Goal: Task Accomplishment & Management: Use online tool/utility

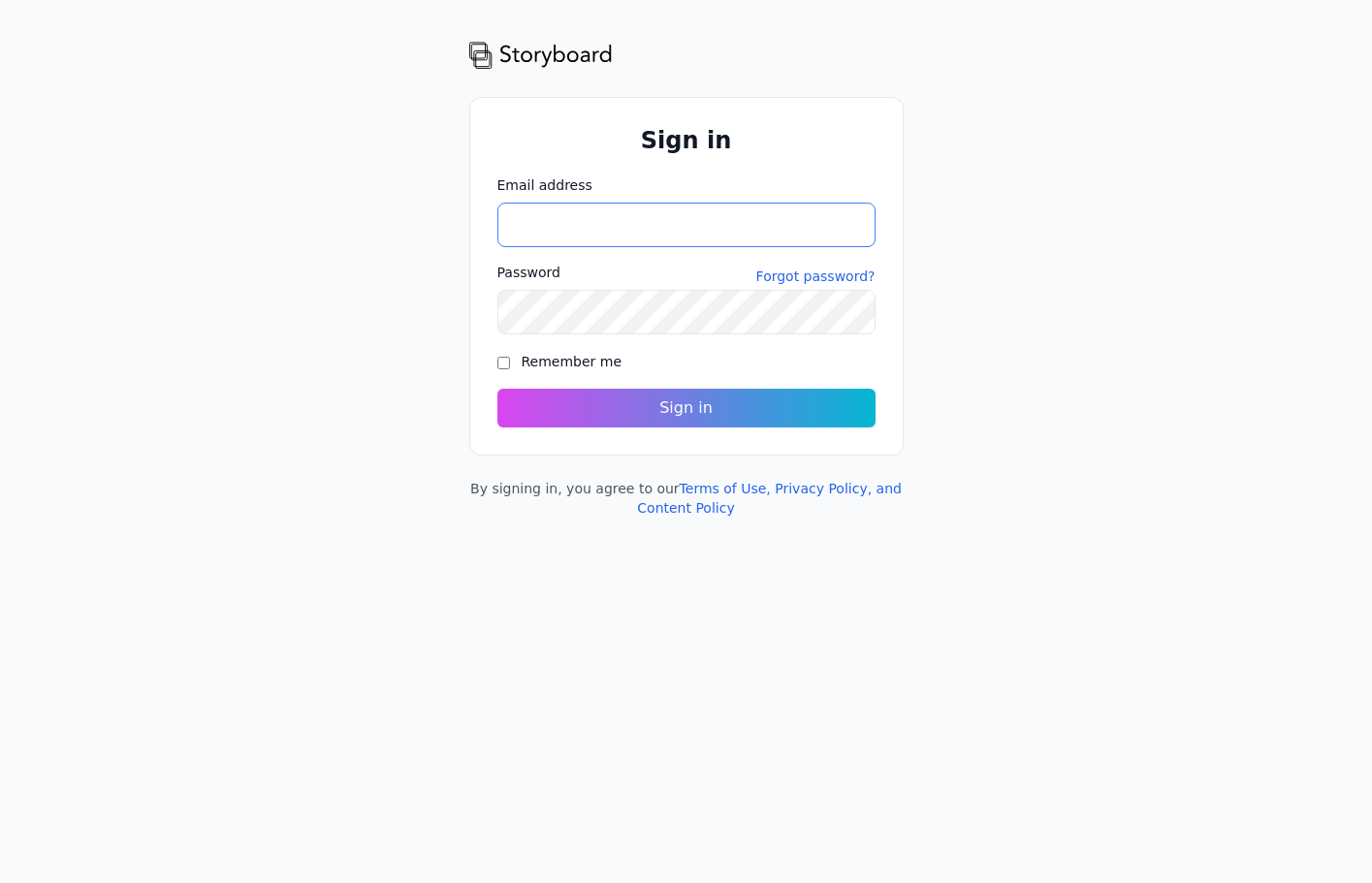
type input "**********"
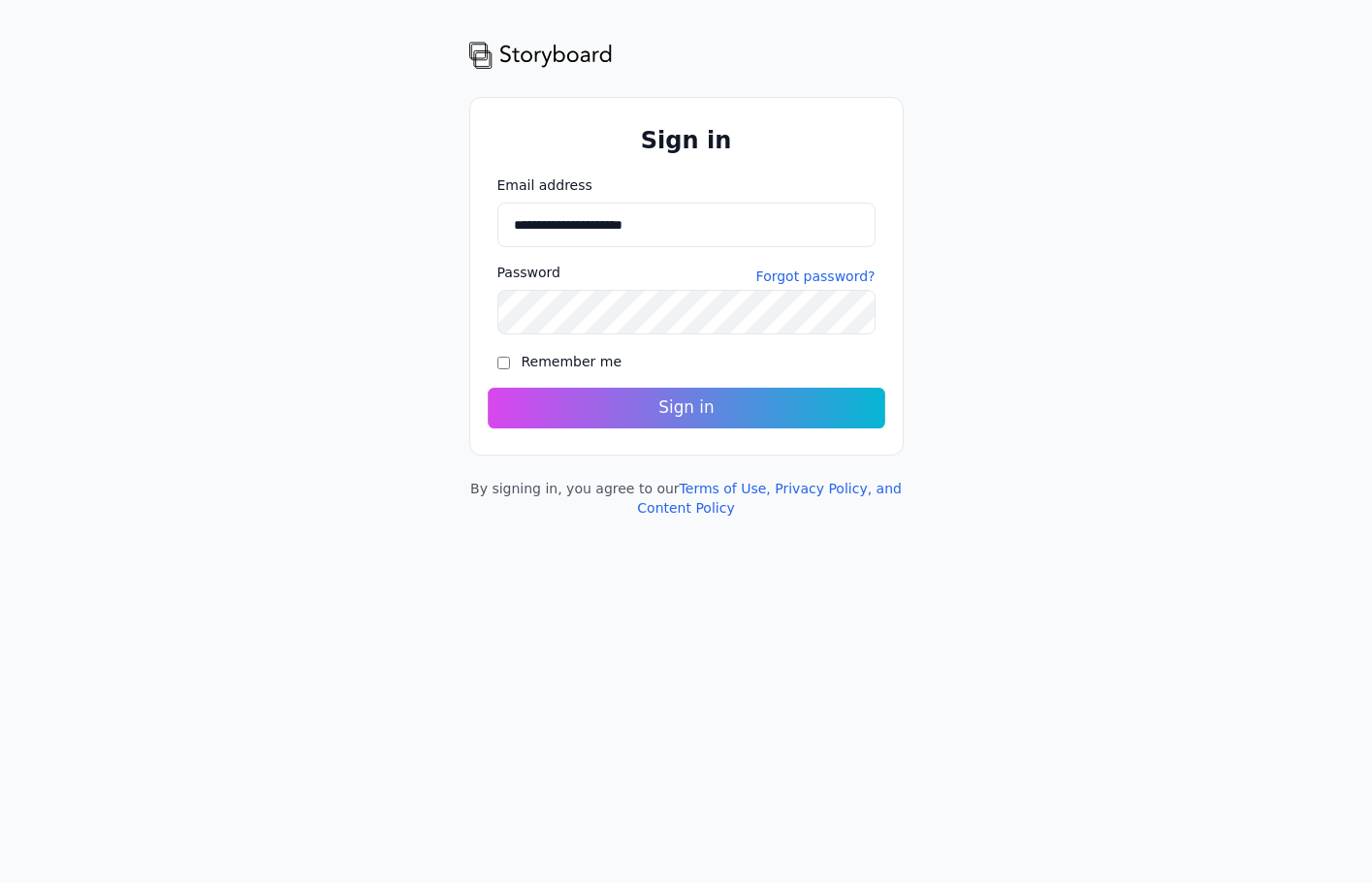
click at [680, 408] on button "Sign in" at bounding box center [686, 408] width 397 height 40
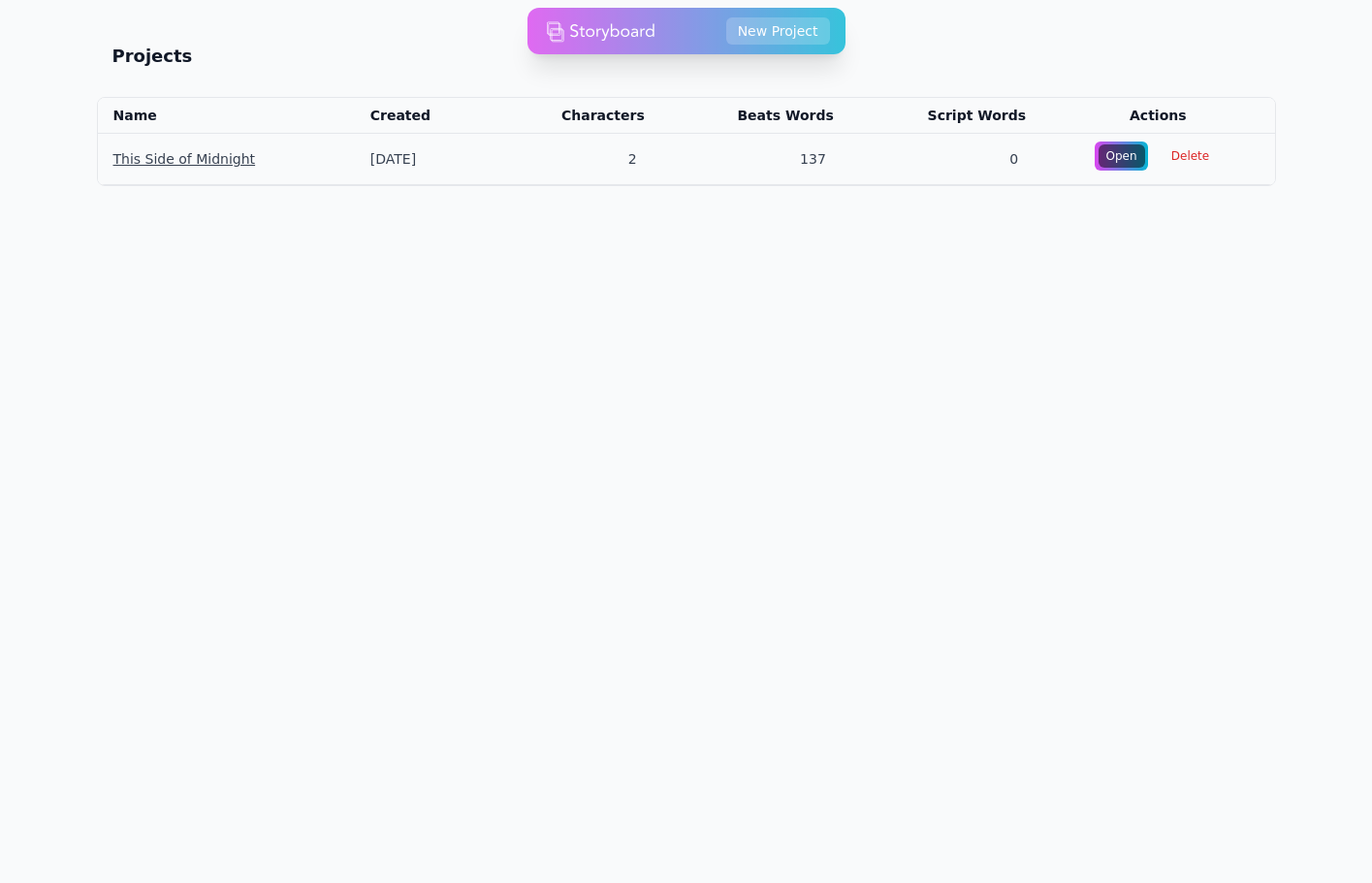
click at [212, 158] on link "This Side of Midnight" at bounding box center [185, 159] width 142 height 16
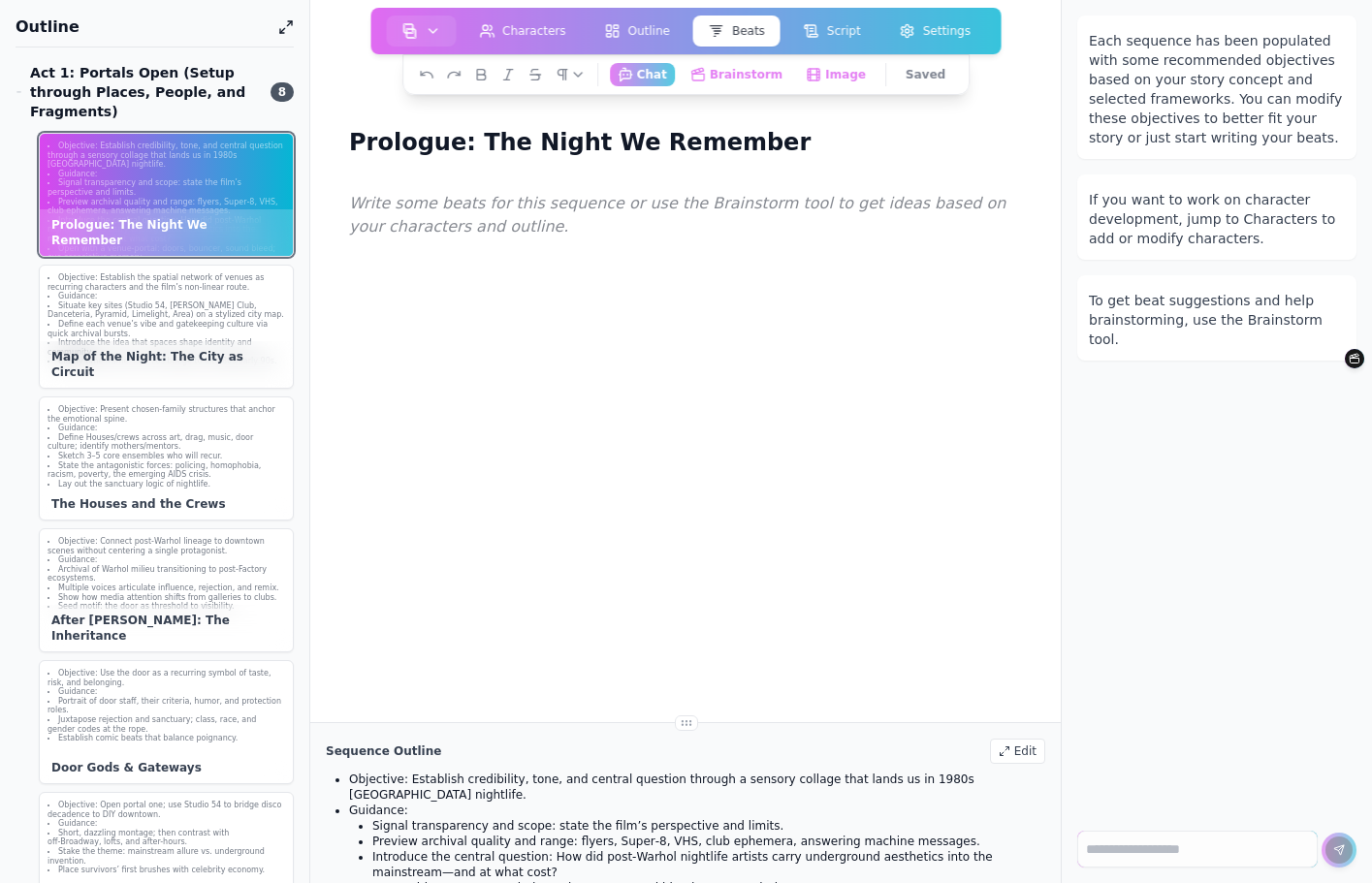
click at [202, 200] on li "Preview archival quality and range: flyers, Super‑8, VHS, club ephemera, answer…" at bounding box center [166, 206] width 237 height 19
click at [284, 26] on icon at bounding box center [286, 28] width 16 height 24
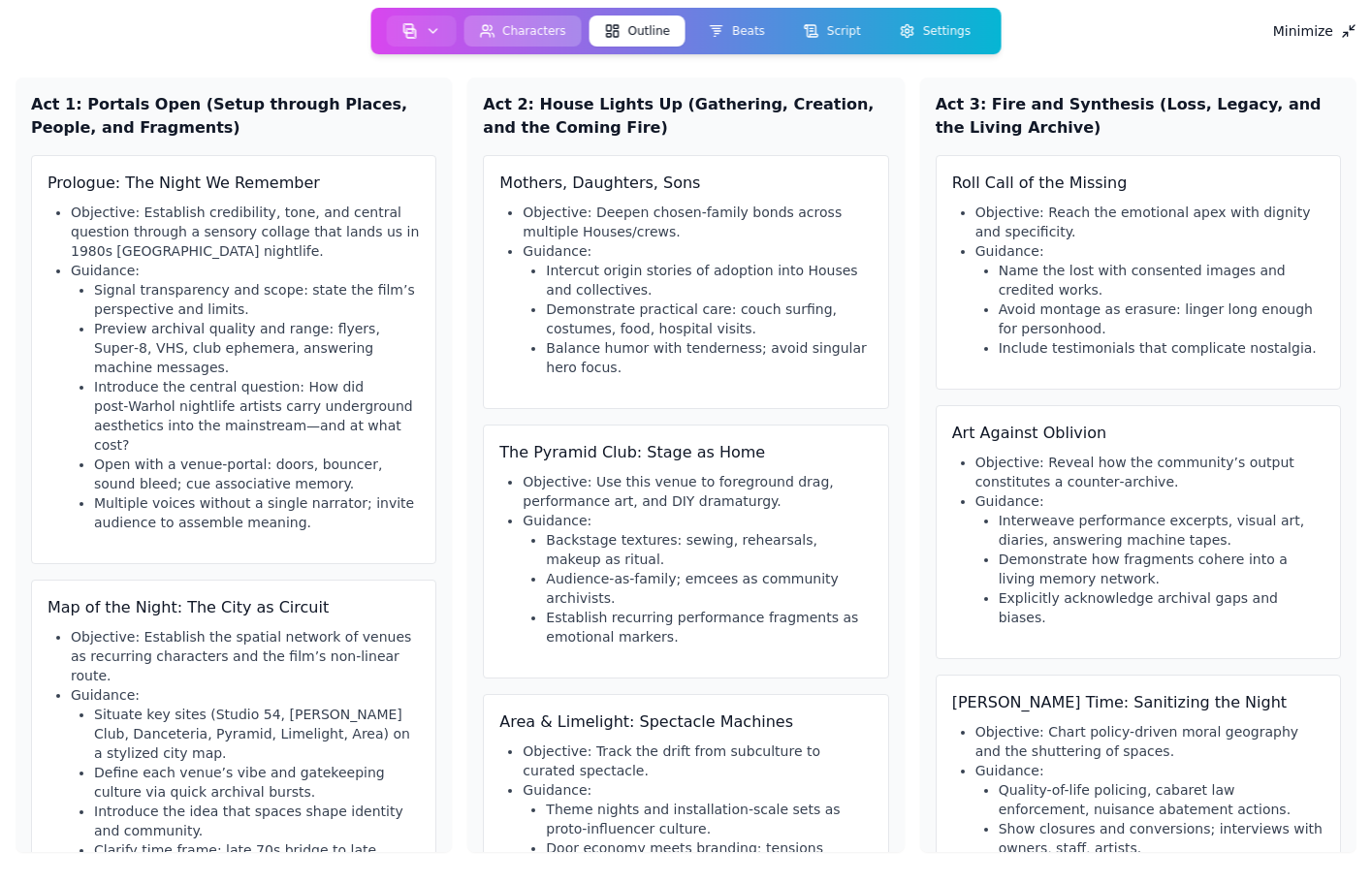
click at [514, 30] on button "Characters" at bounding box center [523, 31] width 119 height 31
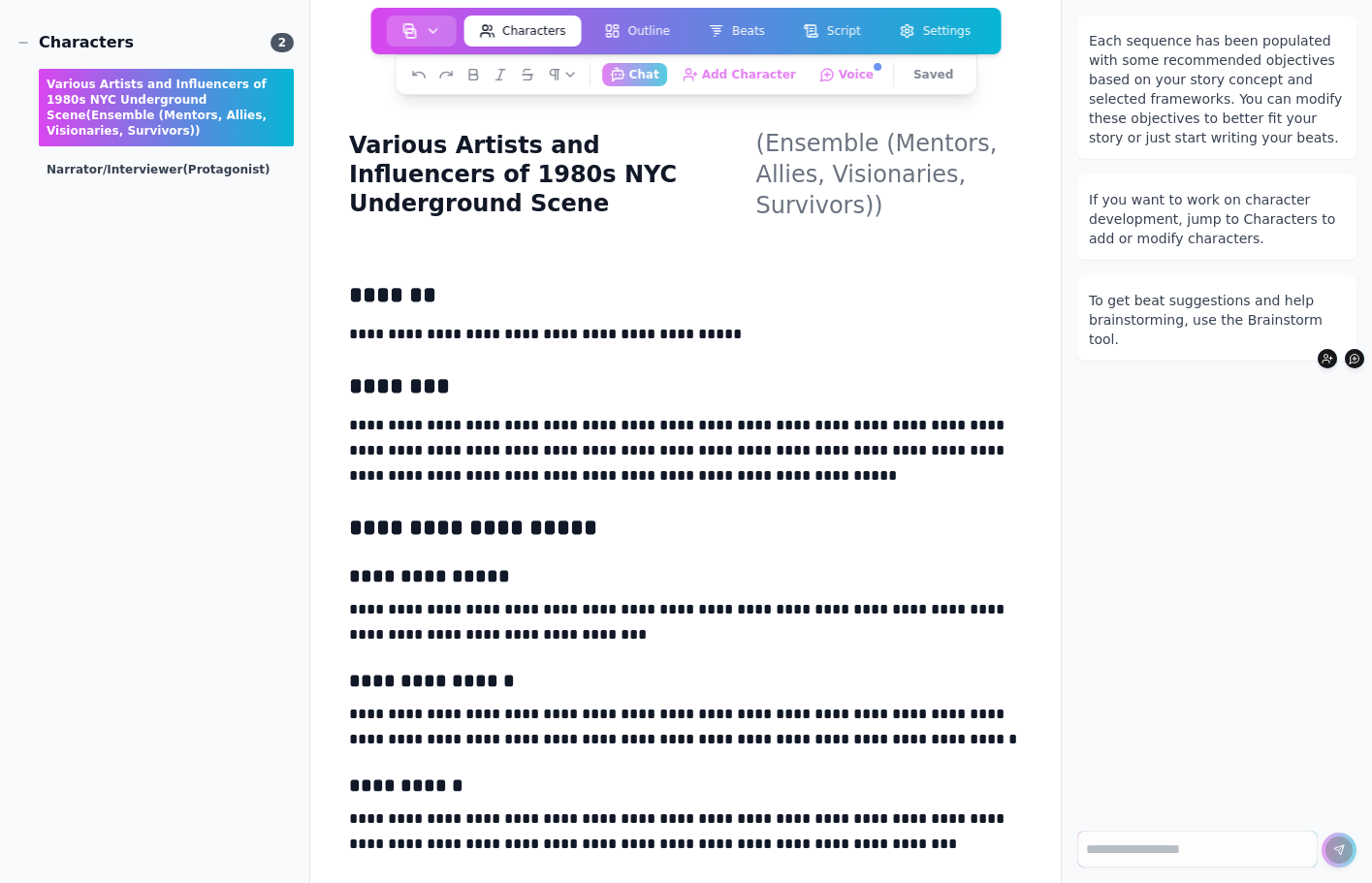
click at [437, 31] on icon "button" at bounding box center [433, 31] width 8 height 4
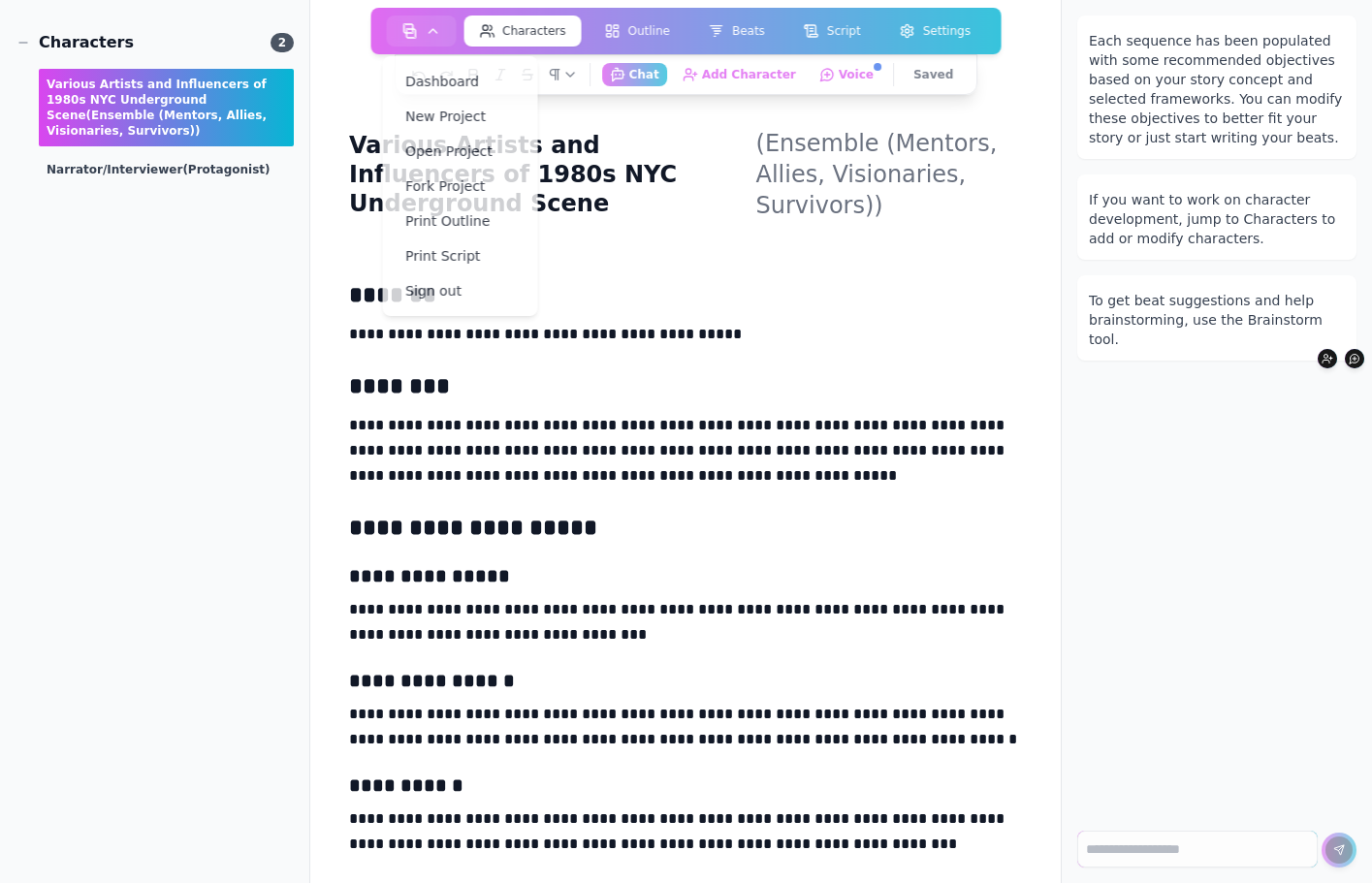
click at [326, 27] on main "**********" at bounding box center [686, 442] width 751 height 883
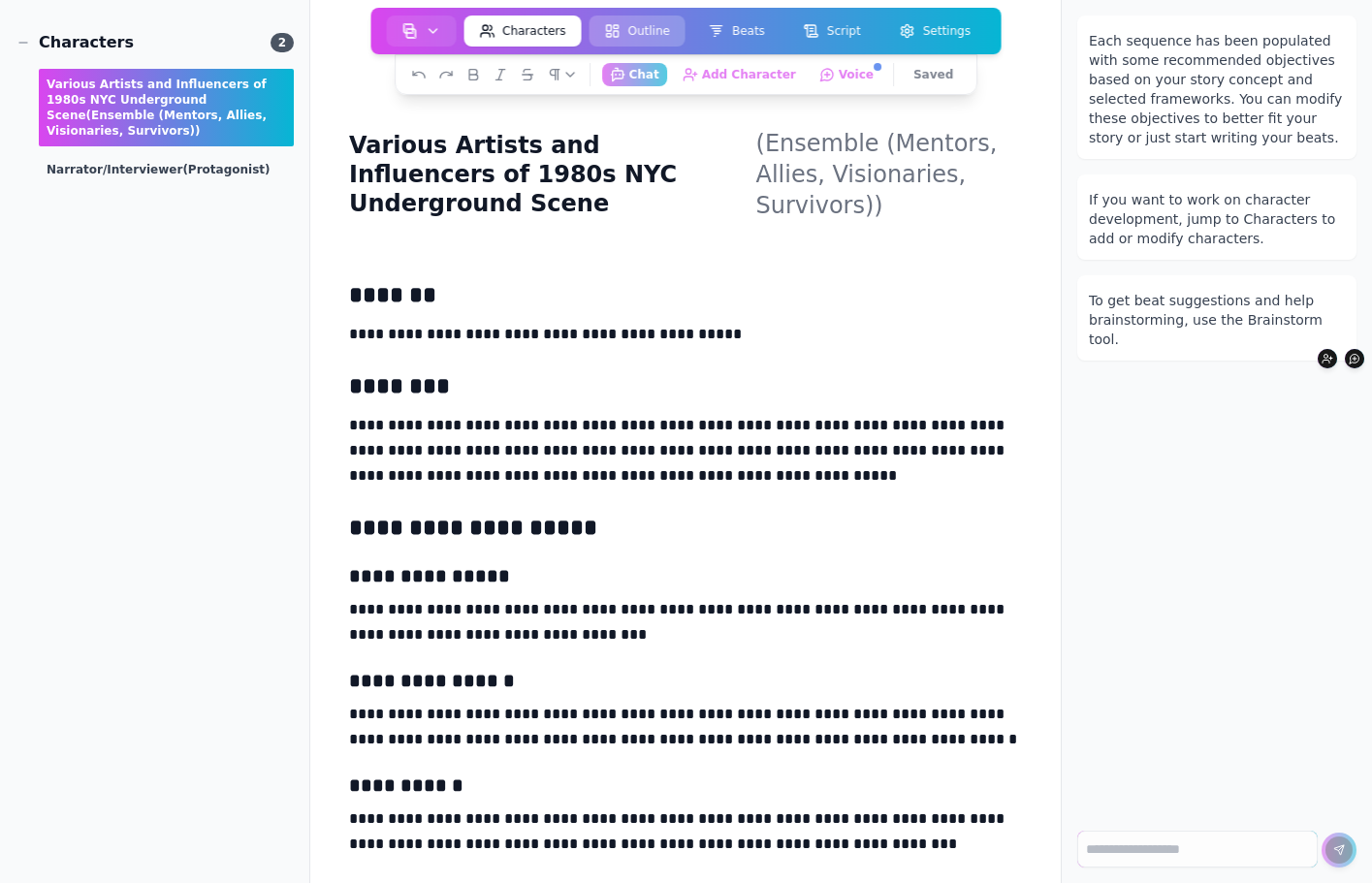
click at [637, 29] on button "Outline" at bounding box center [637, 31] width 96 height 31
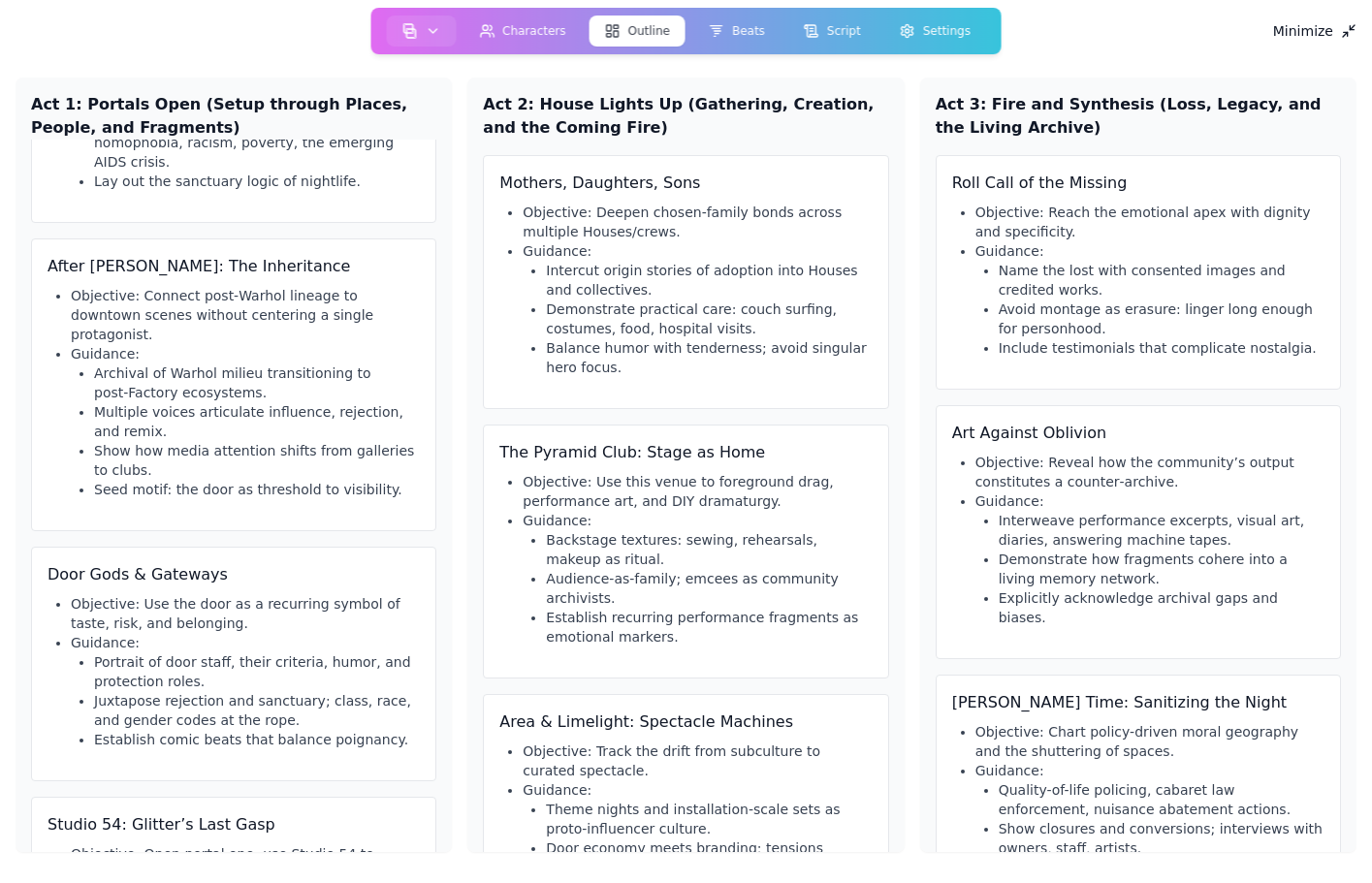
scroll to position [969, 0]
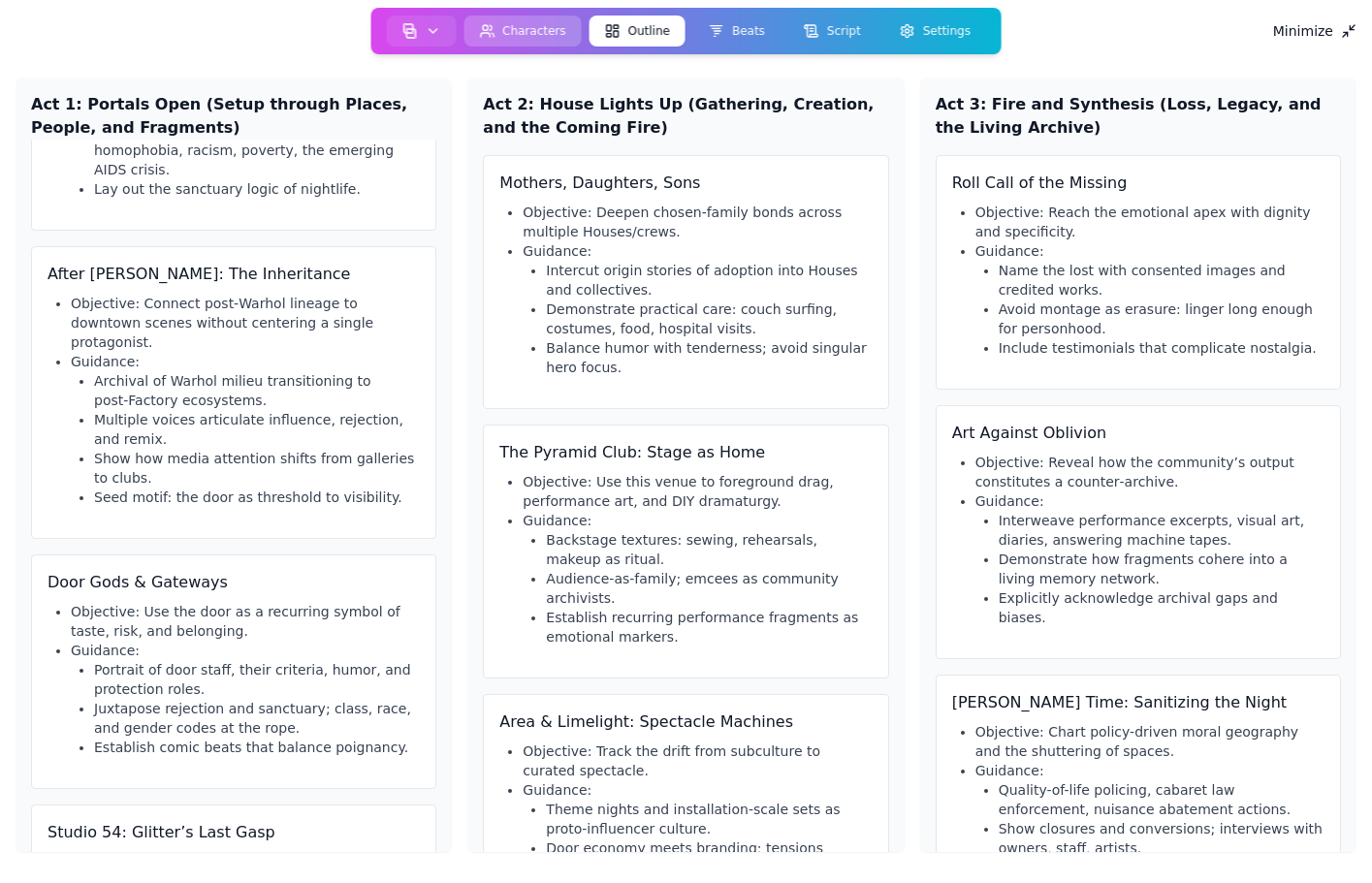
click at [530, 36] on button "Characters" at bounding box center [523, 31] width 119 height 31
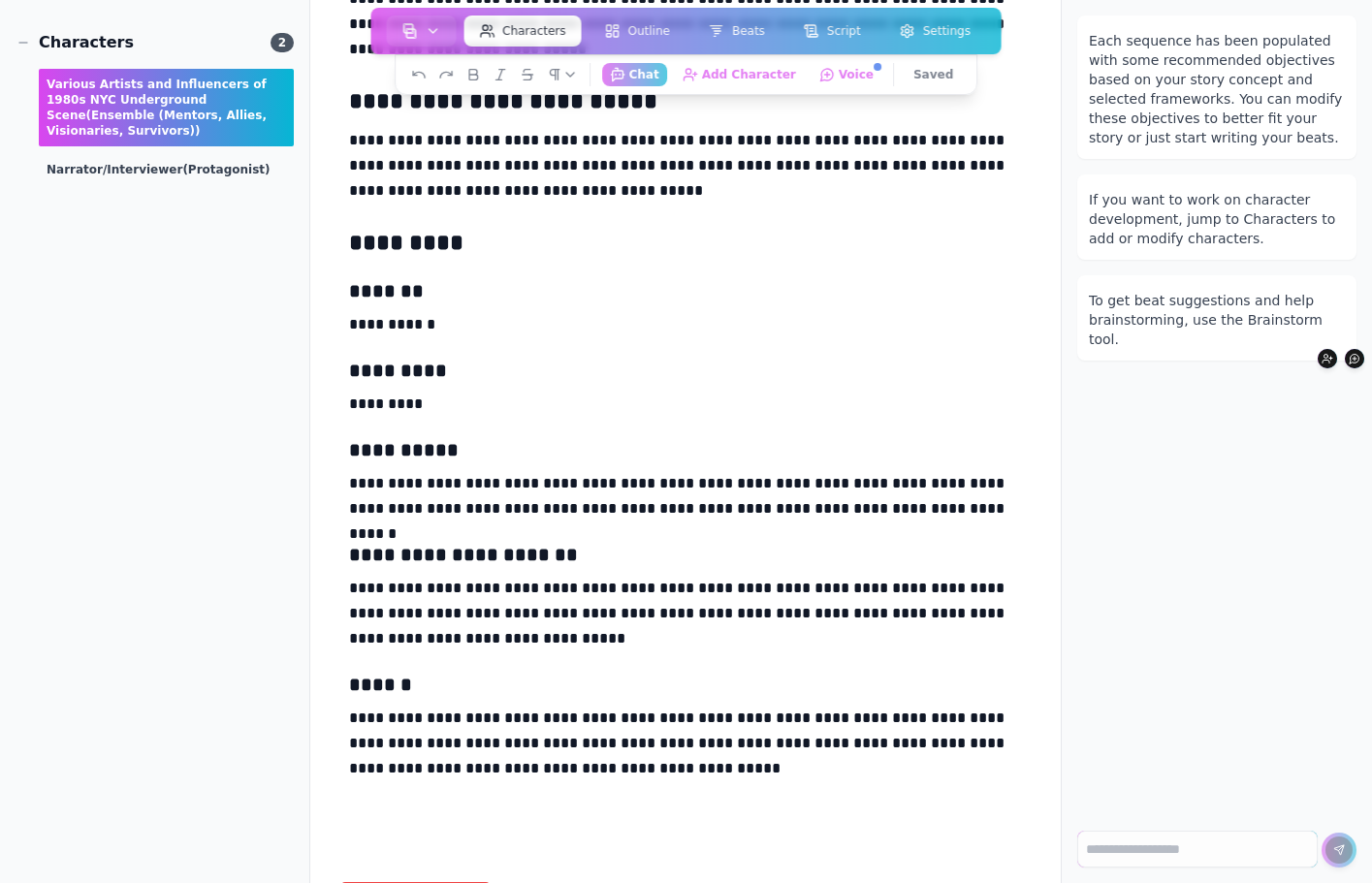
scroll to position [1015, 0]
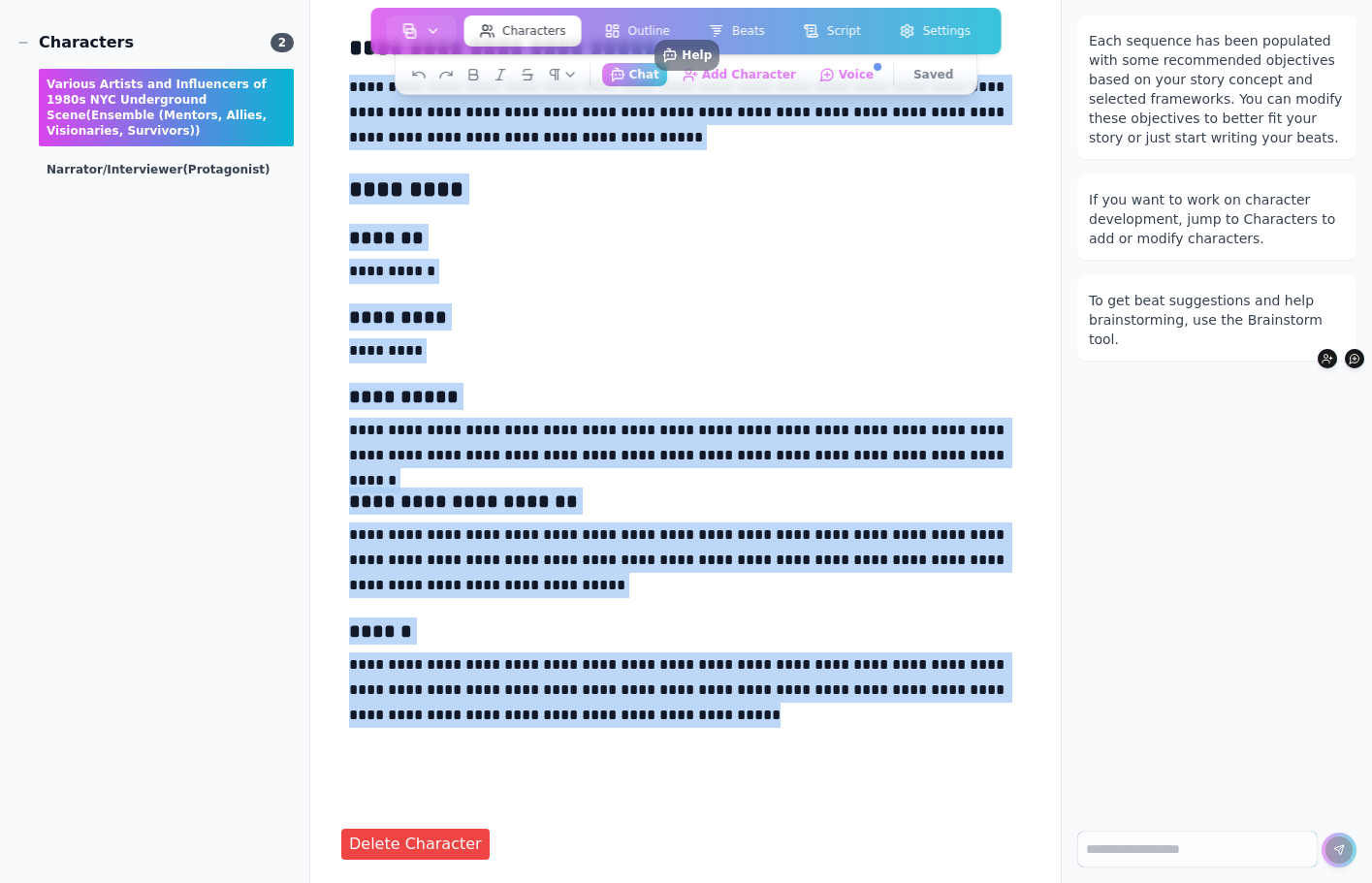
drag, startPoint x: 609, startPoint y: 721, endPoint x: 350, endPoint y: 83, distance: 688.6
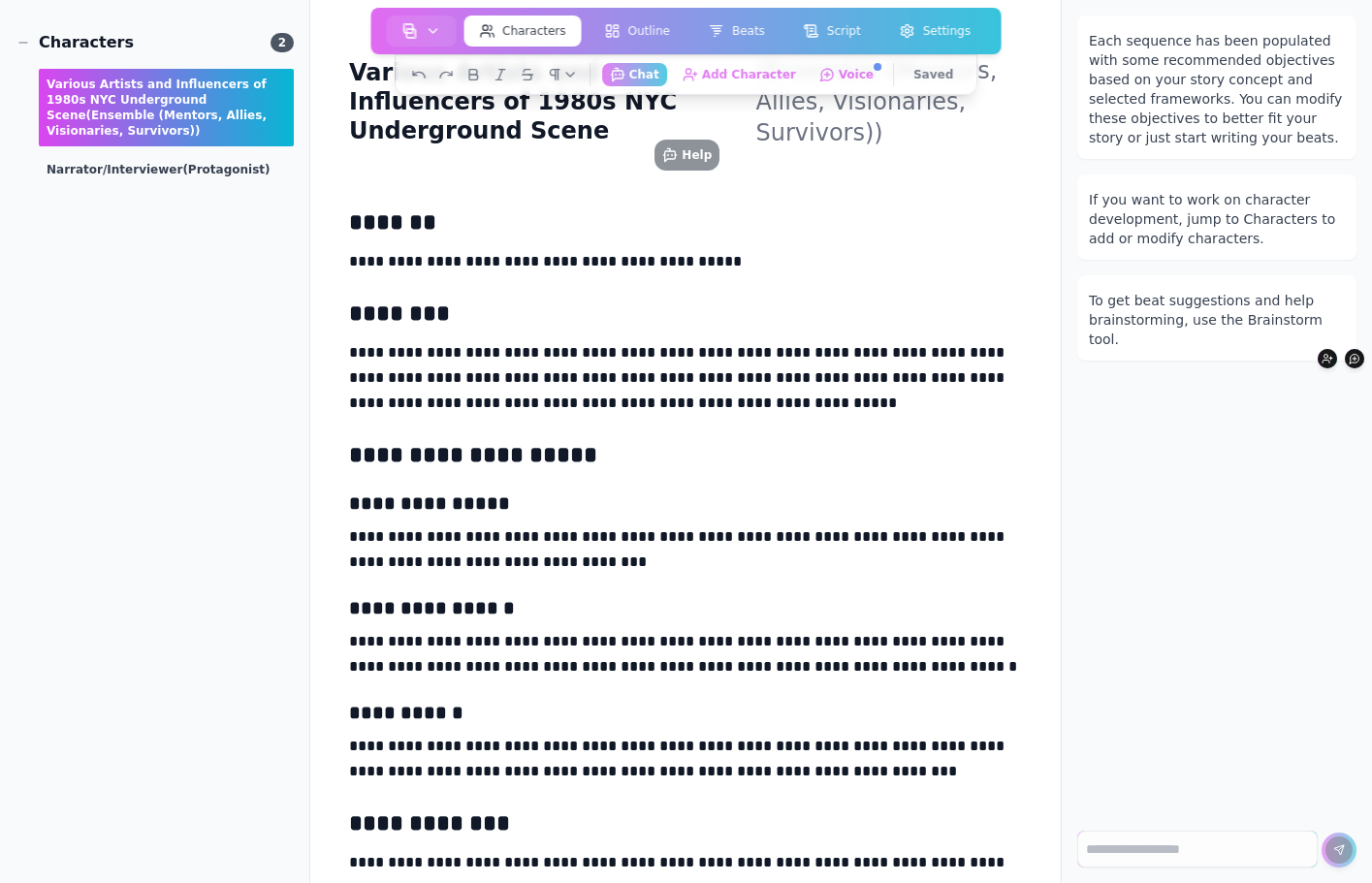
scroll to position [0, 0]
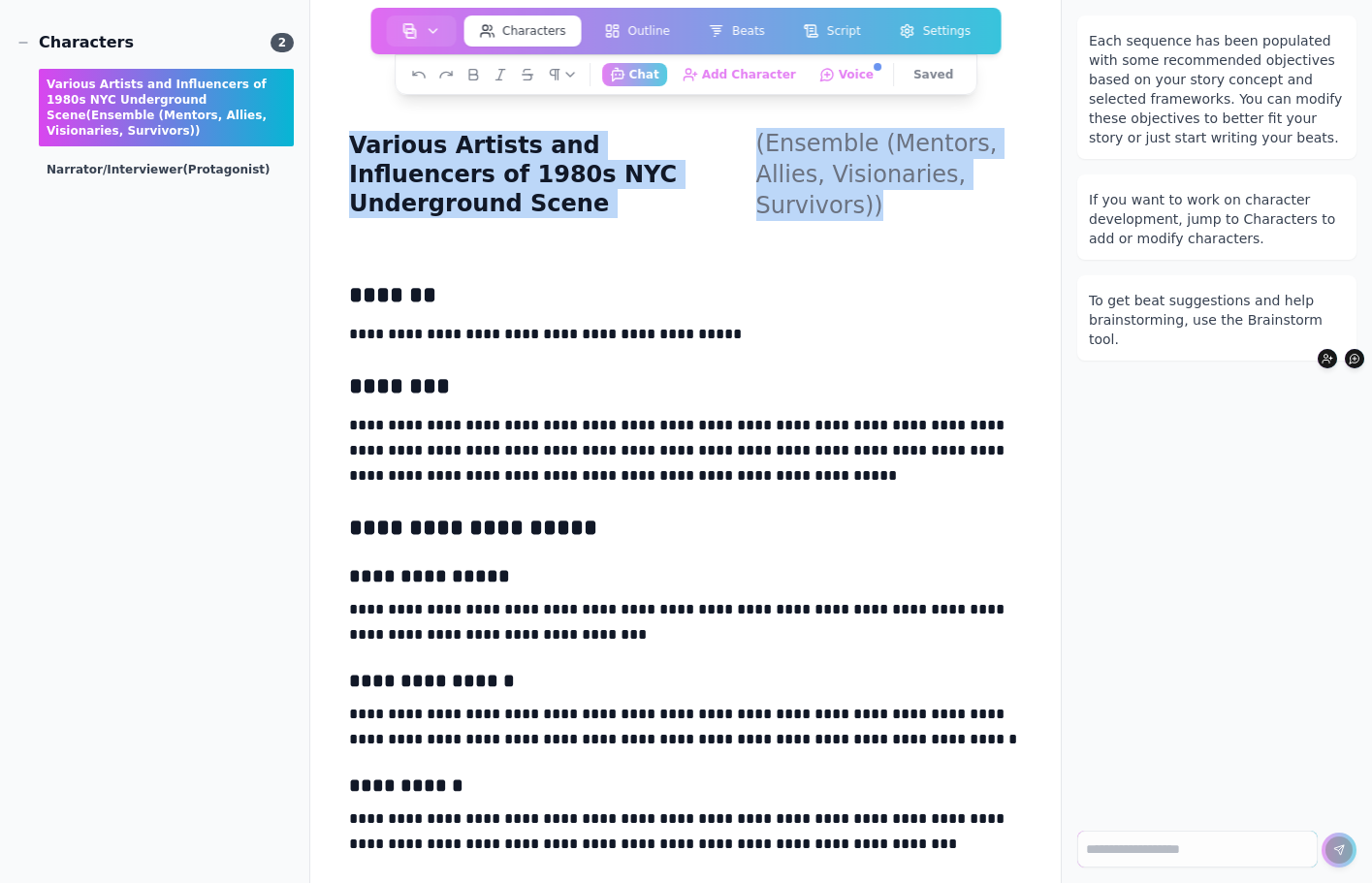
drag, startPoint x: 356, startPoint y: 101, endPoint x: 431, endPoint y: 654, distance: 558.1
click at [431, 654] on main "**********" at bounding box center [686, 442] width 751 height 883
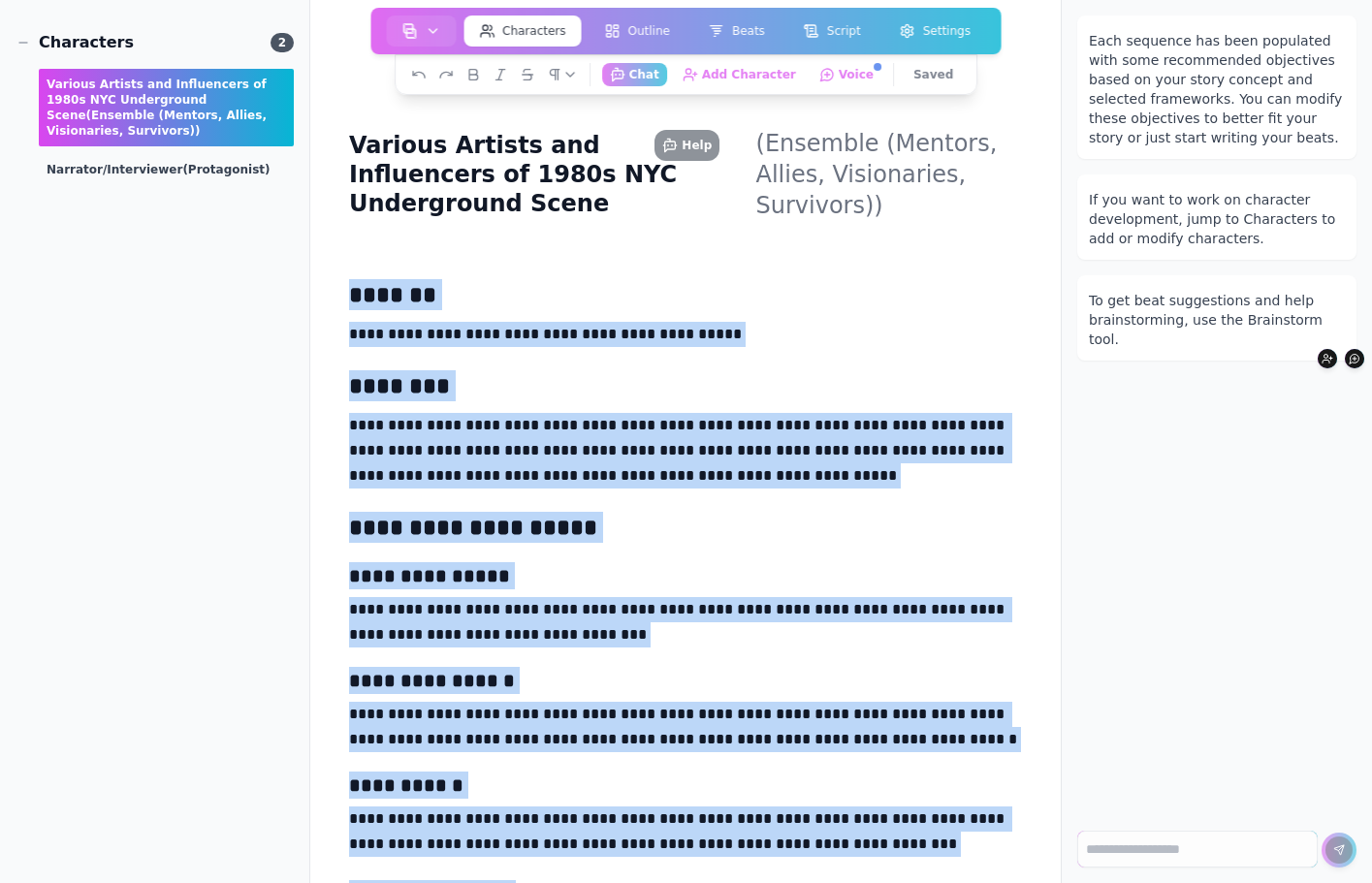
scroll to position [3, 0]
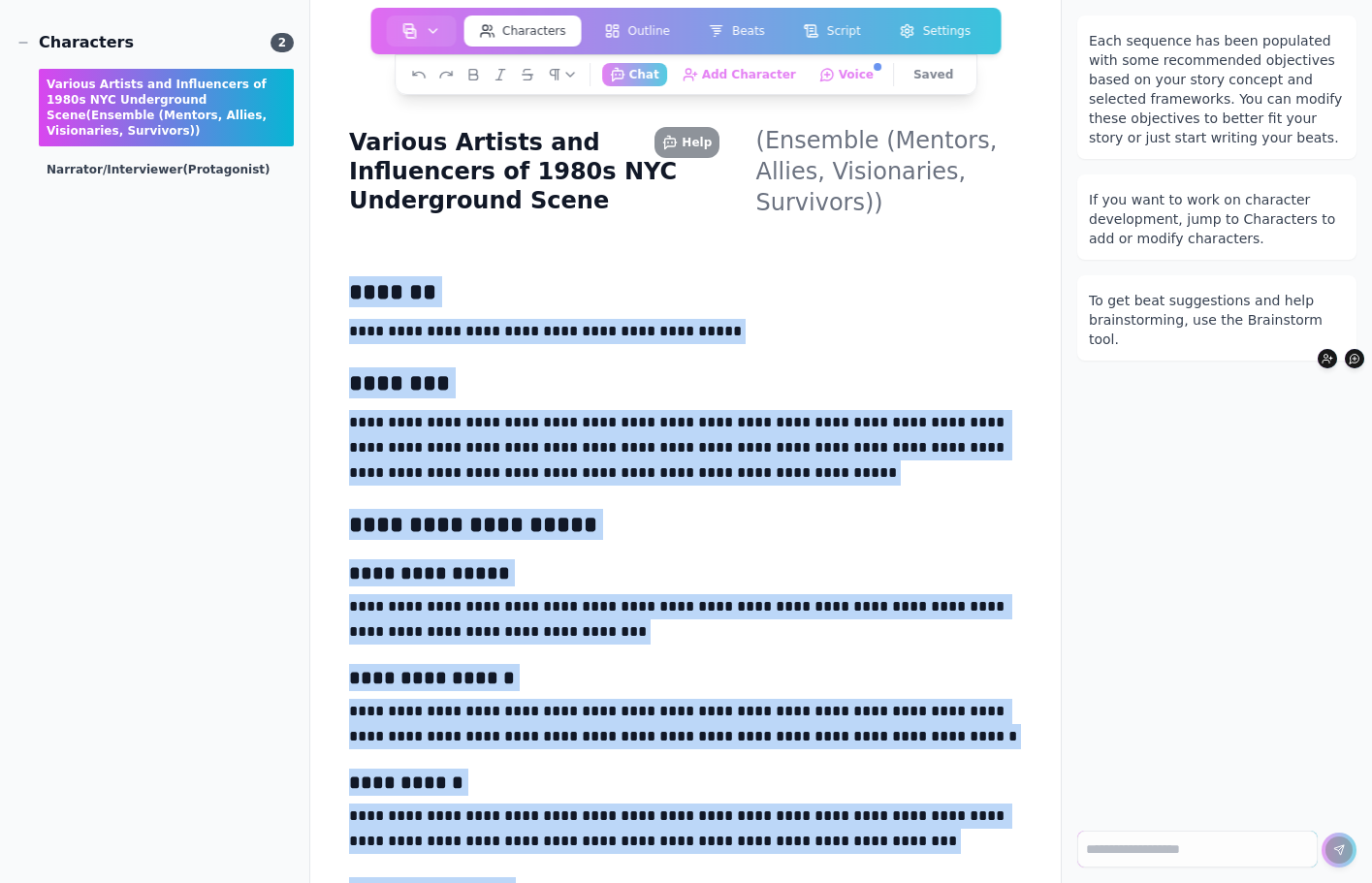
drag, startPoint x: 605, startPoint y: 729, endPoint x: 352, endPoint y: 254, distance: 538.2
copy div "**********"
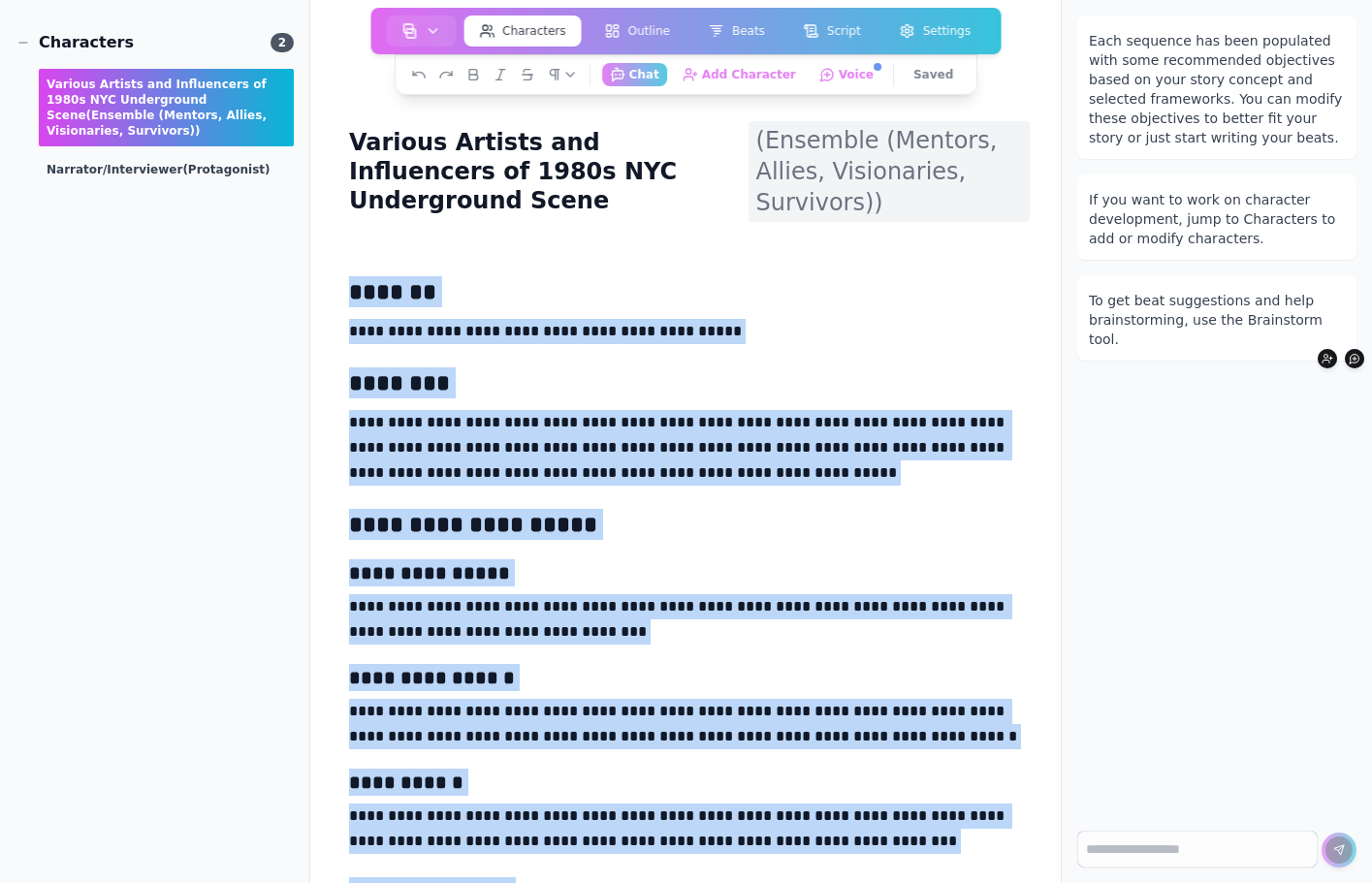
drag, startPoint x: 342, startPoint y: 122, endPoint x: 871, endPoint y: 213, distance: 536.8
click at [871, 213] on div "Various Artists and Influencers of 1980s NYC Underground Scene (Ensemble (Mento…" at bounding box center [685, 172] width 688 height 101
copy div "Various Artists and Influencers of 1980s NYC Underground Scene (Ensemble (Mento…"
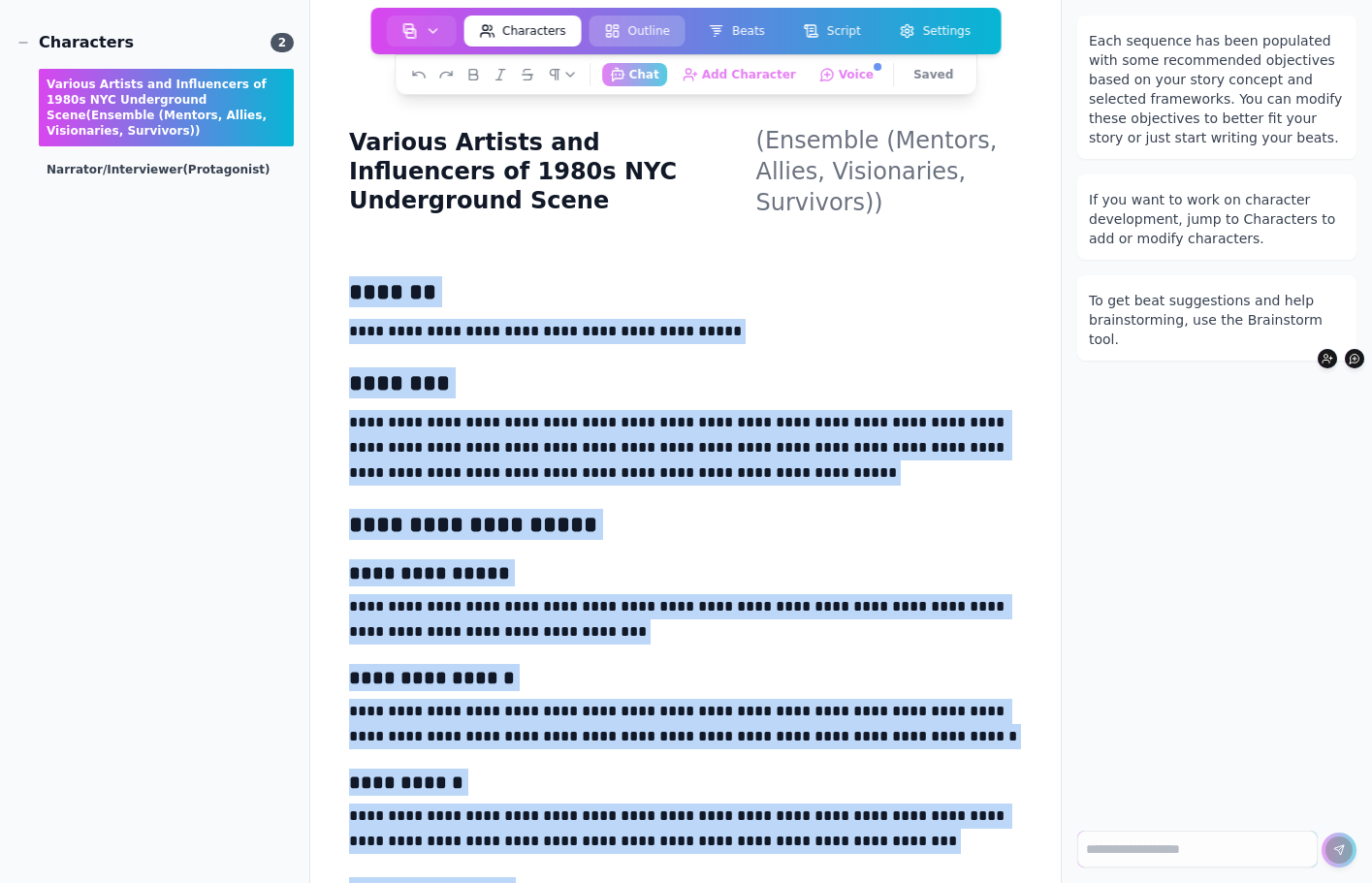
click at [640, 29] on button "Outline" at bounding box center [637, 31] width 96 height 31
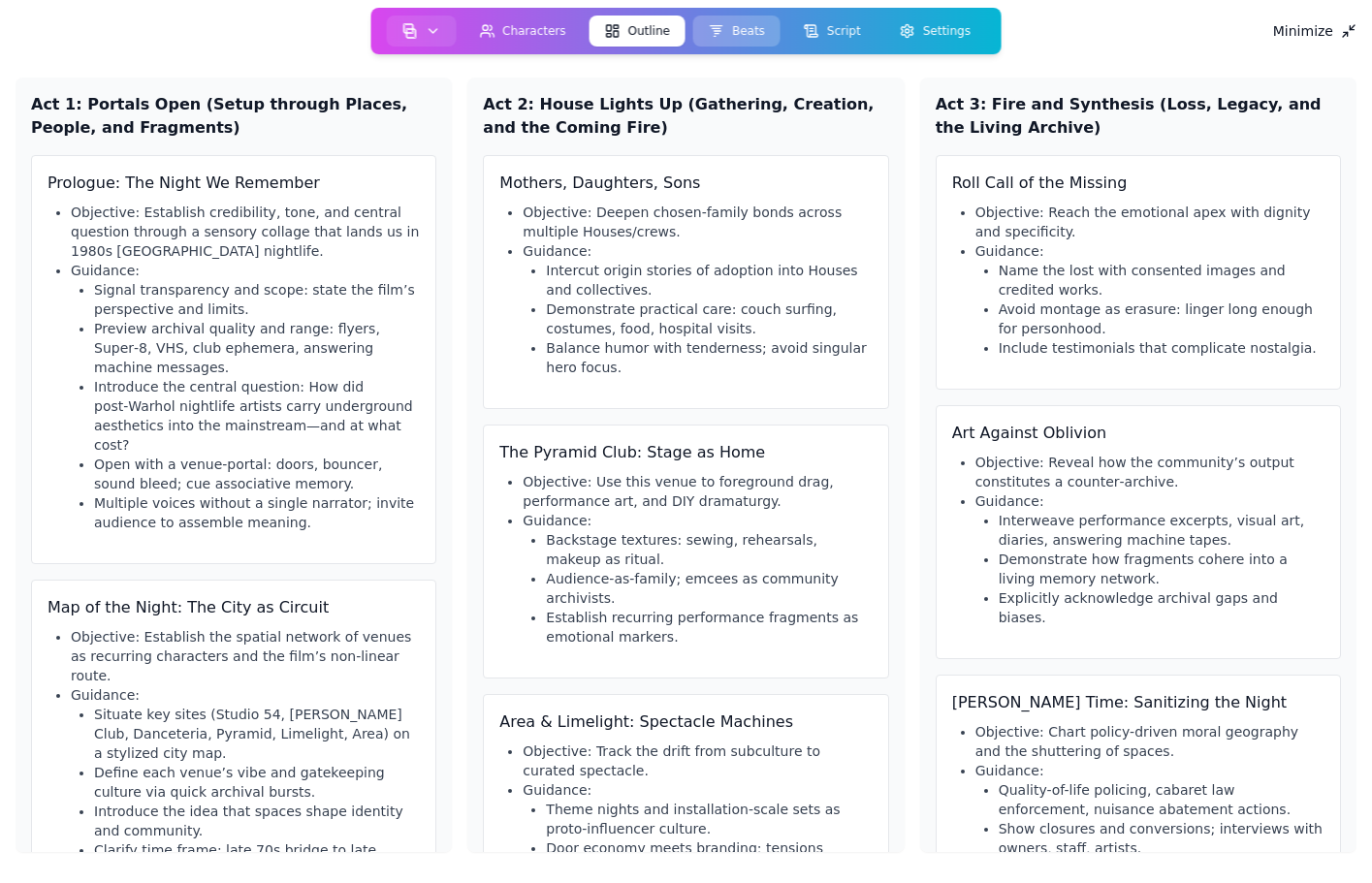
click at [738, 36] on button "Beats" at bounding box center [737, 31] width 87 height 31
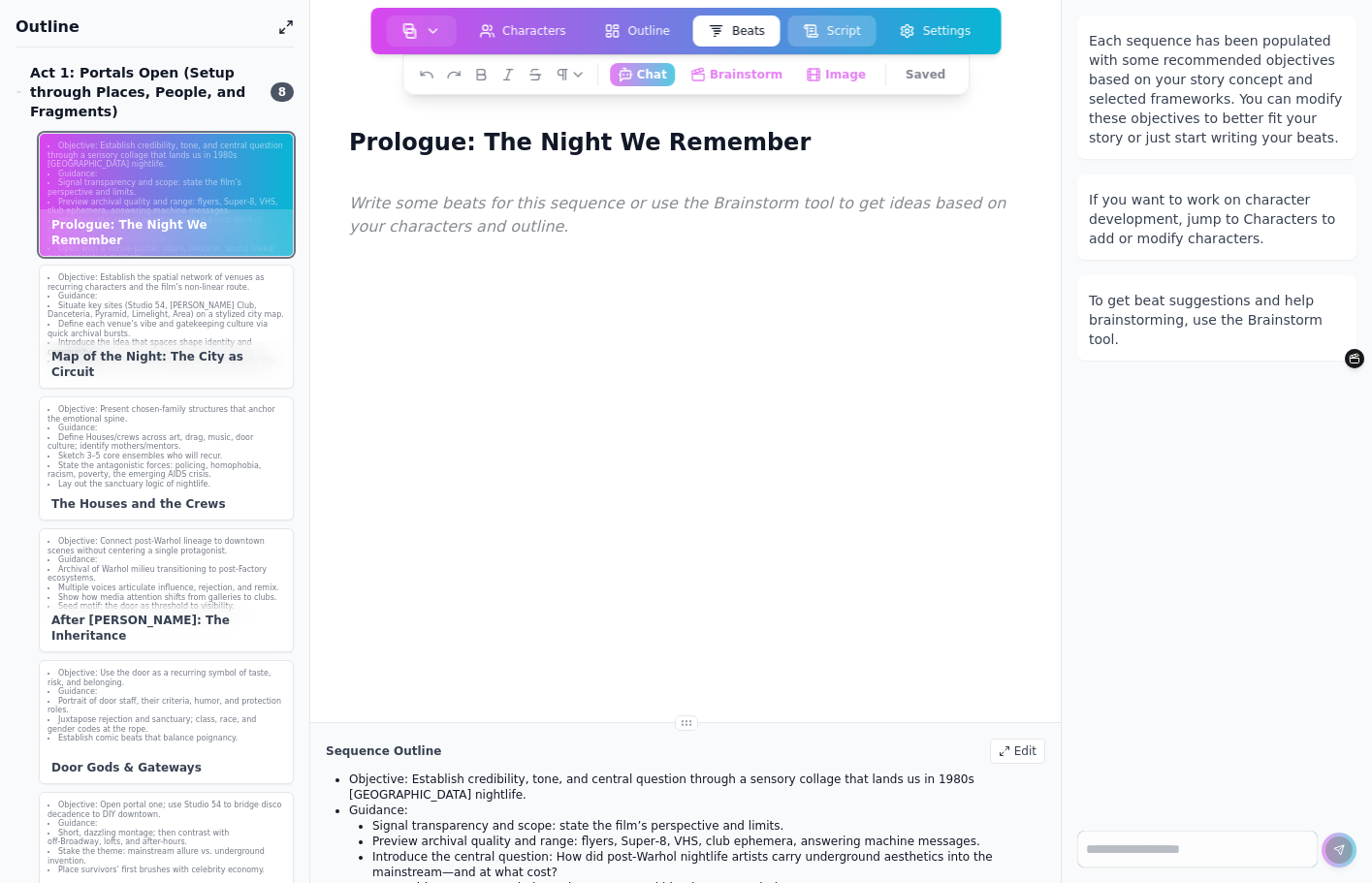
click at [824, 35] on button "Script" at bounding box center [832, 31] width 88 height 31
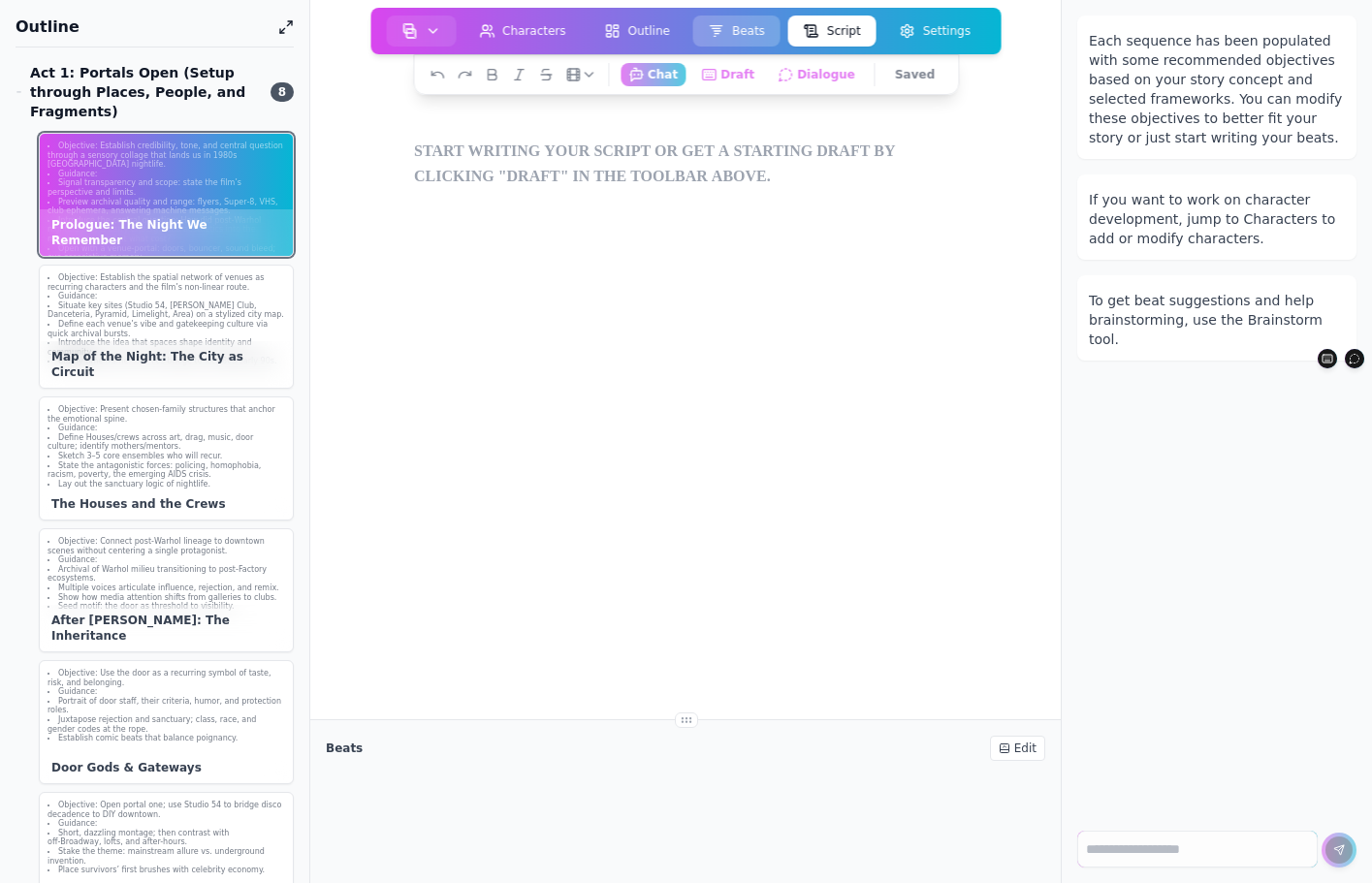
click at [731, 35] on button "Beats" at bounding box center [737, 31] width 87 height 31
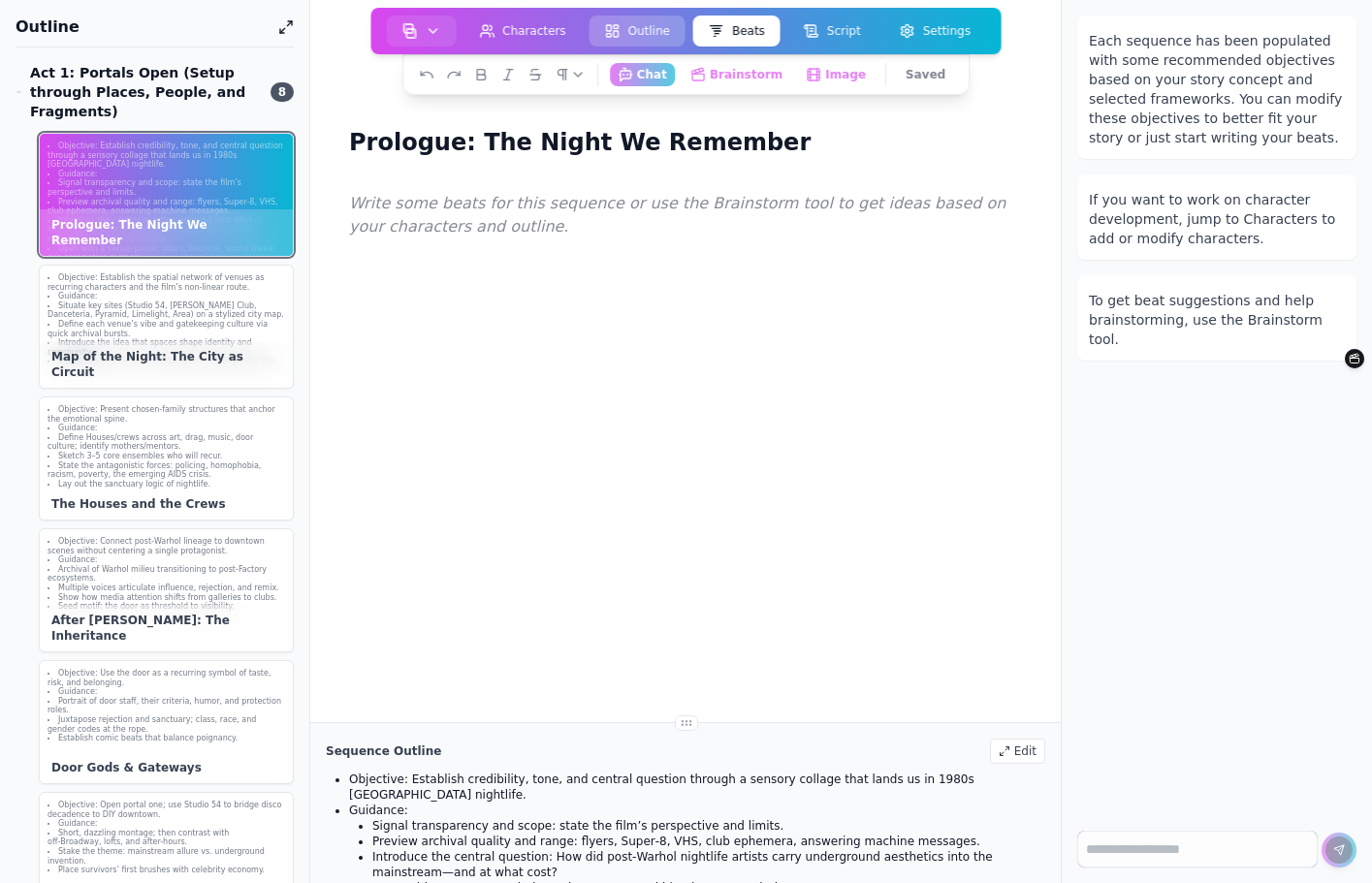
click at [633, 32] on button "Outline" at bounding box center [637, 31] width 96 height 31
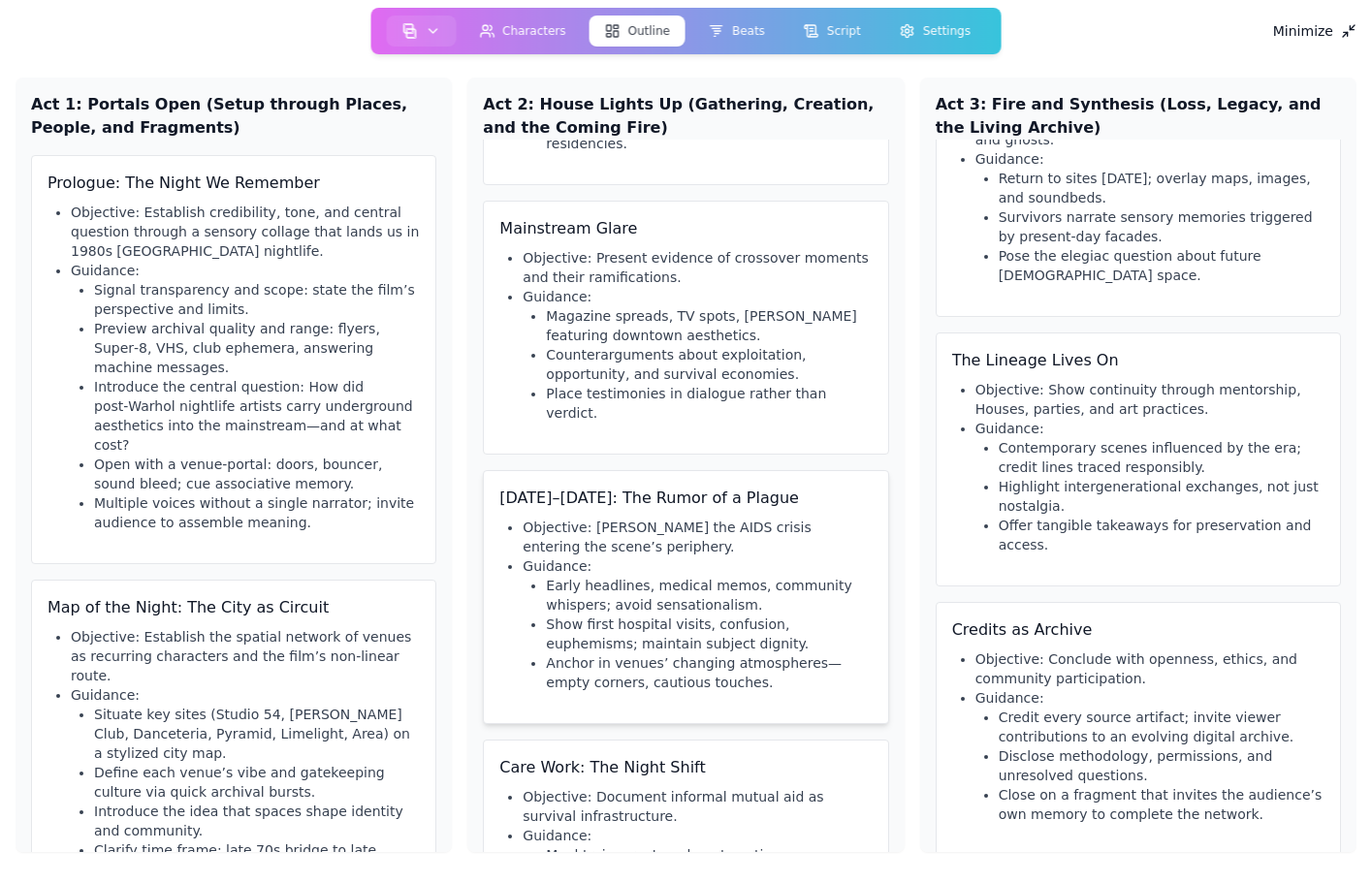
scroll to position [1303, 0]
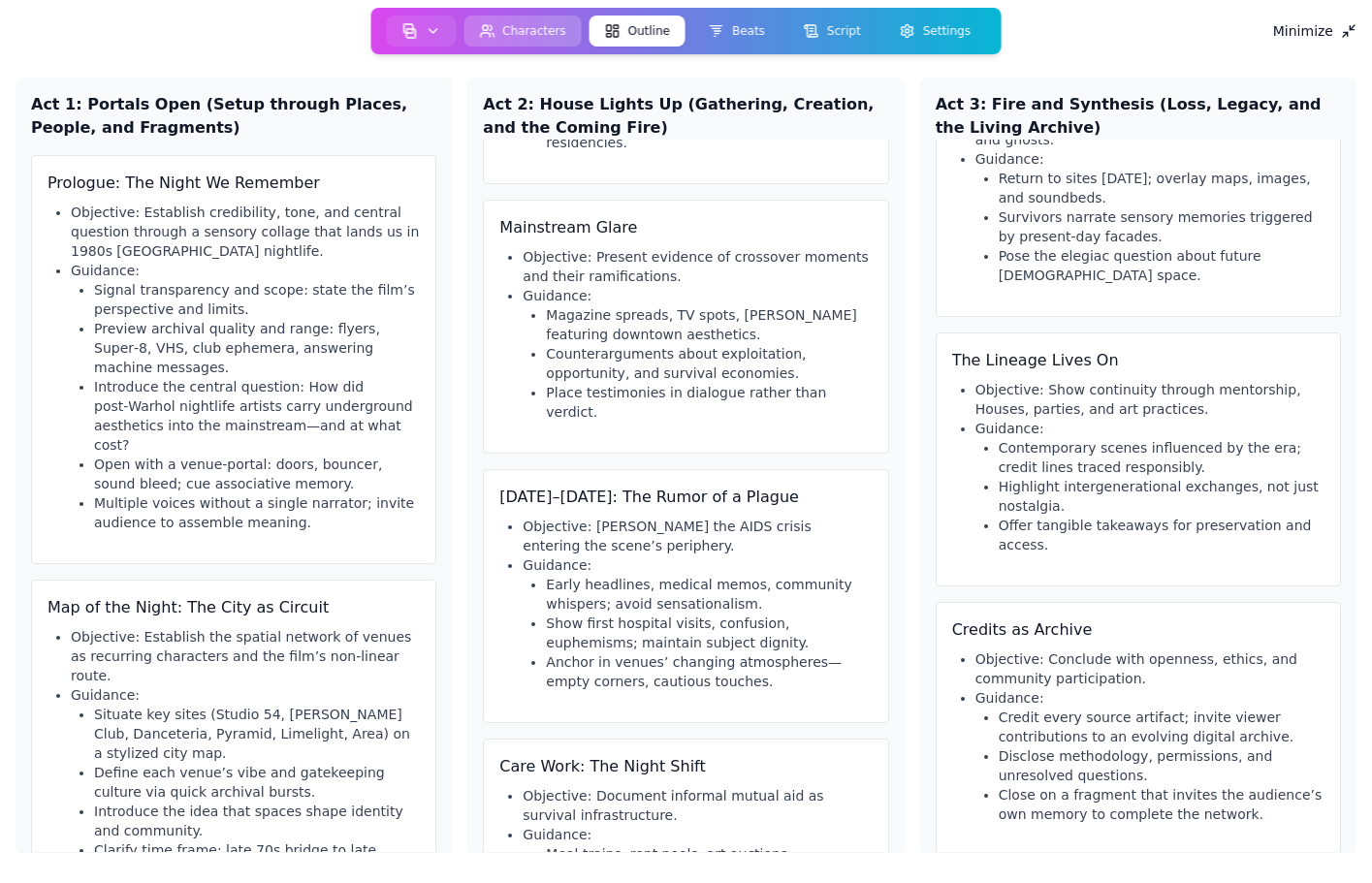
click at [541, 35] on button "Characters" at bounding box center [523, 31] width 119 height 31
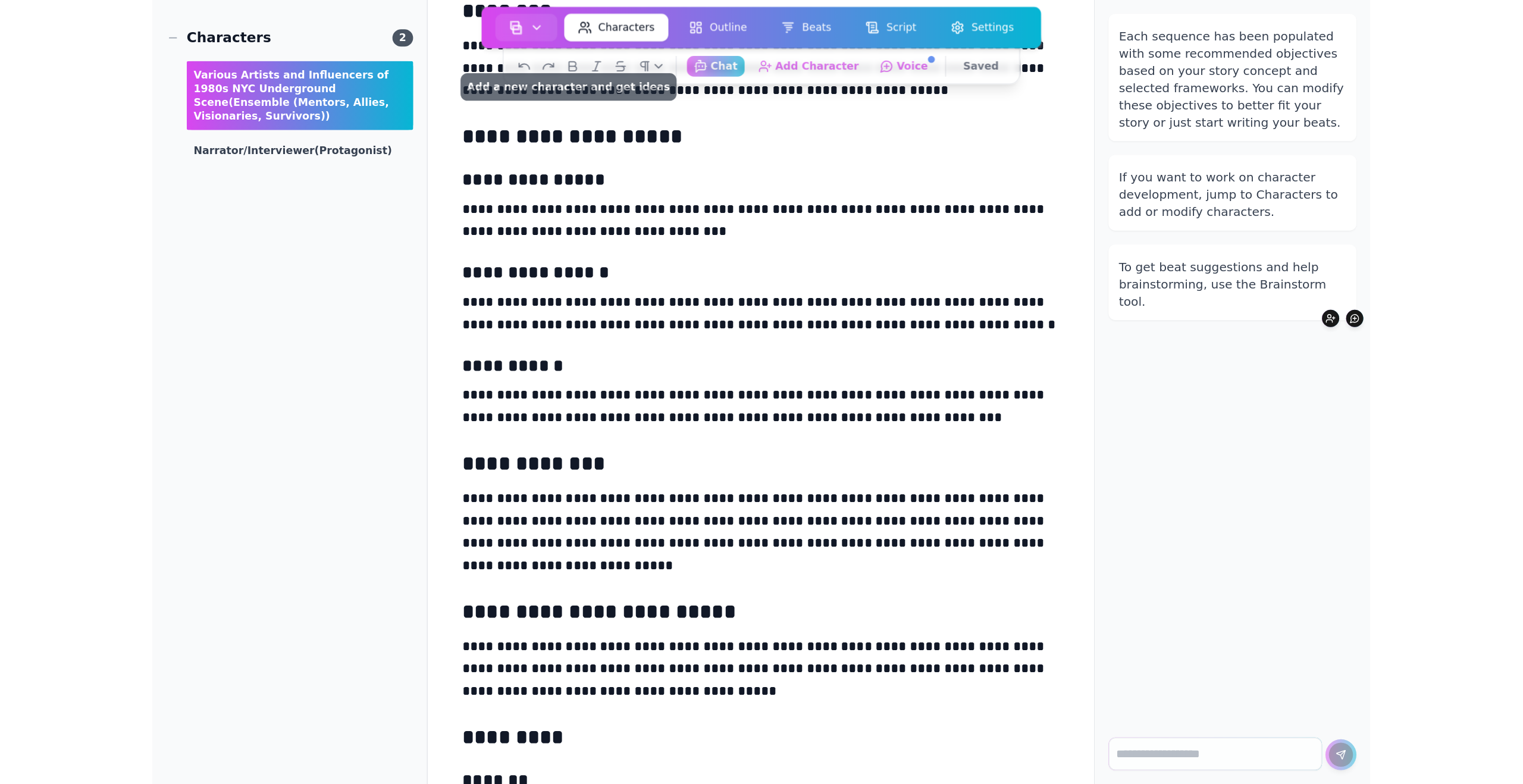
scroll to position [224, 0]
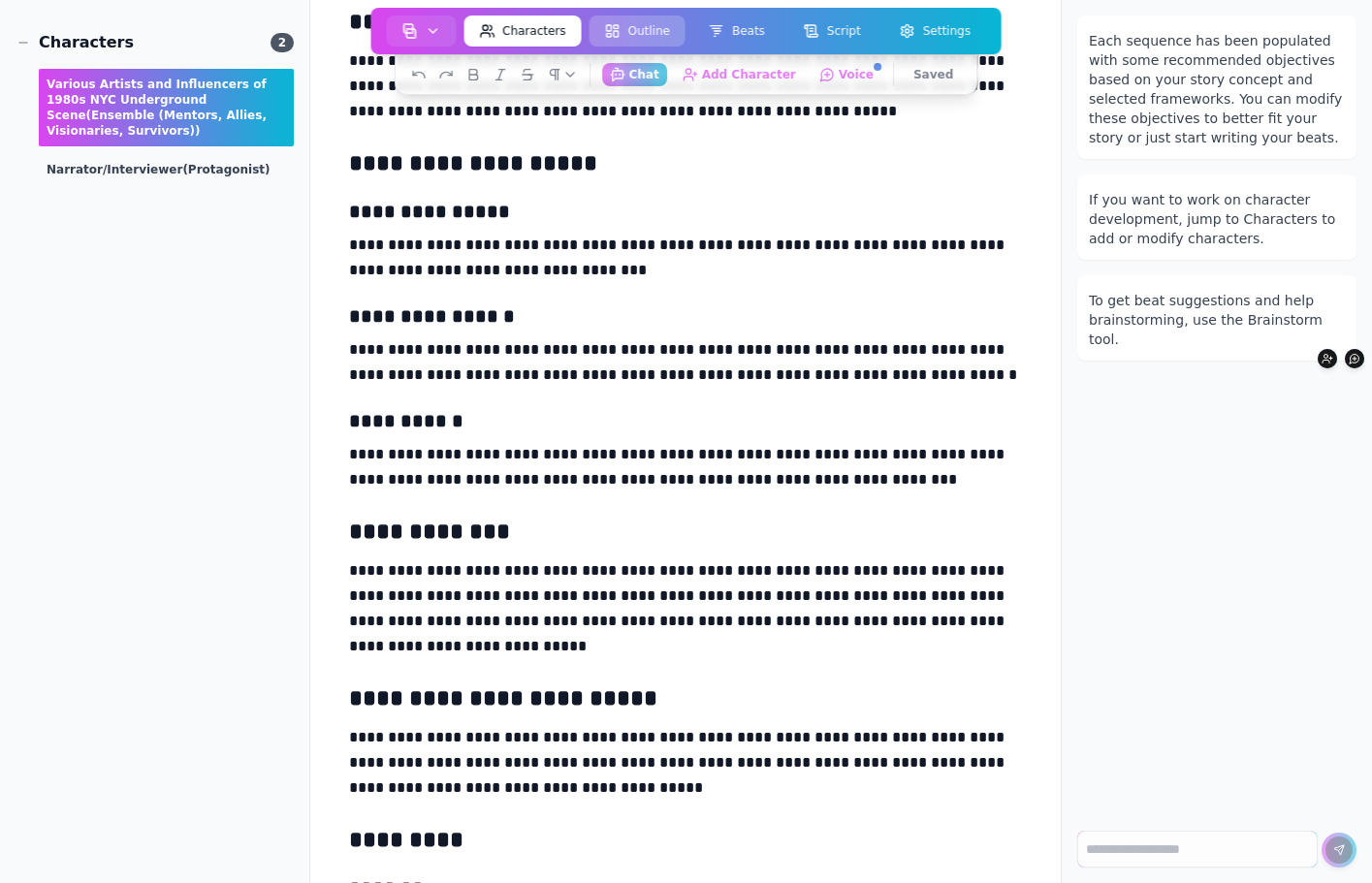
click at [642, 32] on button "Outline" at bounding box center [637, 31] width 96 height 31
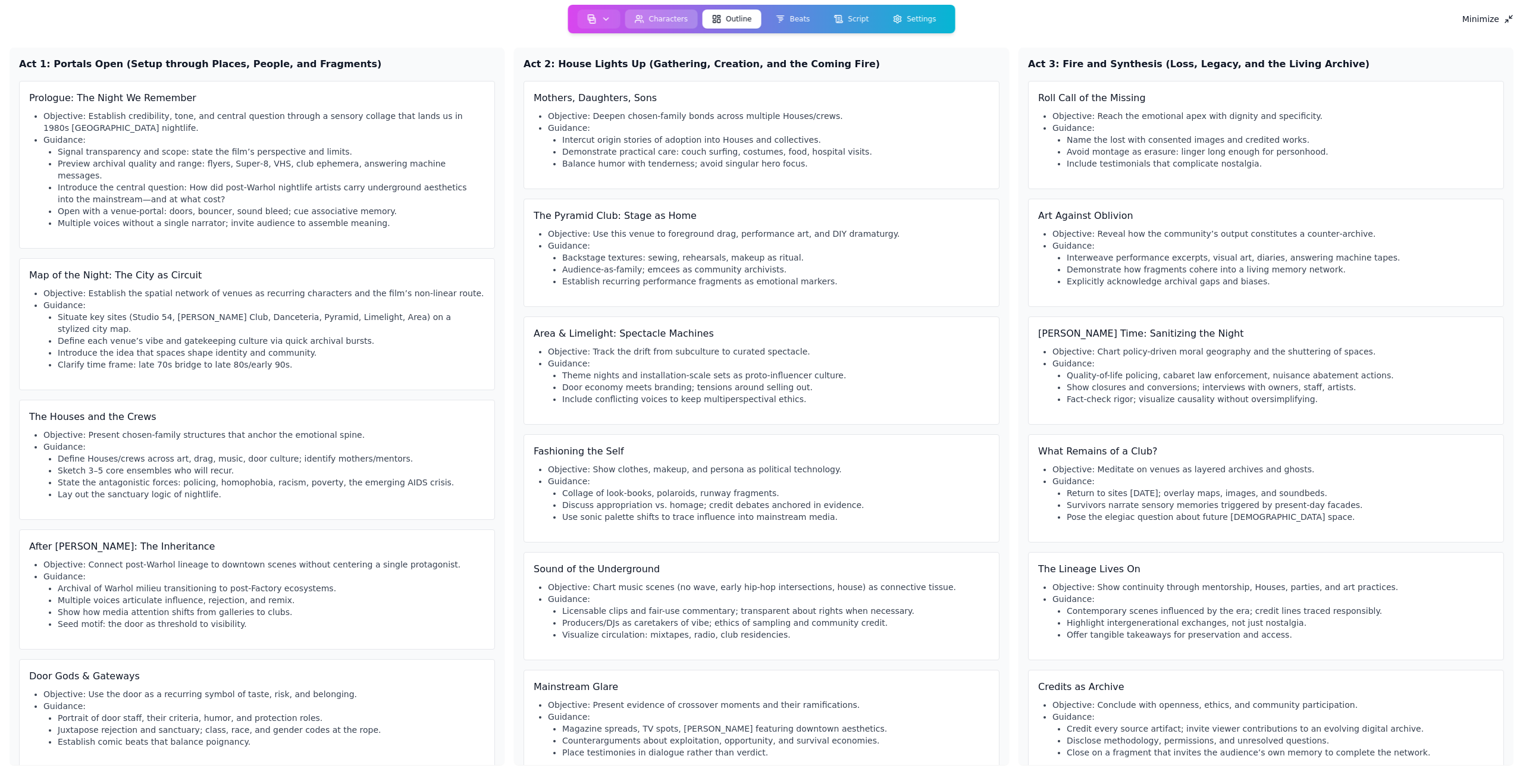
click at [662, 21] on button "Characters" at bounding box center [662, 19] width 73 height 19
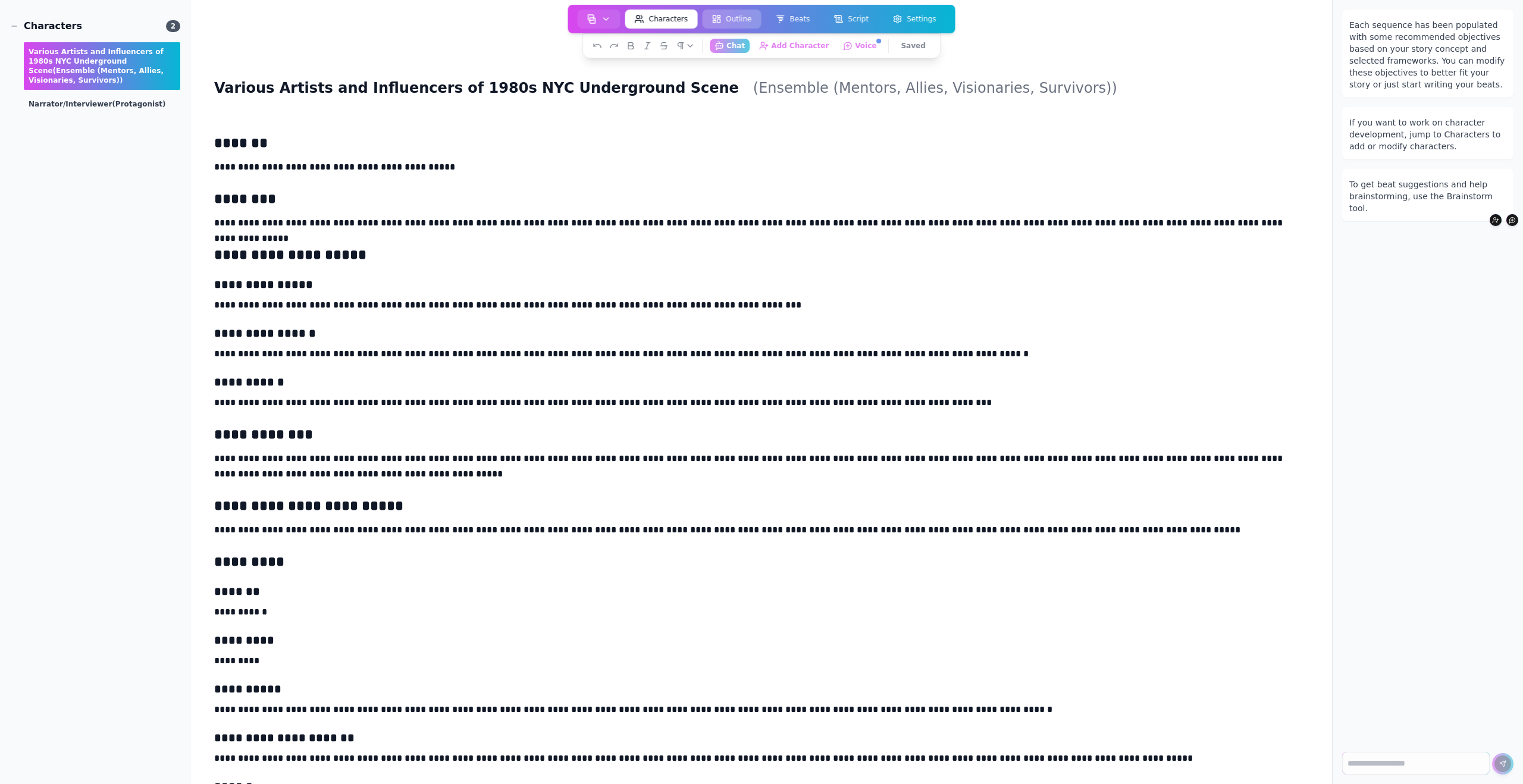
click at [740, 22] on button "Outline" at bounding box center [731, 19] width 59 height 19
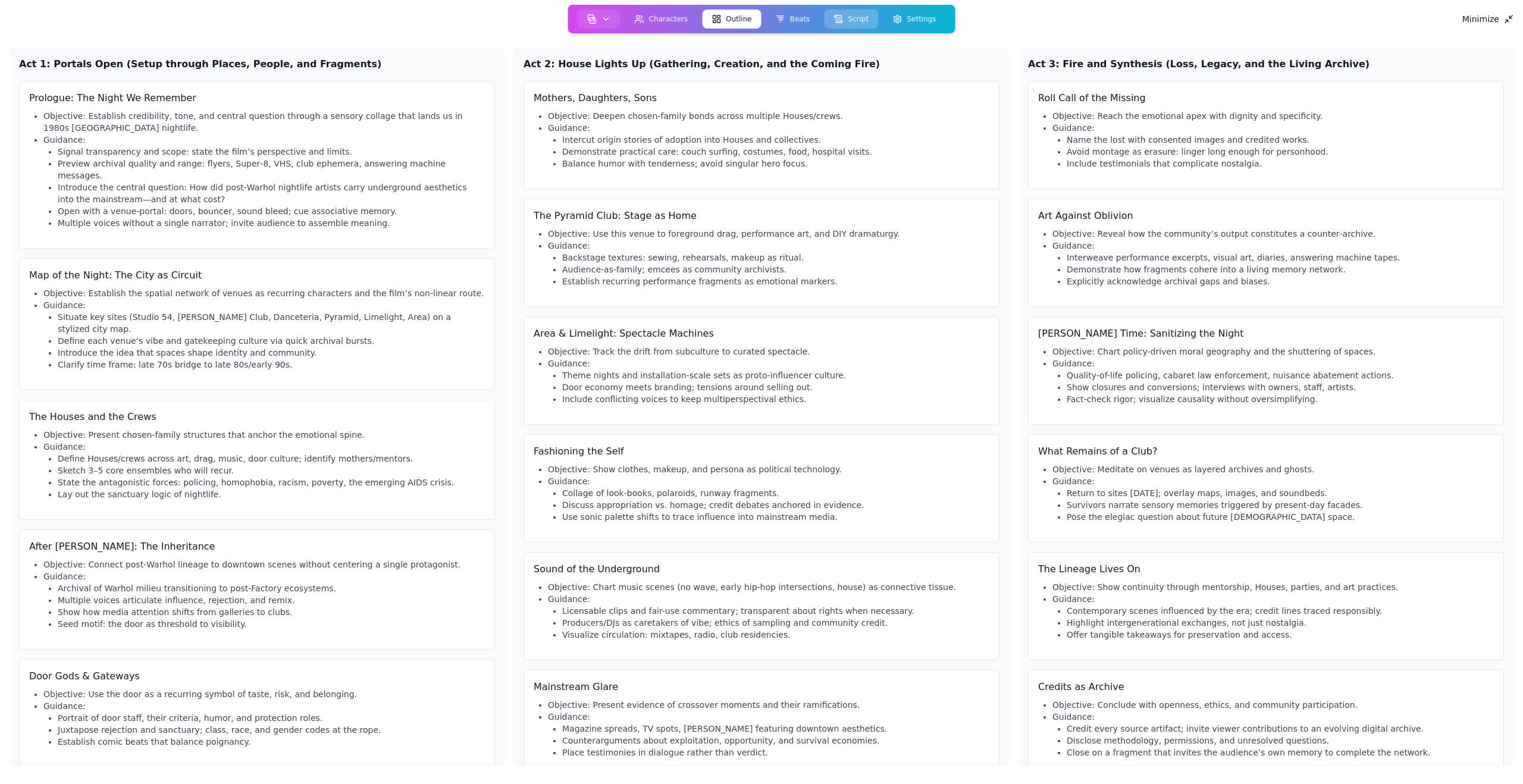
click at [841, 22] on button "Script" at bounding box center [850, 19] width 54 height 19
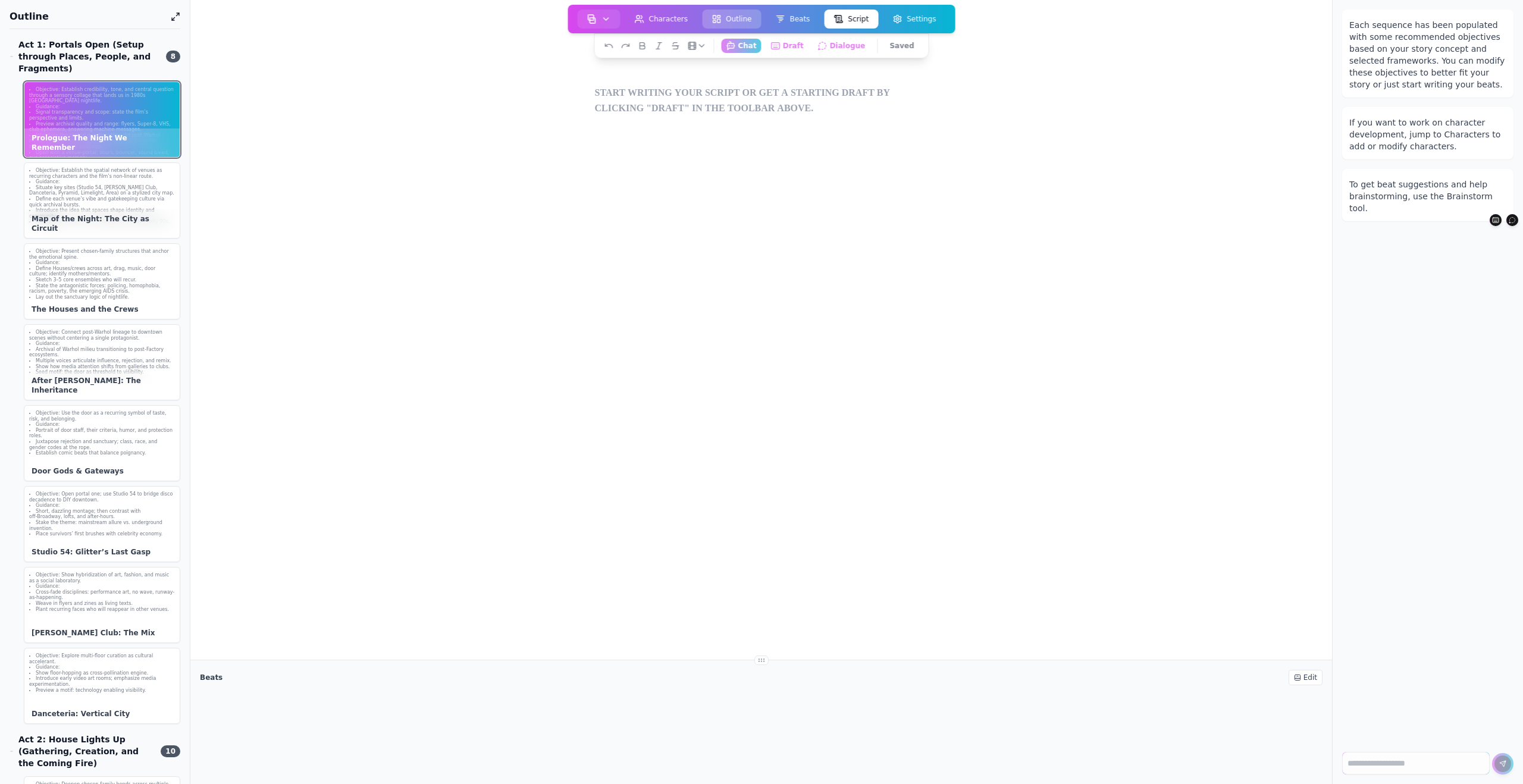
click at [733, 21] on button "Outline" at bounding box center [731, 19] width 59 height 19
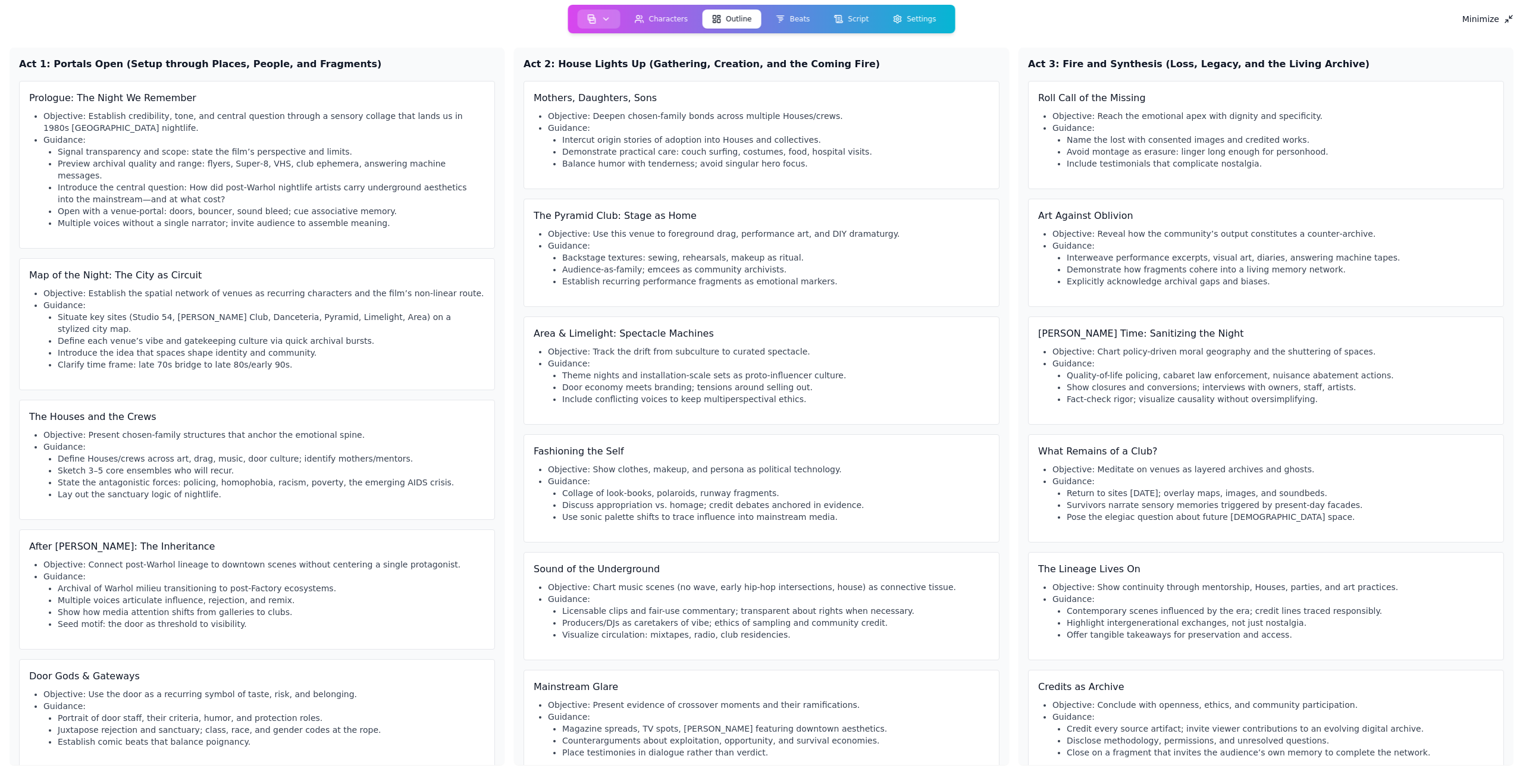
click at [609, 22] on icon "button" at bounding box center [606, 19] width 10 height 10
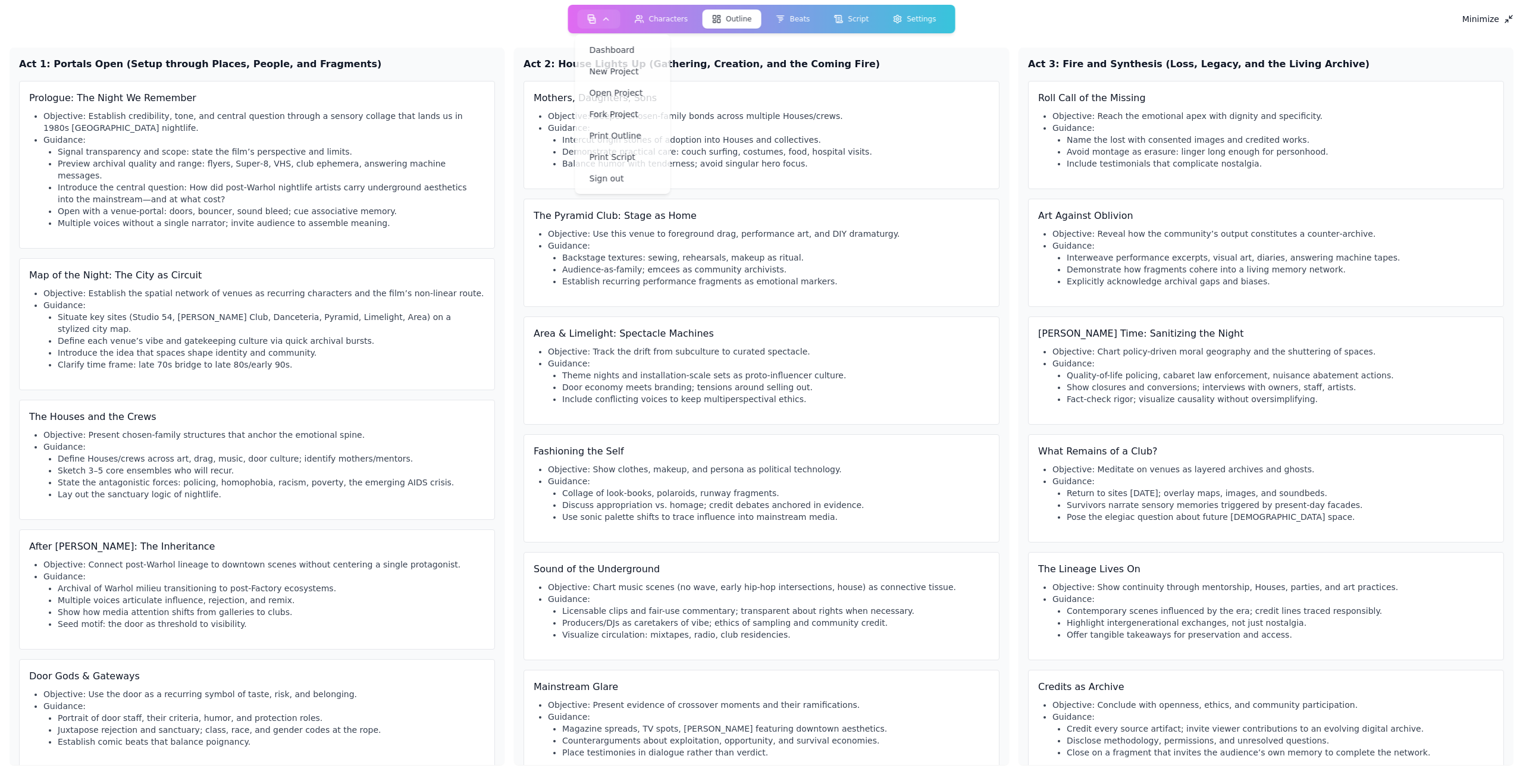
click at [479, 7] on div "Minimize Act 1: Portals Open (Setup through Places, People, and Fragments) Prol…" at bounding box center [761, 392] width 1523 height 784
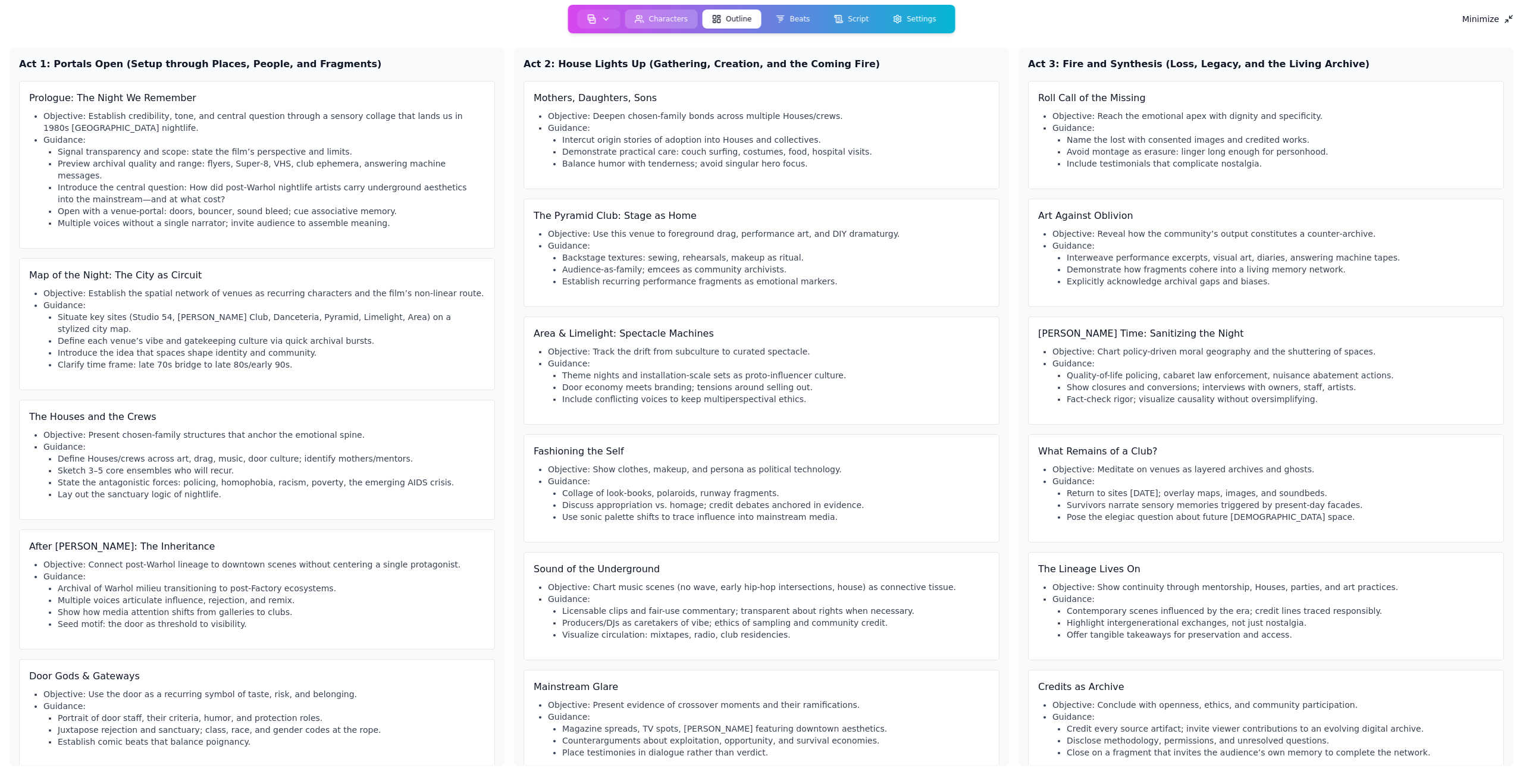
click at [661, 21] on button "Characters" at bounding box center [662, 19] width 73 height 19
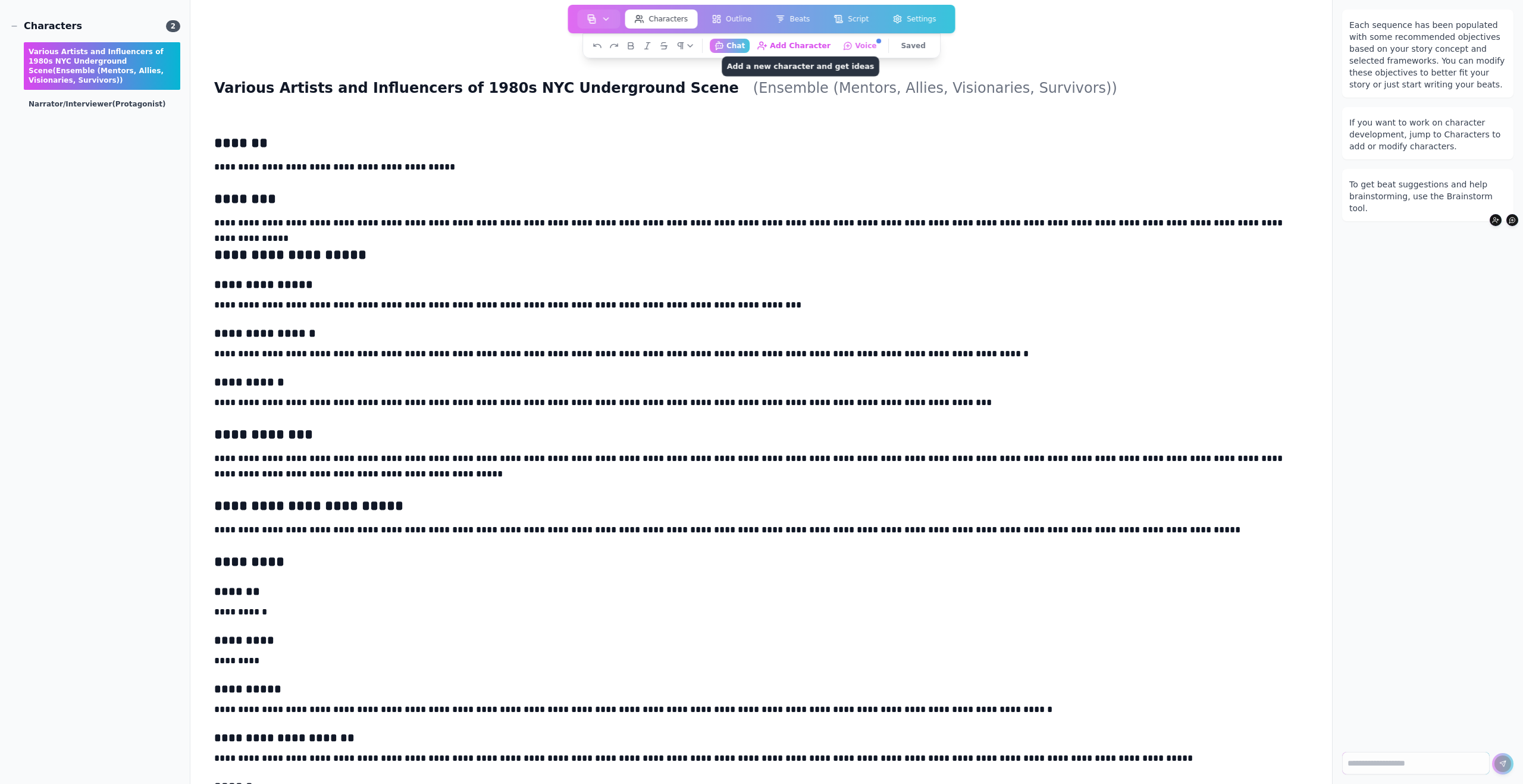
click at [787, 44] on button "Add Character Add a new character and get ideas" at bounding box center [794, 45] width 83 height 15
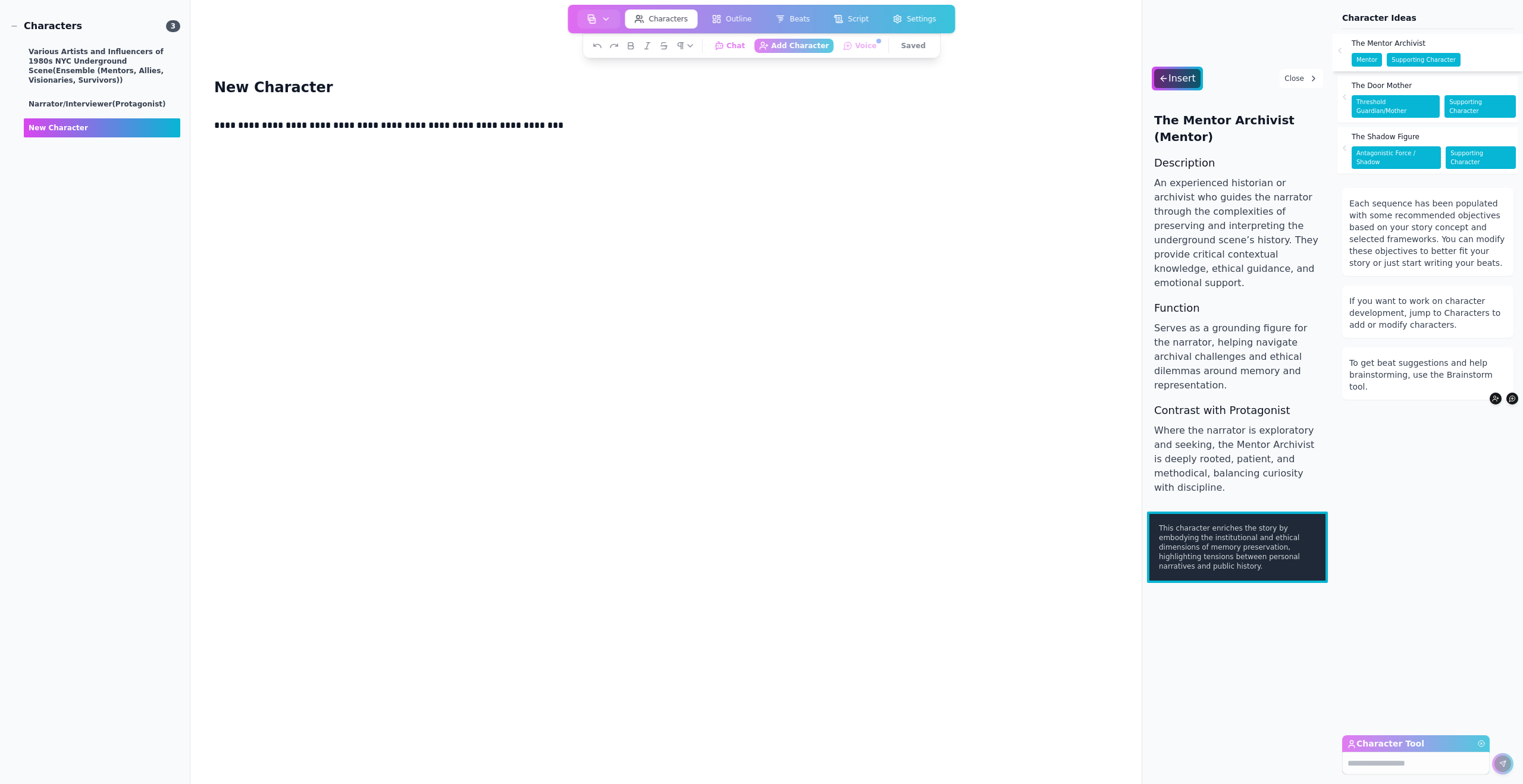
click at [125, 174] on aside "Characters 3 Various Artists and Influencers of 1980s NYC Underground Scene (En…" at bounding box center [95, 392] width 190 height 784
click at [282, 126] on p "**********" at bounding box center [665, 125] width 904 height 16
click at [312, 151] on div "**********" at bounding box center [665, 505] width 913 height 784
click at [212, 127] on div "**********" at bounding box center [665, 505] width 913 height 784
click at [215, 128] on p "**********" at bounding box center [665, 125] width 904 height 16
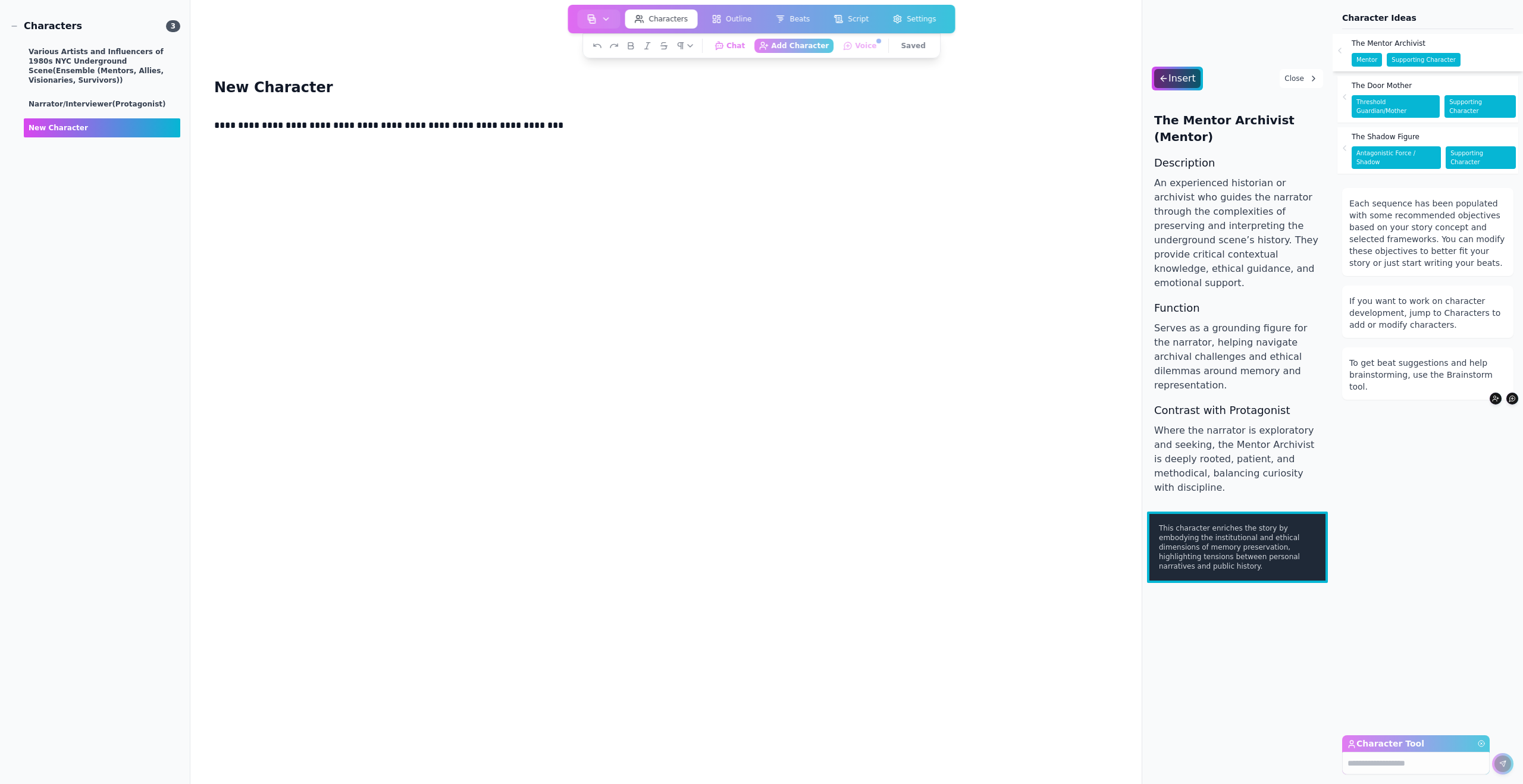
scroll to position [2, 0]
click at [735, 47] on button "Chat Chat with your Writers' Room" at bounding box center [730, 45] width 42 height 15
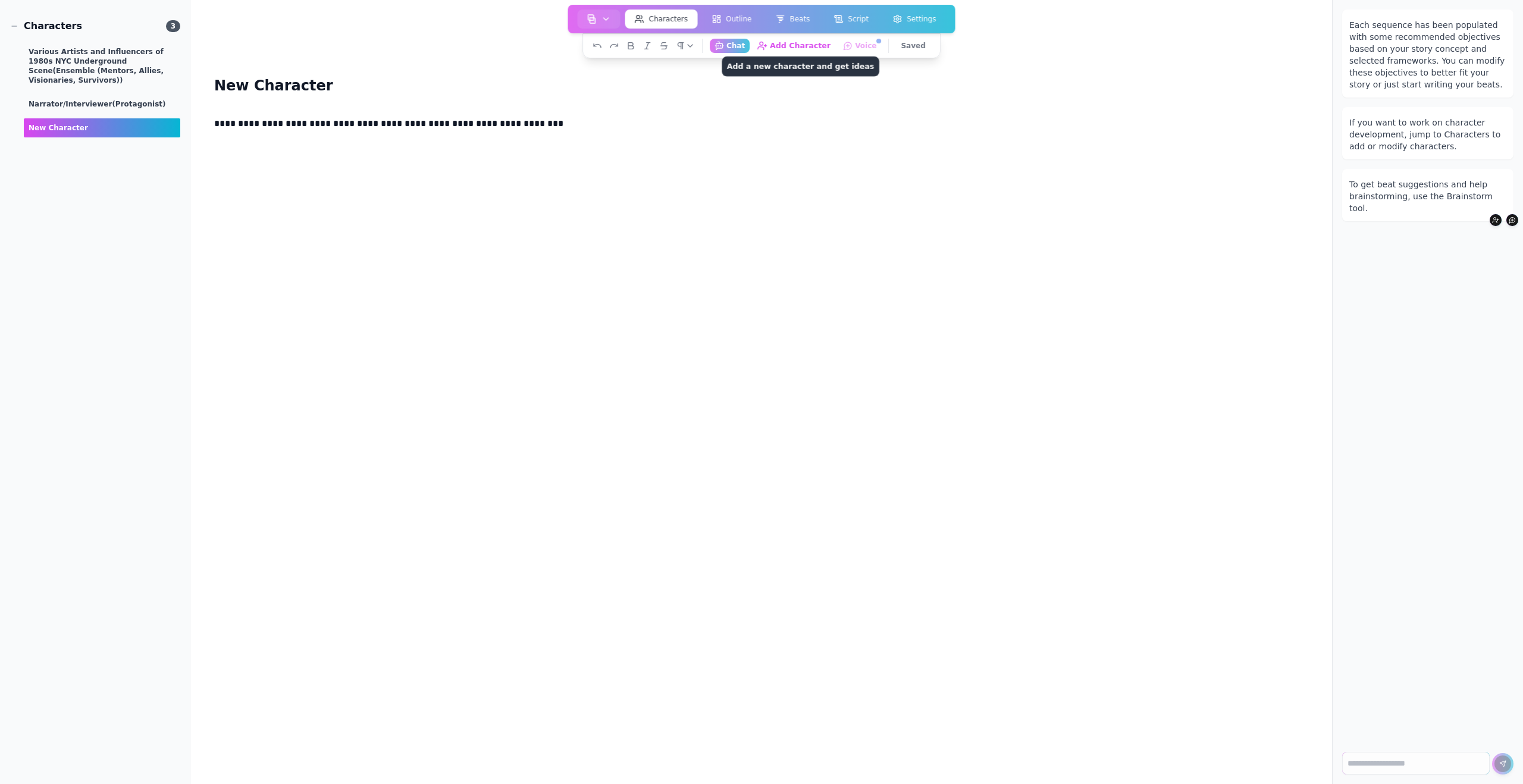
click at [782, 43] on button "Add Character Add a new character and get ideas" at bounding box center [794, 45] width 83 height 15
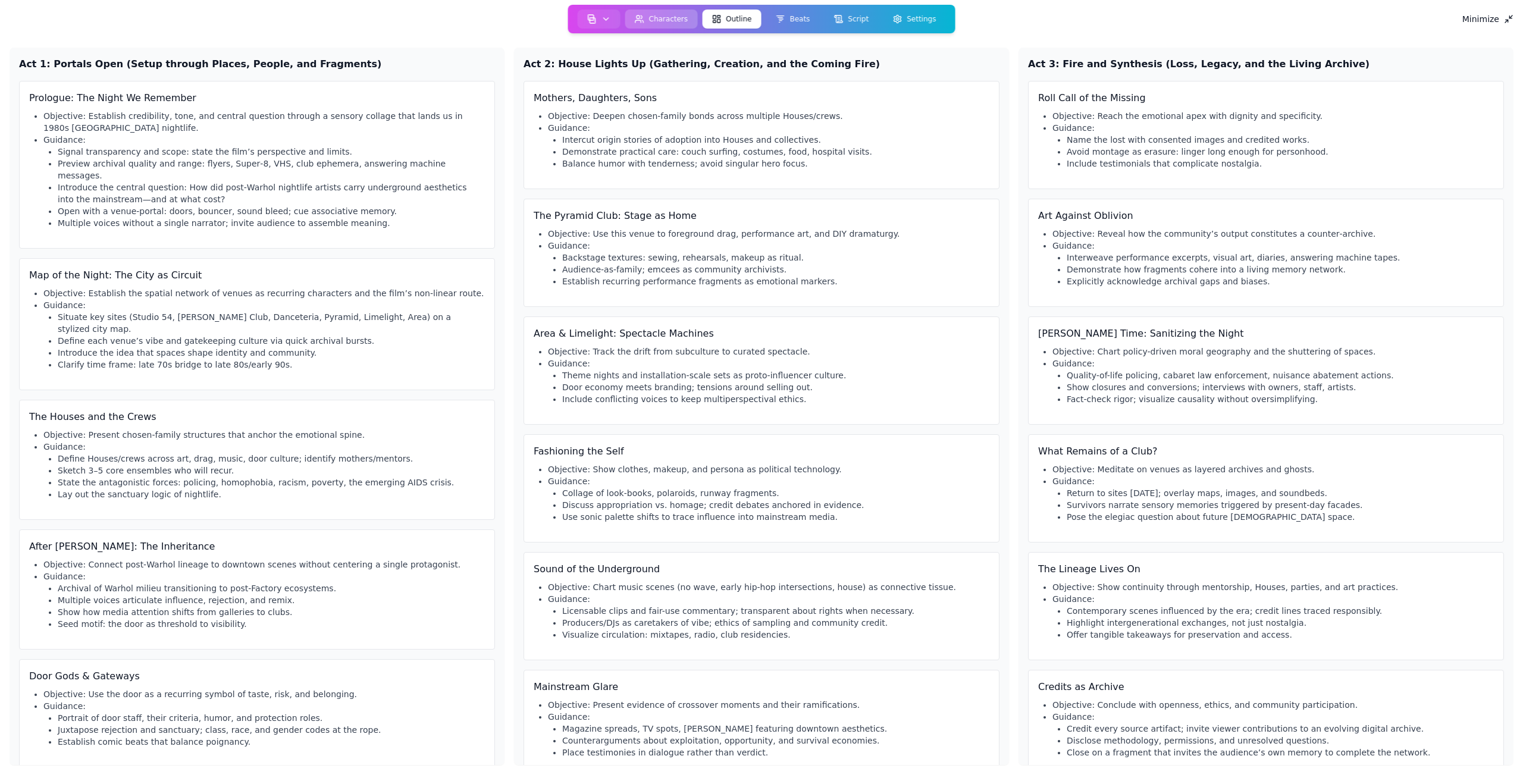
click at [662, 18] on button "Characters" at bounding box center [662, 19] width 73 height 19
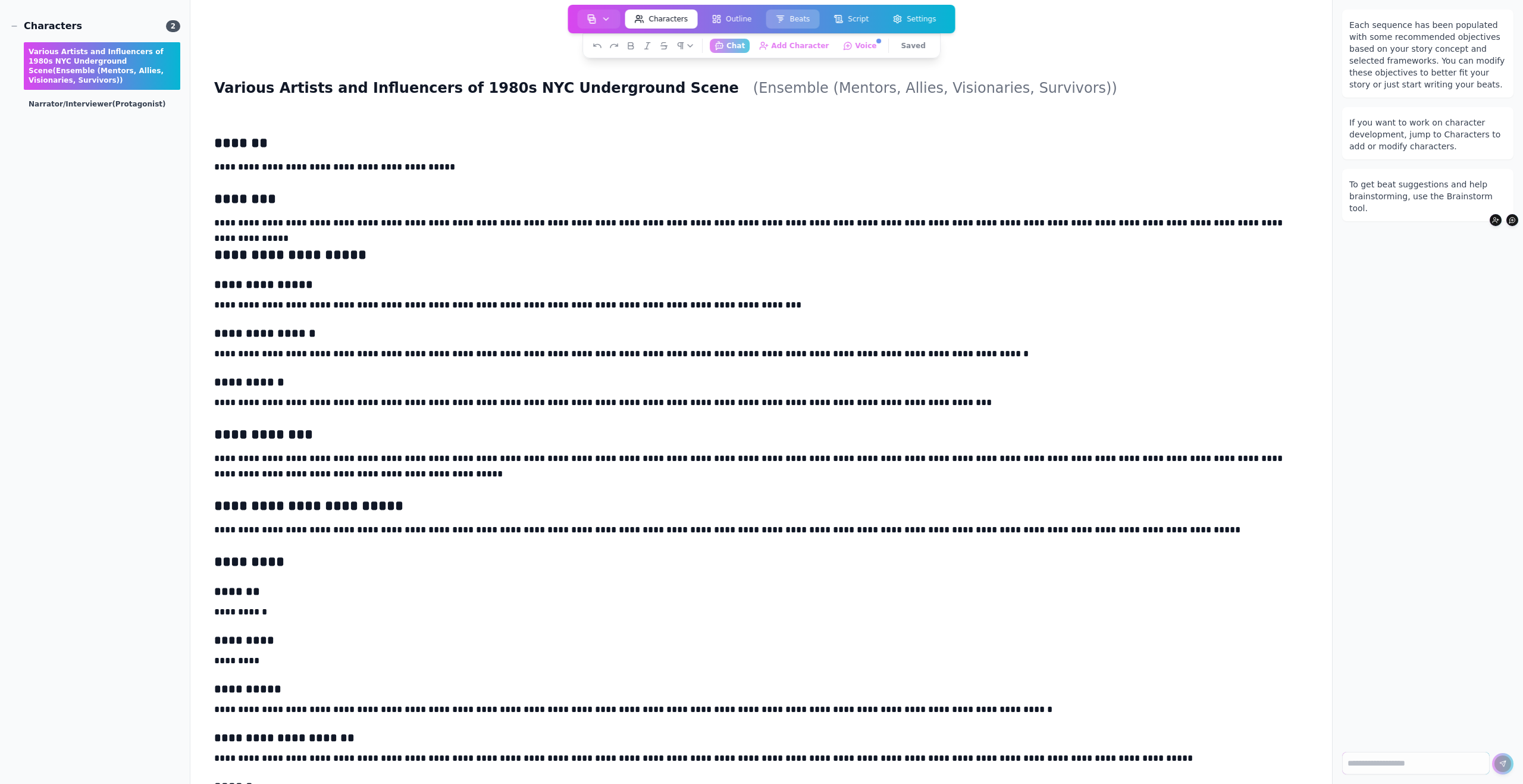
click at [790, 18] on button "Beats" at bounding box center [792, 19] width 53 height 19
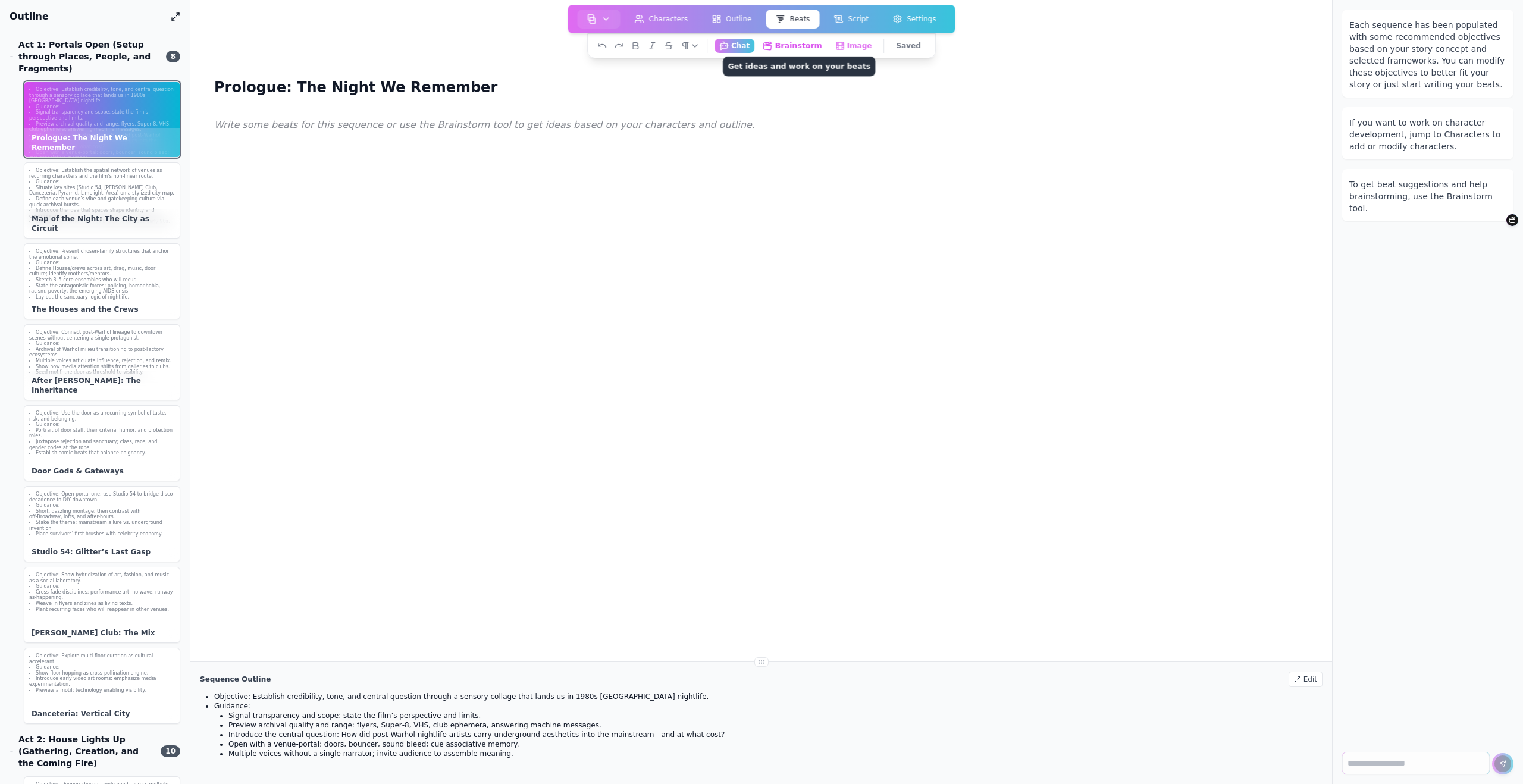
click at [805, 47] on button "Brainstorm Get ideas and work on your beats" at bounding box center [792, 45] width 70 height 15
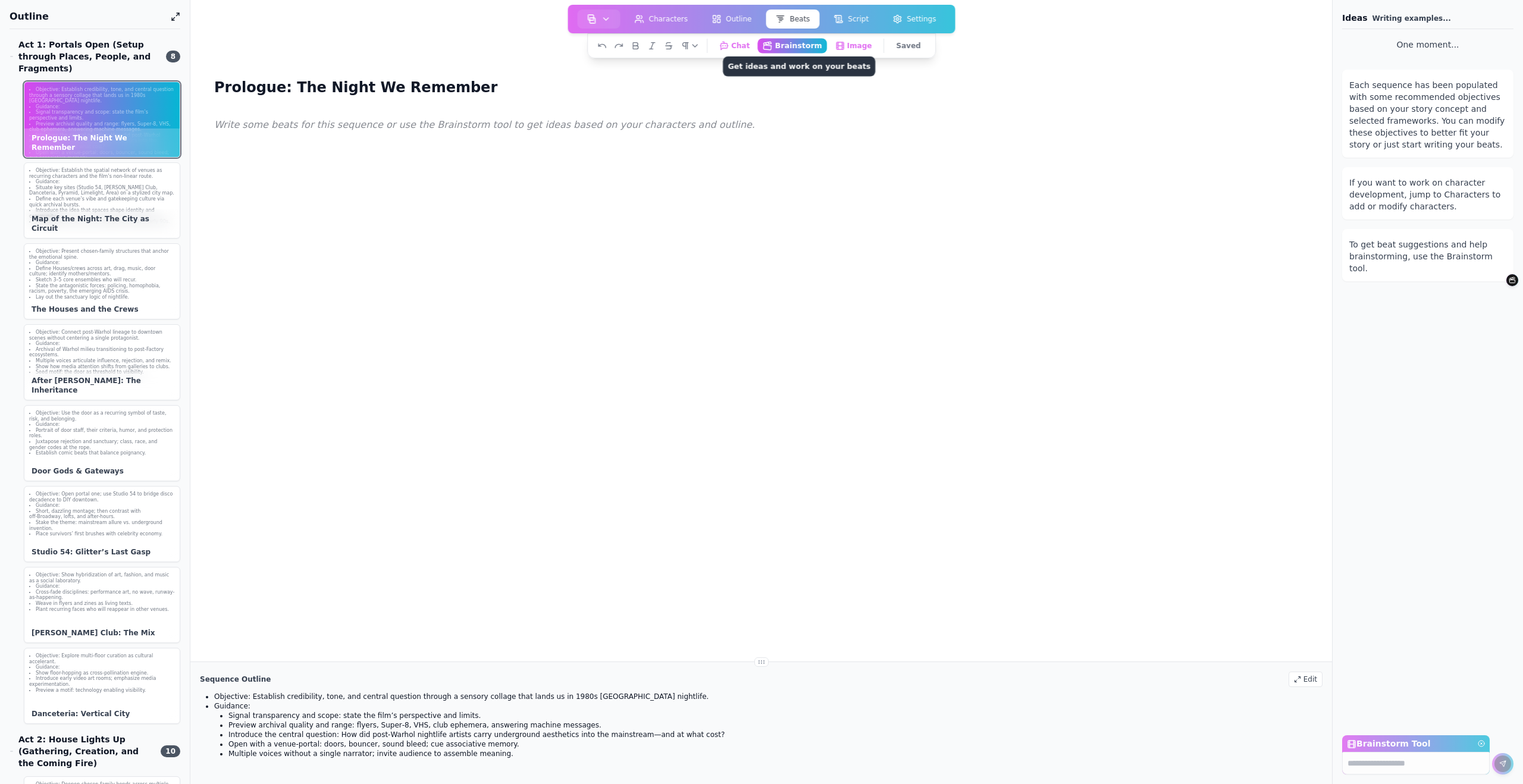
click at [792, 48] on button "Brainstorm Get ideas and work on your beats" at bounding box center [792, 45] width 70 height 15
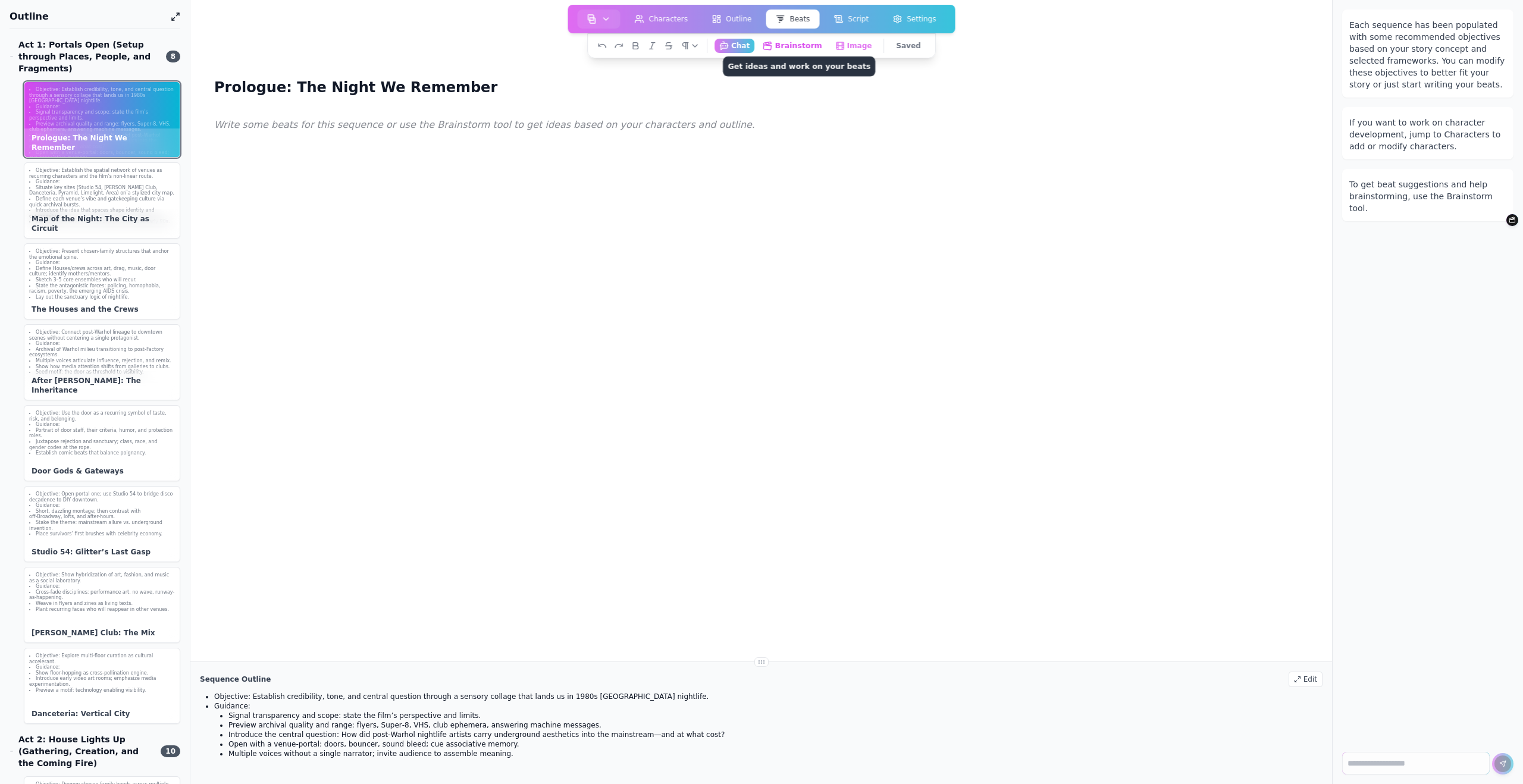
click at [801, 47] on button "Brainstorm Get ideas and work on your beats" at bounding box center [792, 45] width 70 height 15
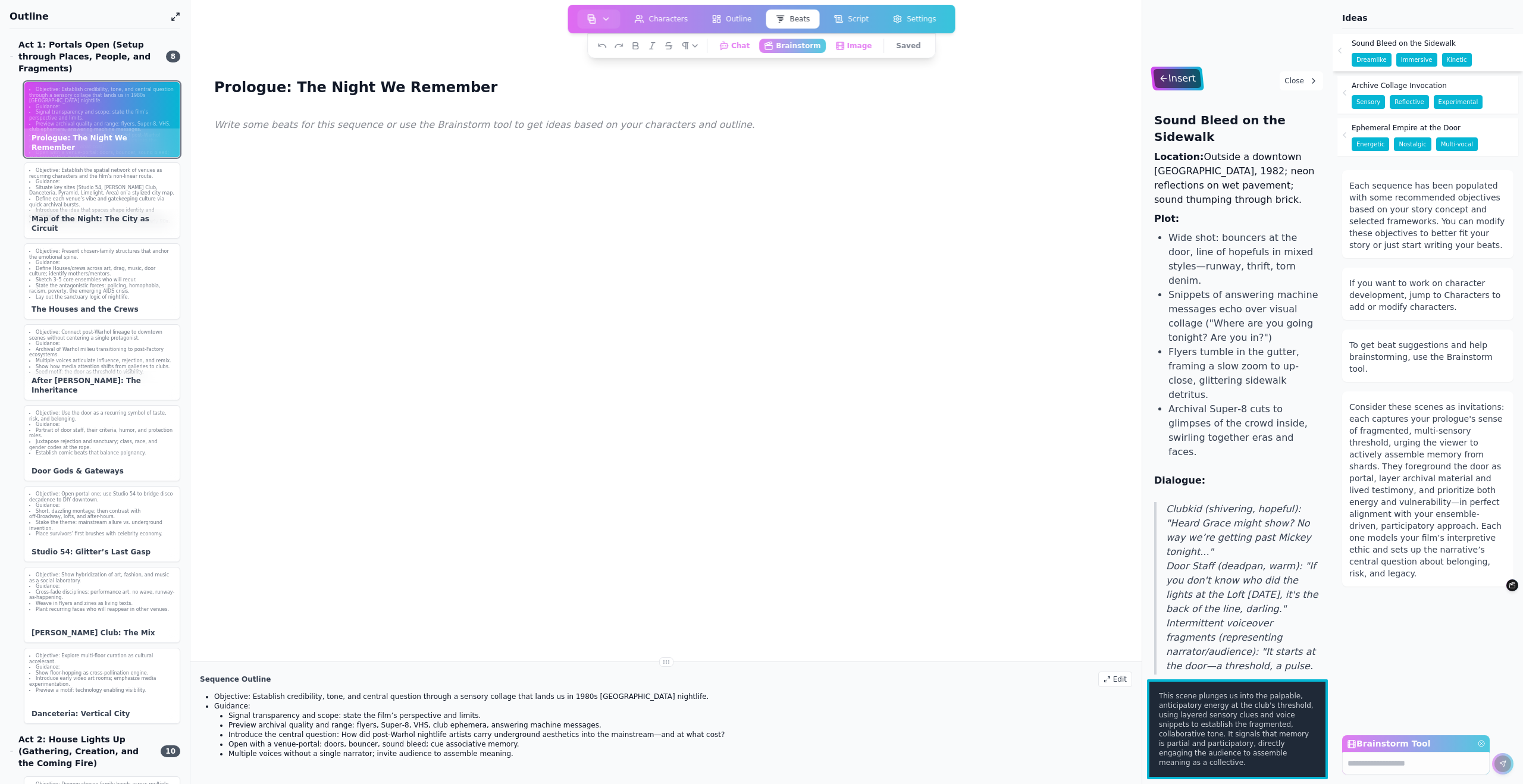
click at [841, 78] on icon at bounding box center [1164, 79] width 11 height 10
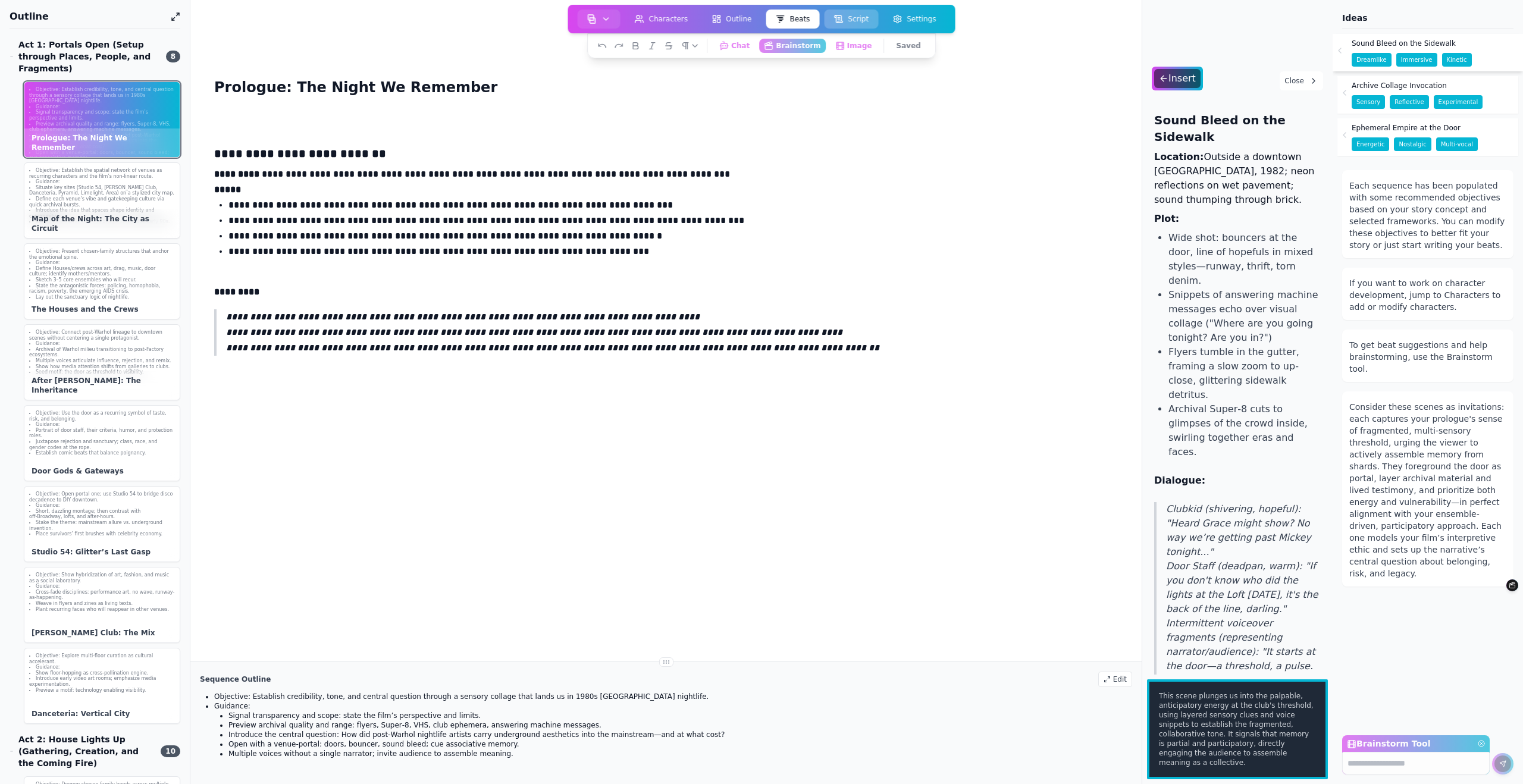
click at [841, 19] on button "Script" at bounding box center [850, 19] width 54 height 19
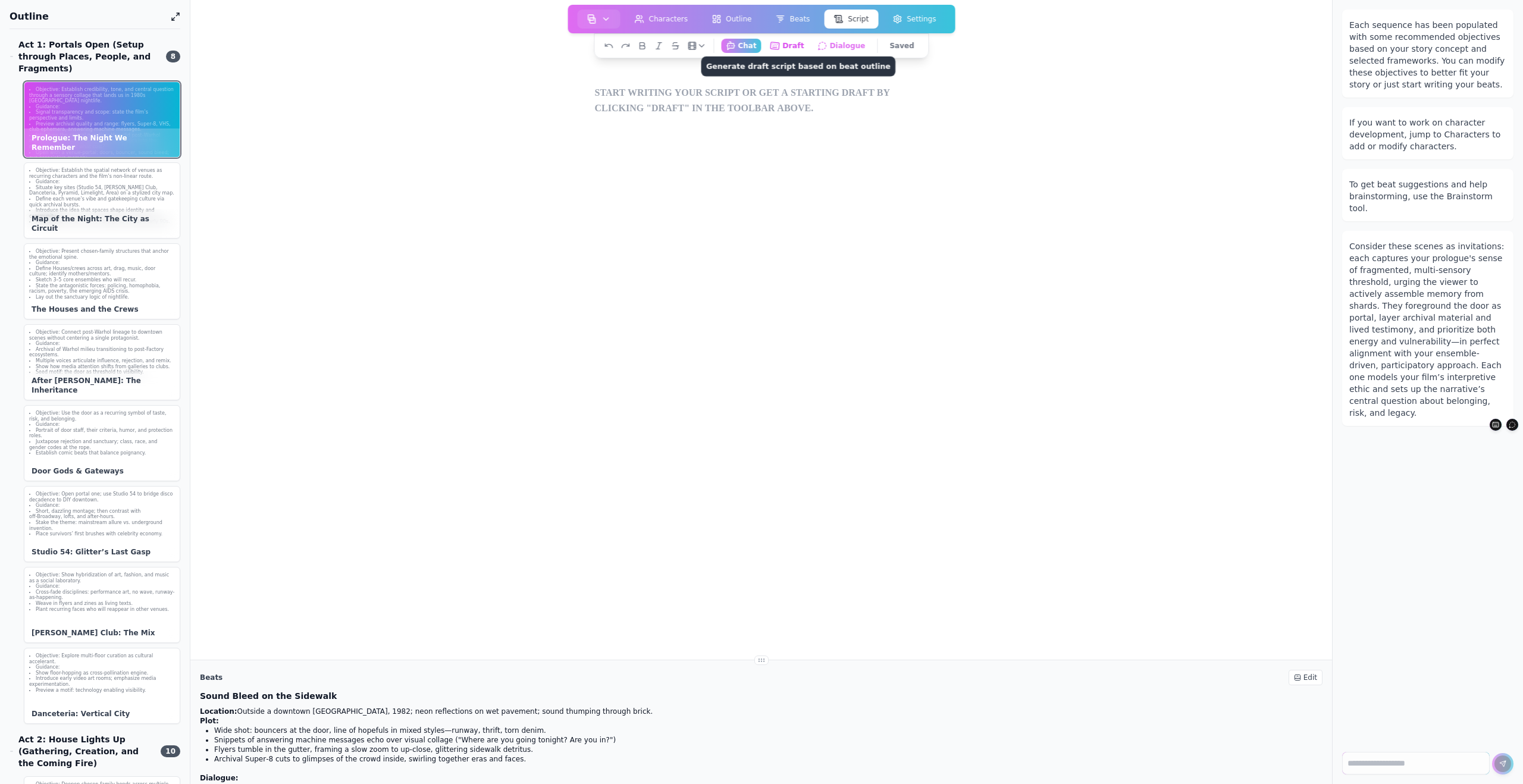
click at [792, 47] on button "Draft Generate draft script based on beat outline" at bounding box center [787, 45] width 44 height 15
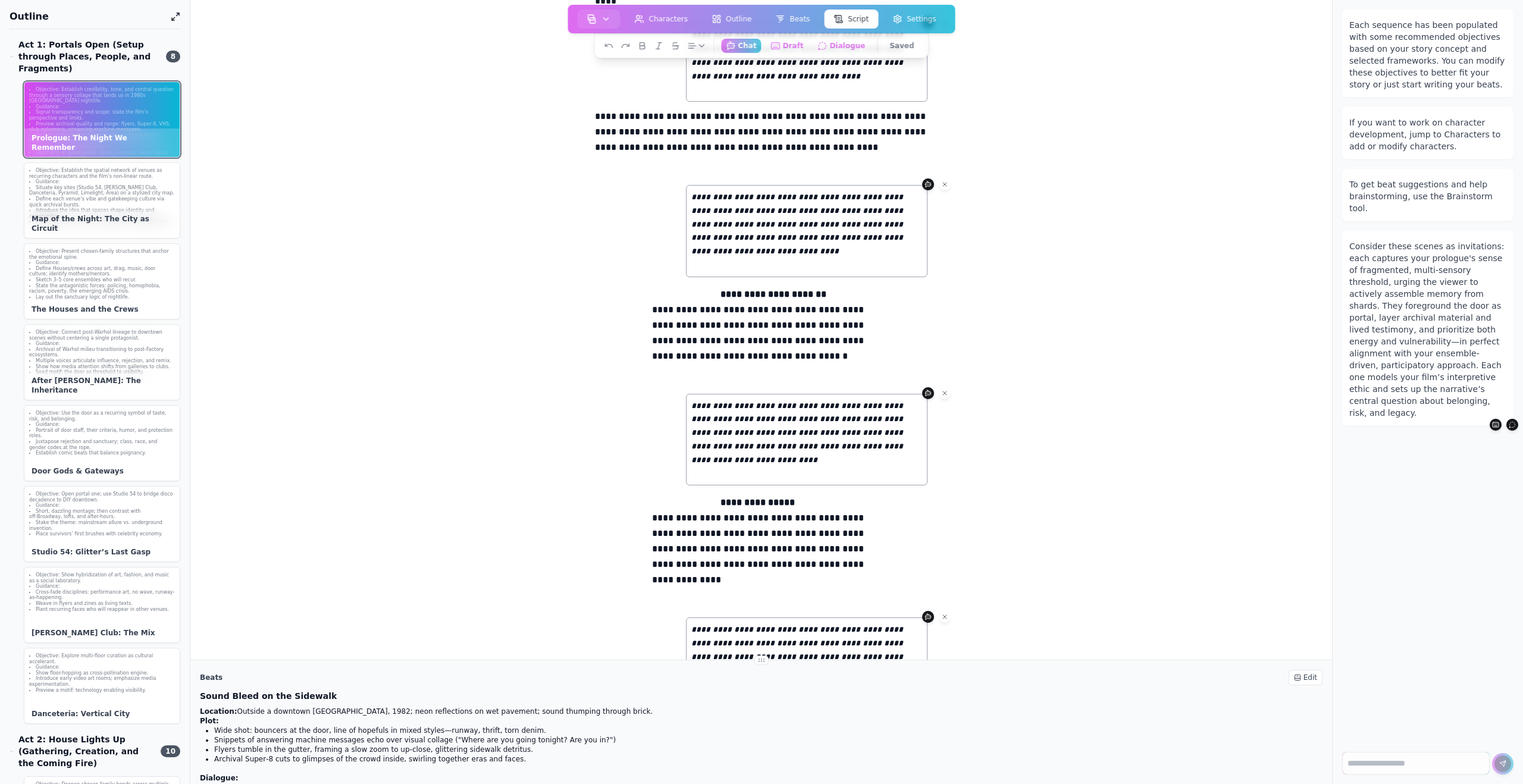
scroll to position [339, 0]
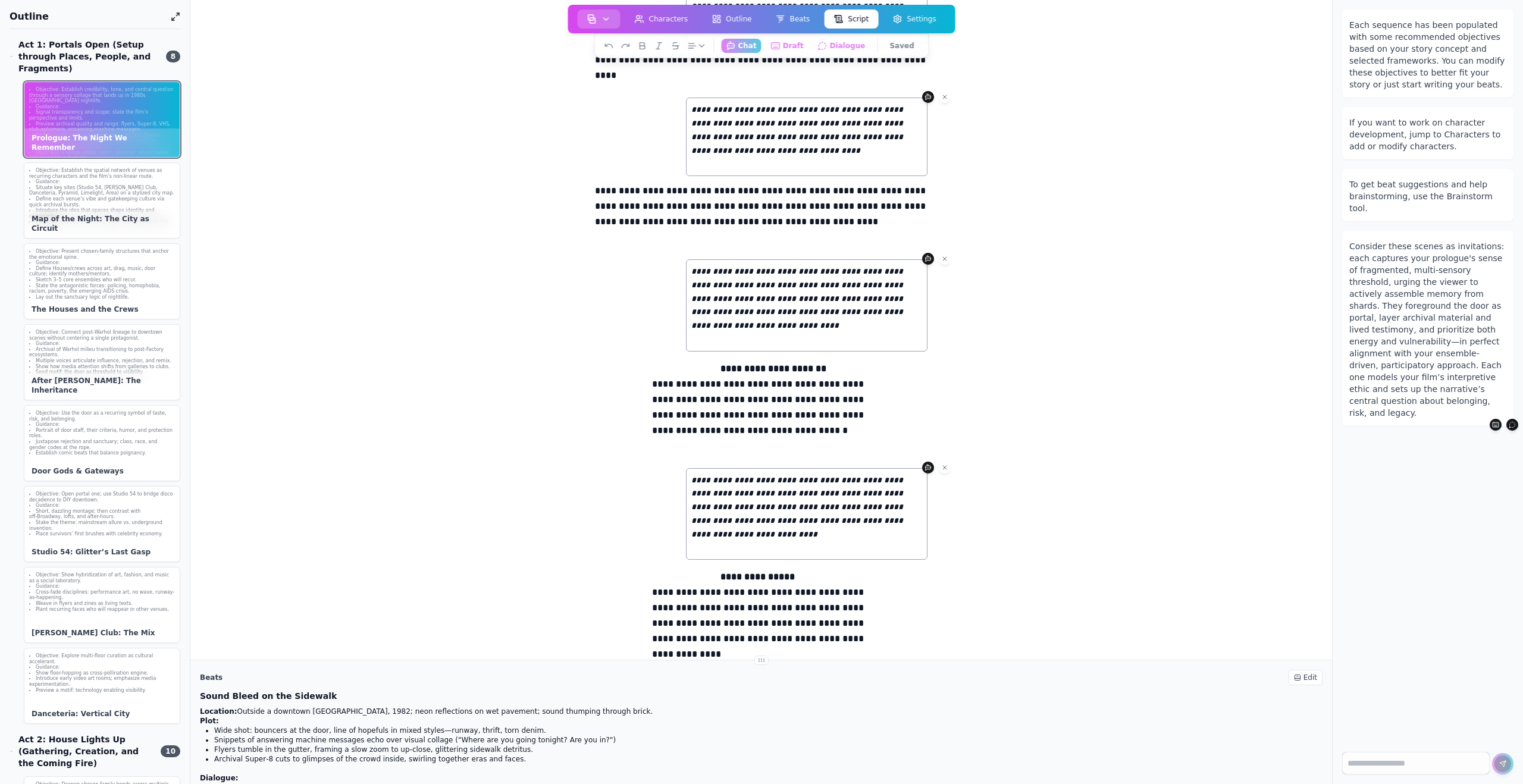
click at [609, 21] on icon "button" at bounding box center [606, 19] width 10 height 10
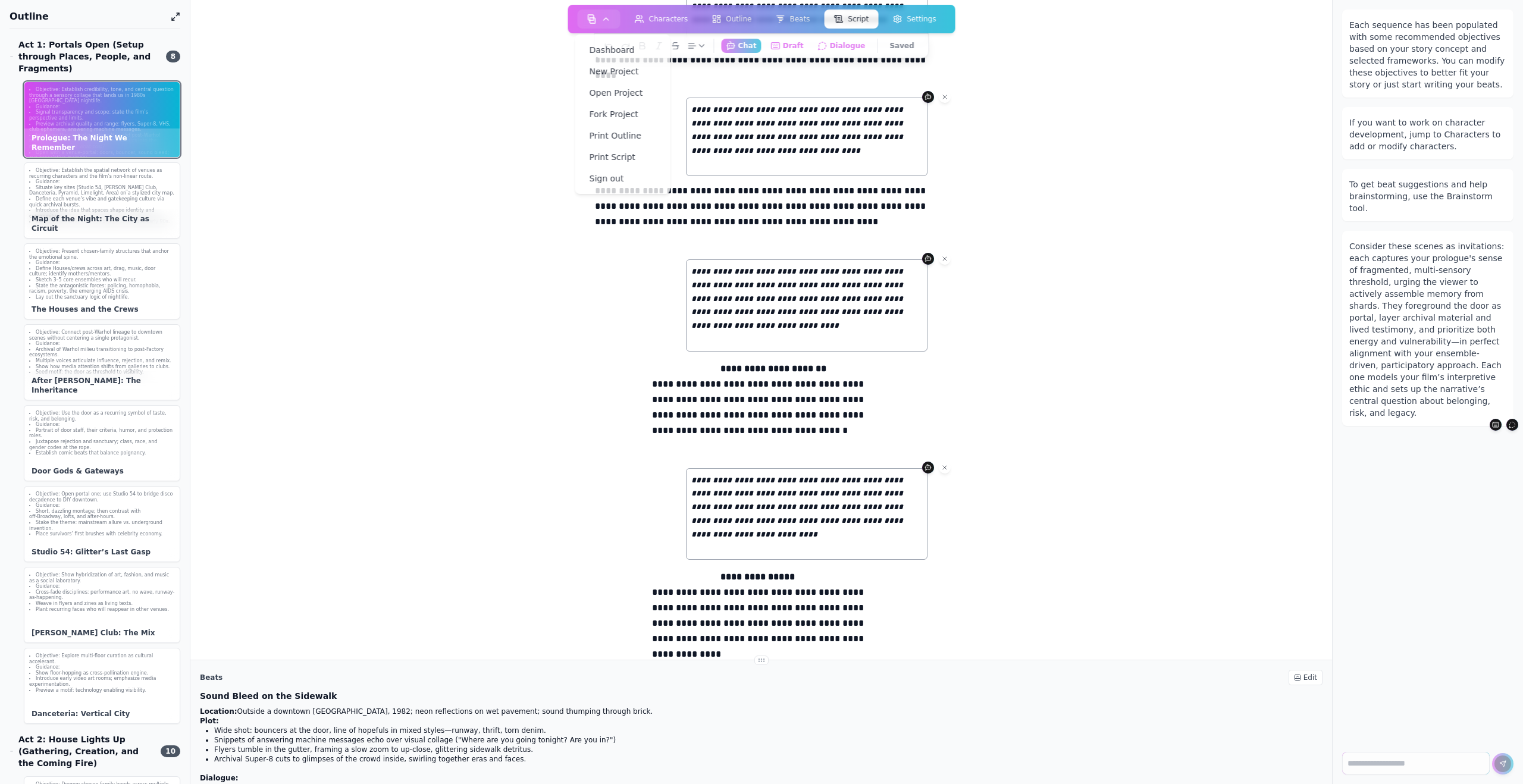
click at [508, 76] on div "**********" at bounding box center [761, 462] width 1104 height 1478
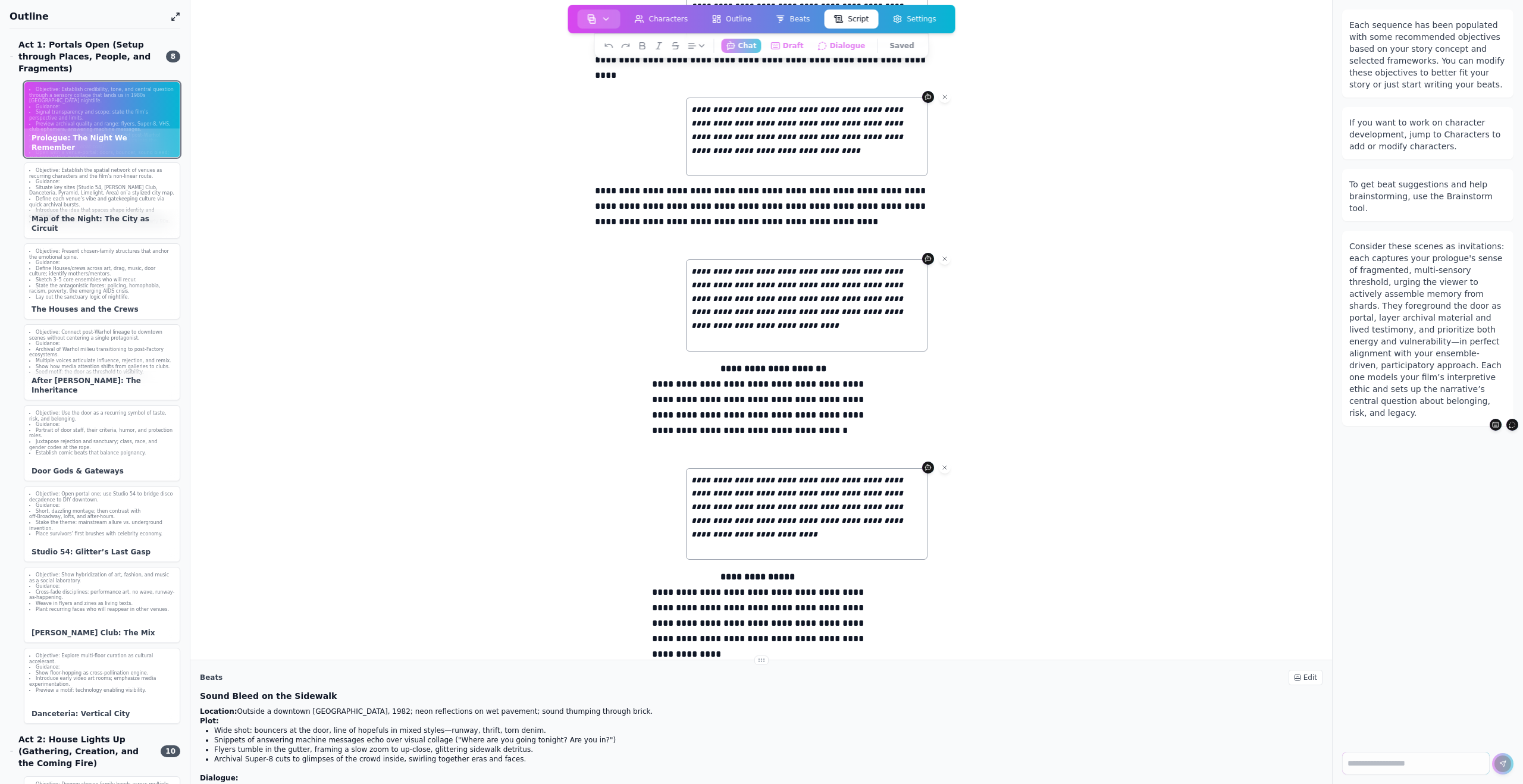
click at [602, 19] on icon "button" at bounding box center [606, 19] width 10 height 10
click at [598, 112] on link "Fork Project" at bounding box center [622, 114] width 85 height 21
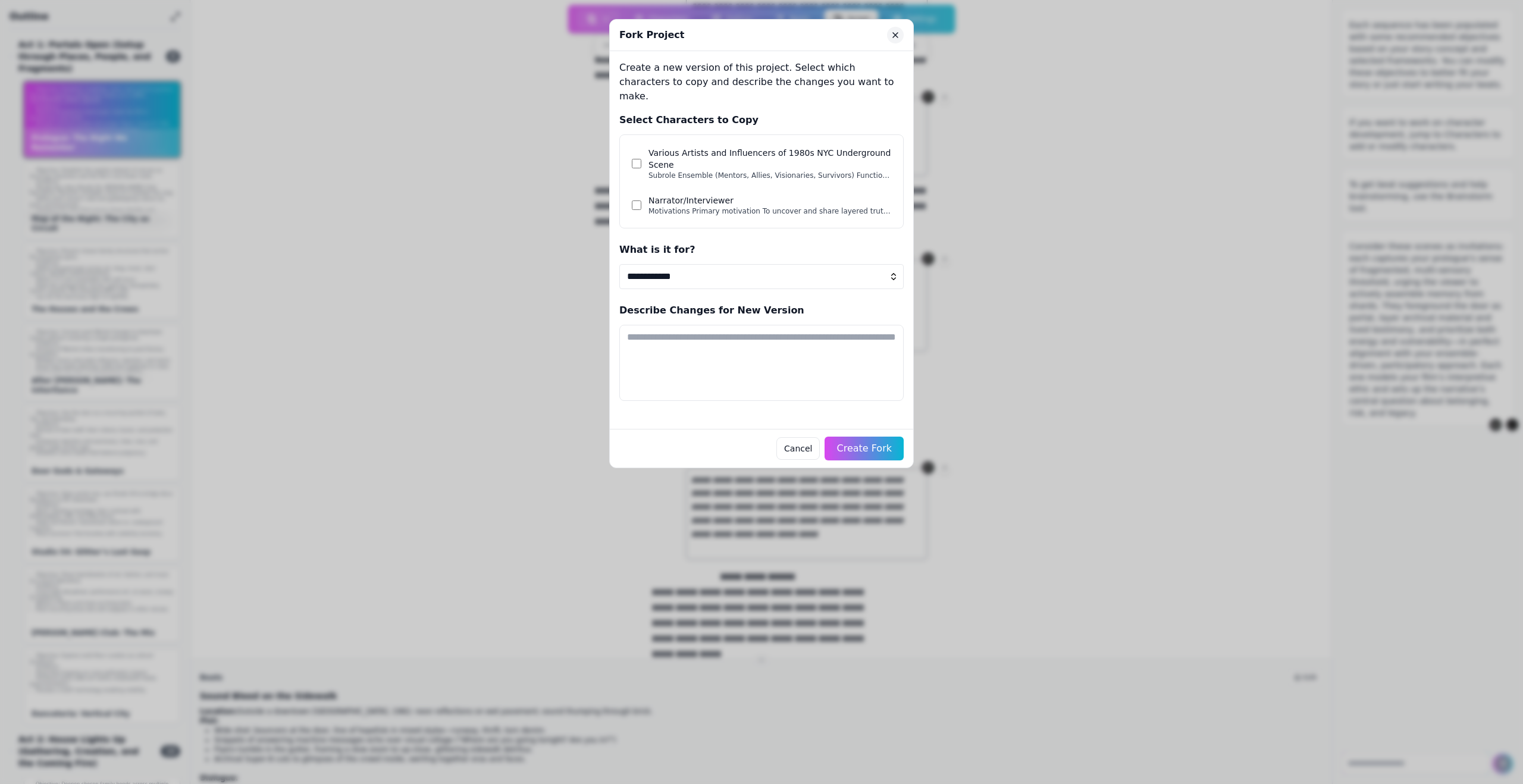
click at [841, 35] on icon "Close" at bounding box center [895, 35] width 10 height 10
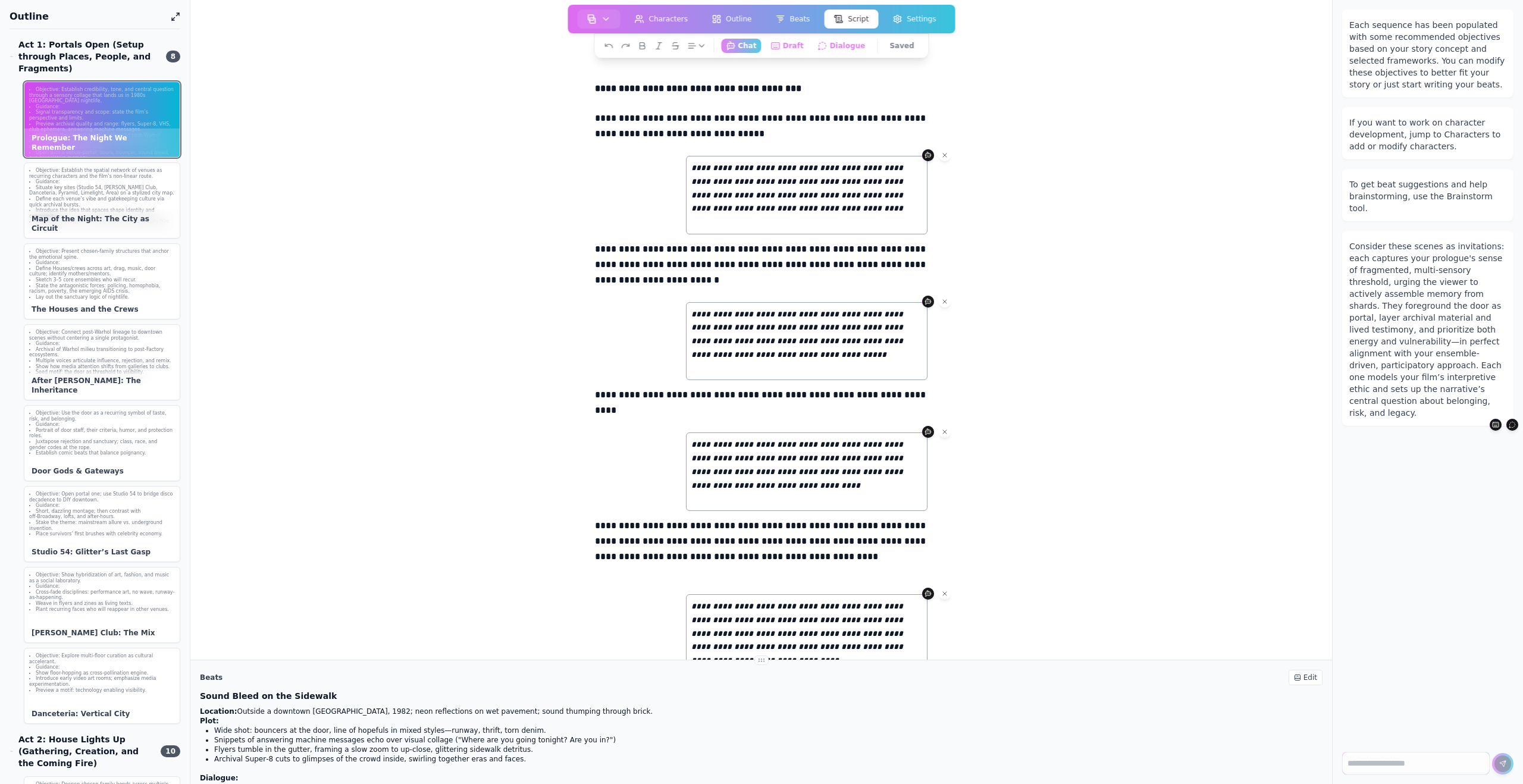
scroll to position [0, 0]
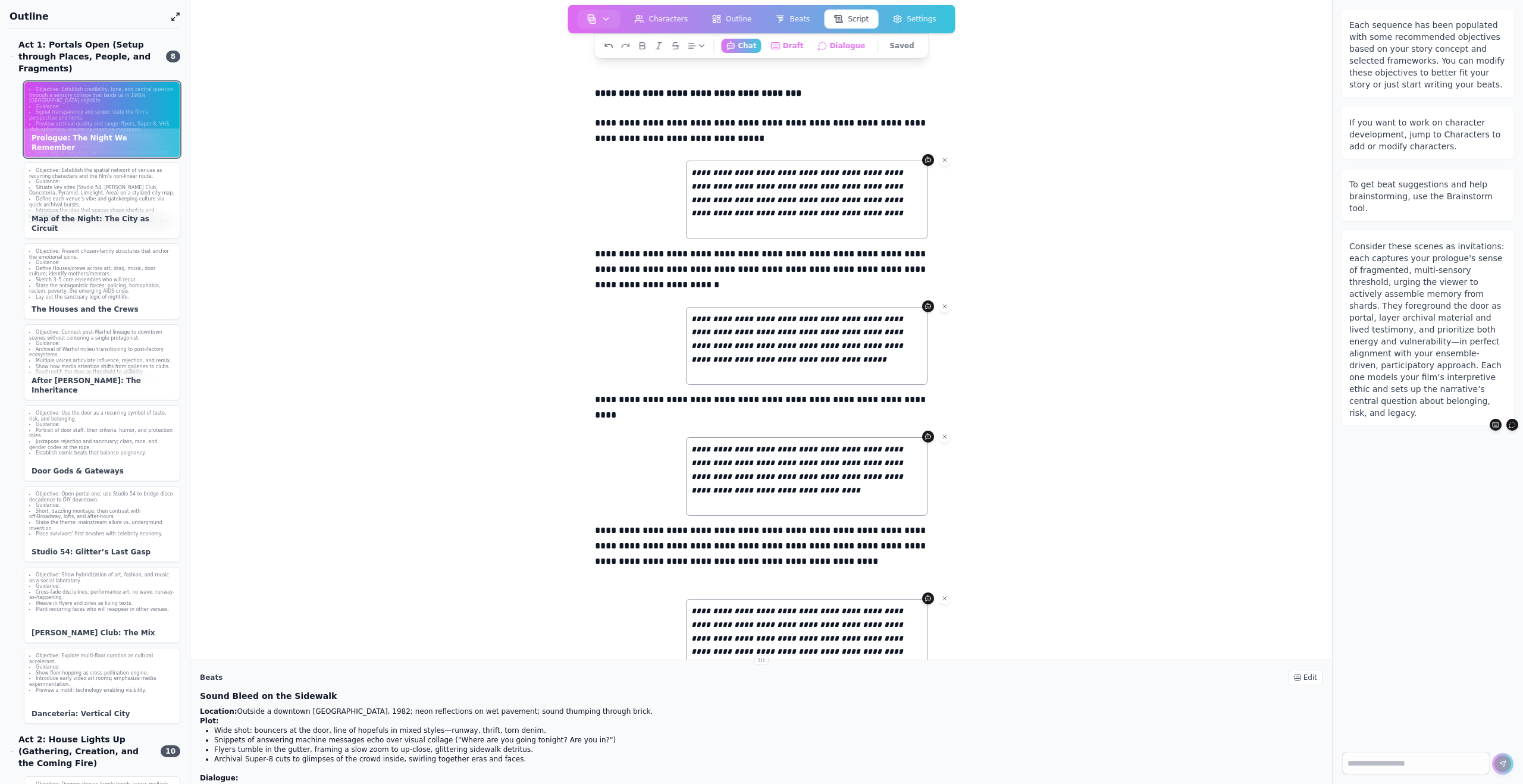
click at [612, 44] on icon at bounding box center [608, 46] width 7 height 4
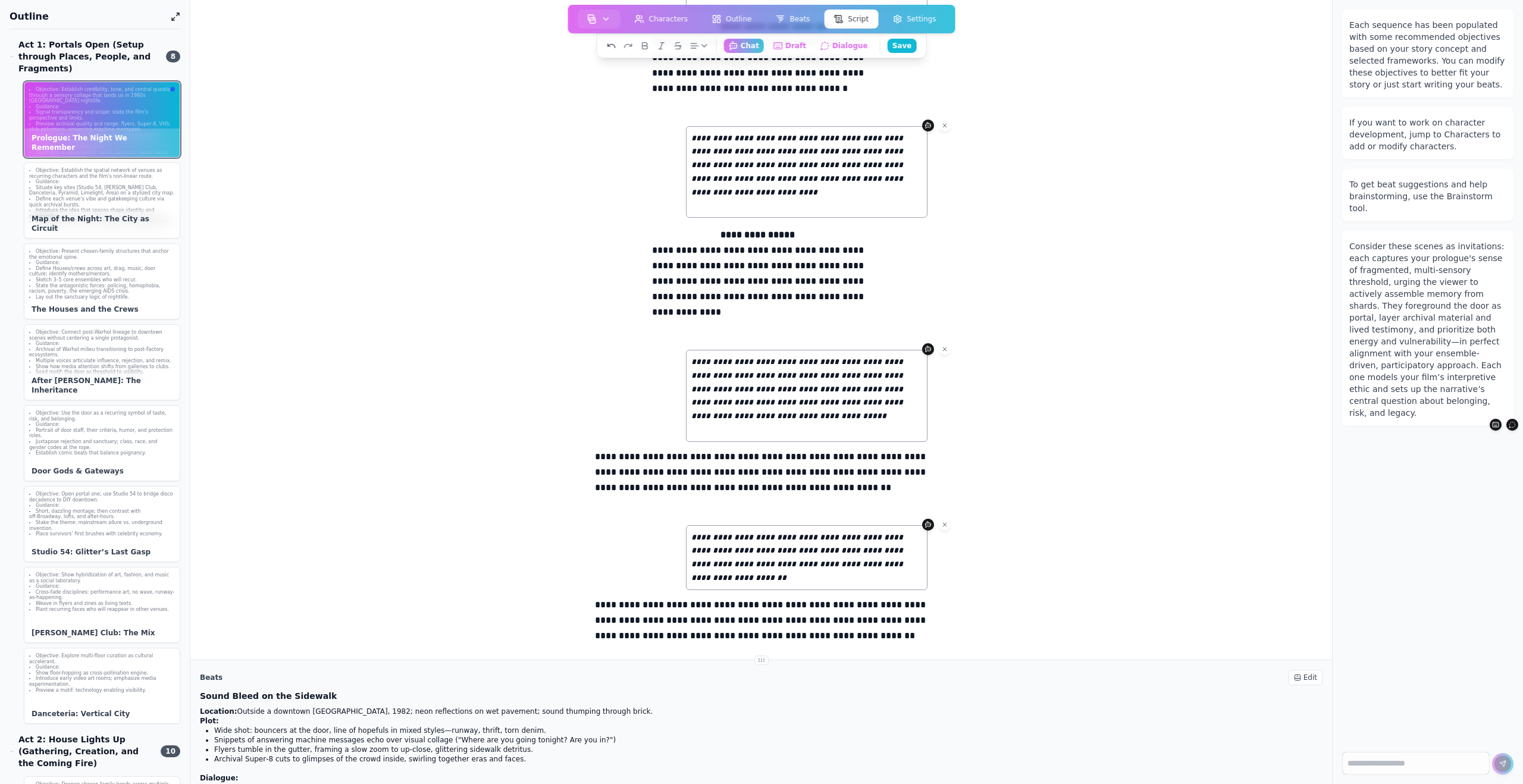
click at [610, 44] on icon at bounding box center [609, 45] width 2 height 2
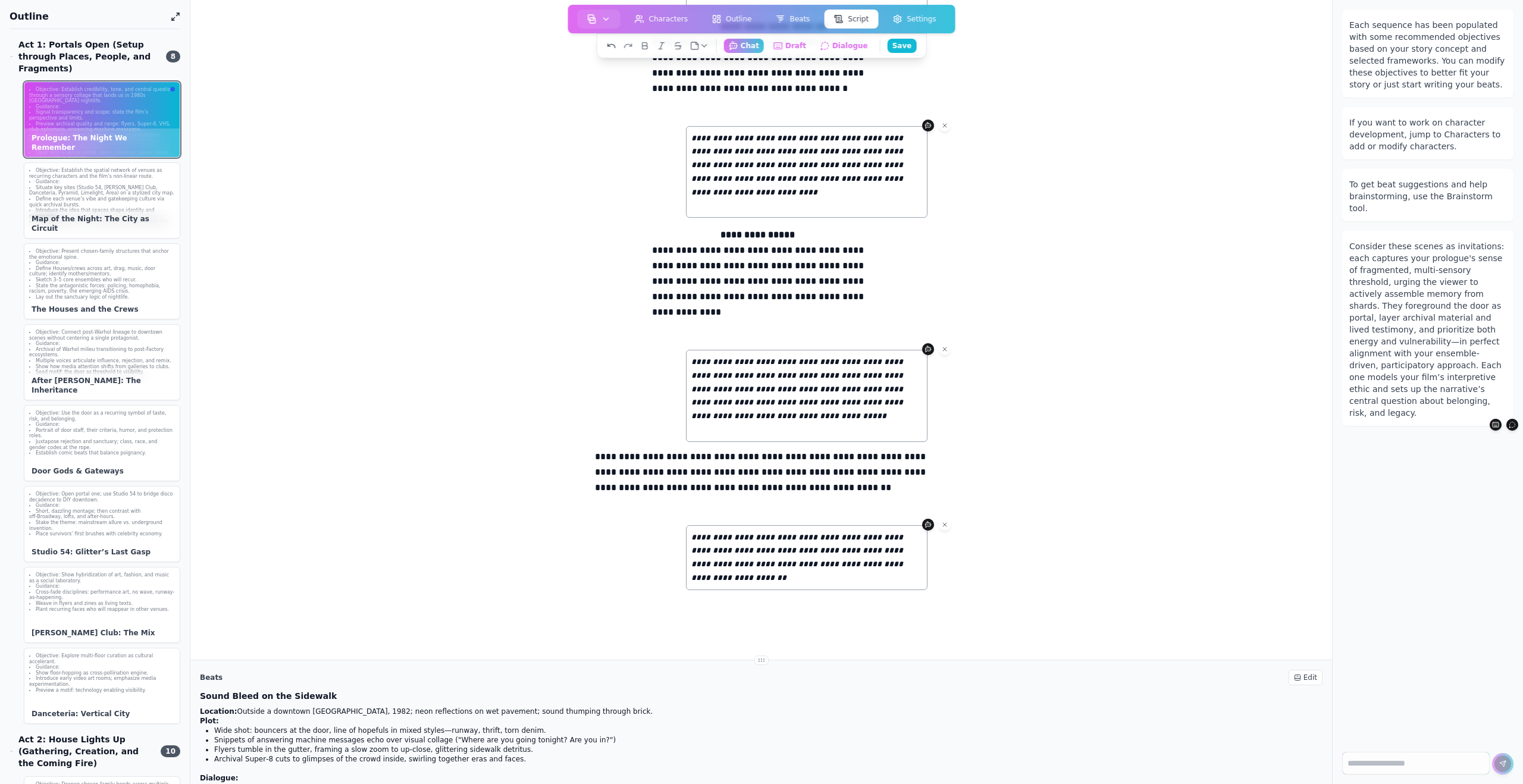
click at [610, 44] on icon at bounding box center [609, 45] width 2 height 2
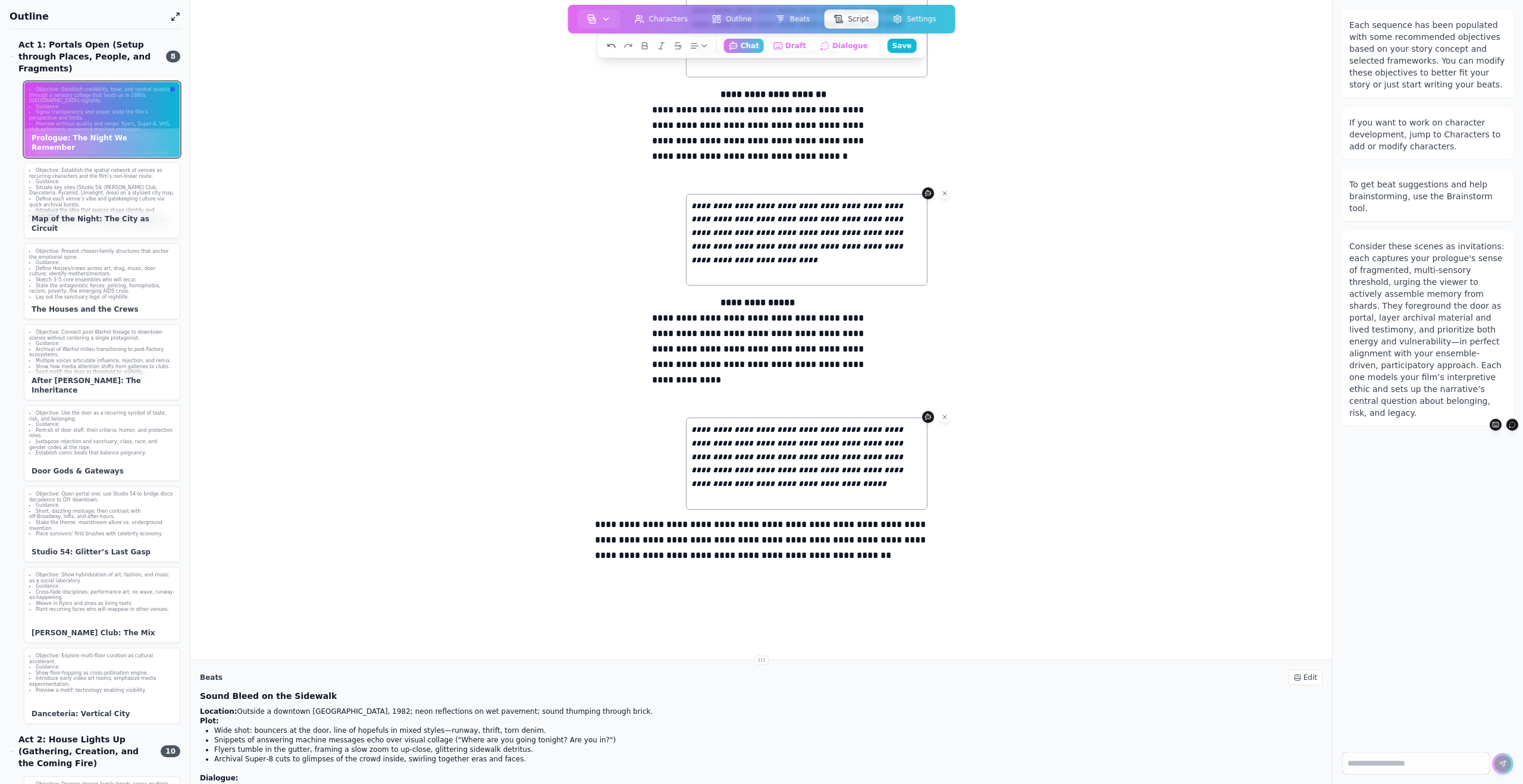
scroll to position [614, 0]
click at [610, 44] on icon at bounding box center [609, 45] width 2 height 2
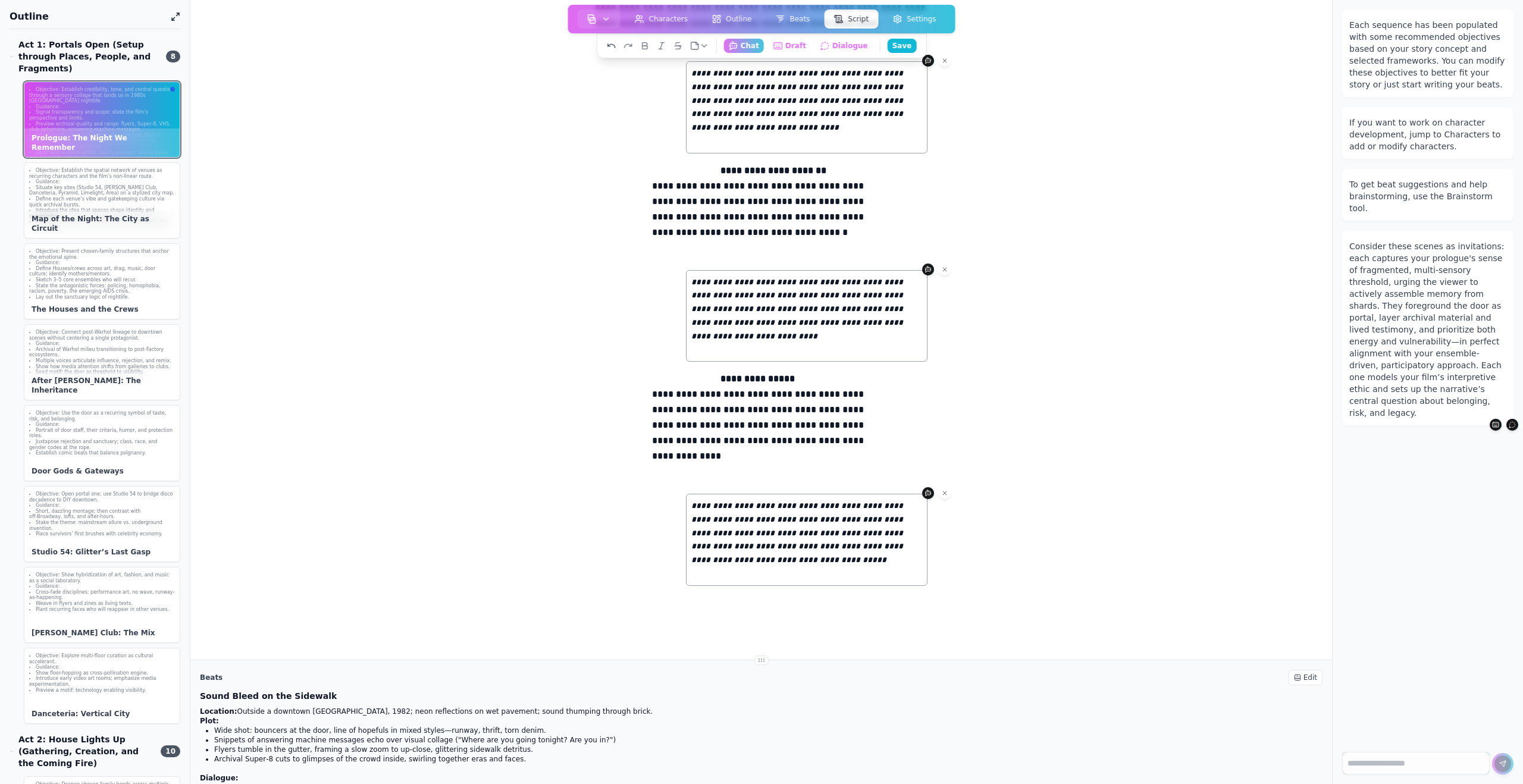
scroll to position [537, 0]
click at [615, 44] on icon at bounding box center [612, 46] width 10 height 10
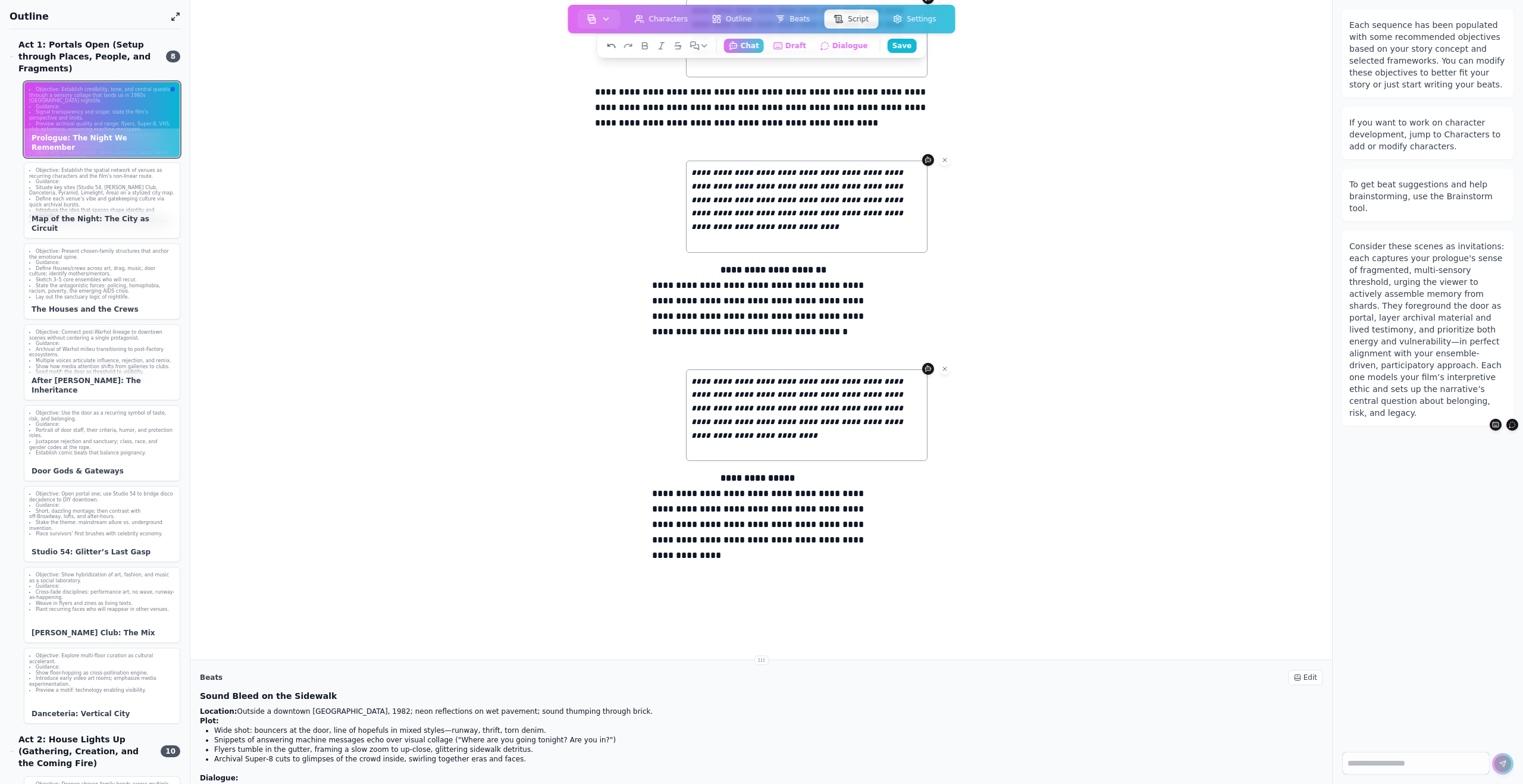
click at [615, 44] on icon at bounding box center [612, 46] width 10 height 10
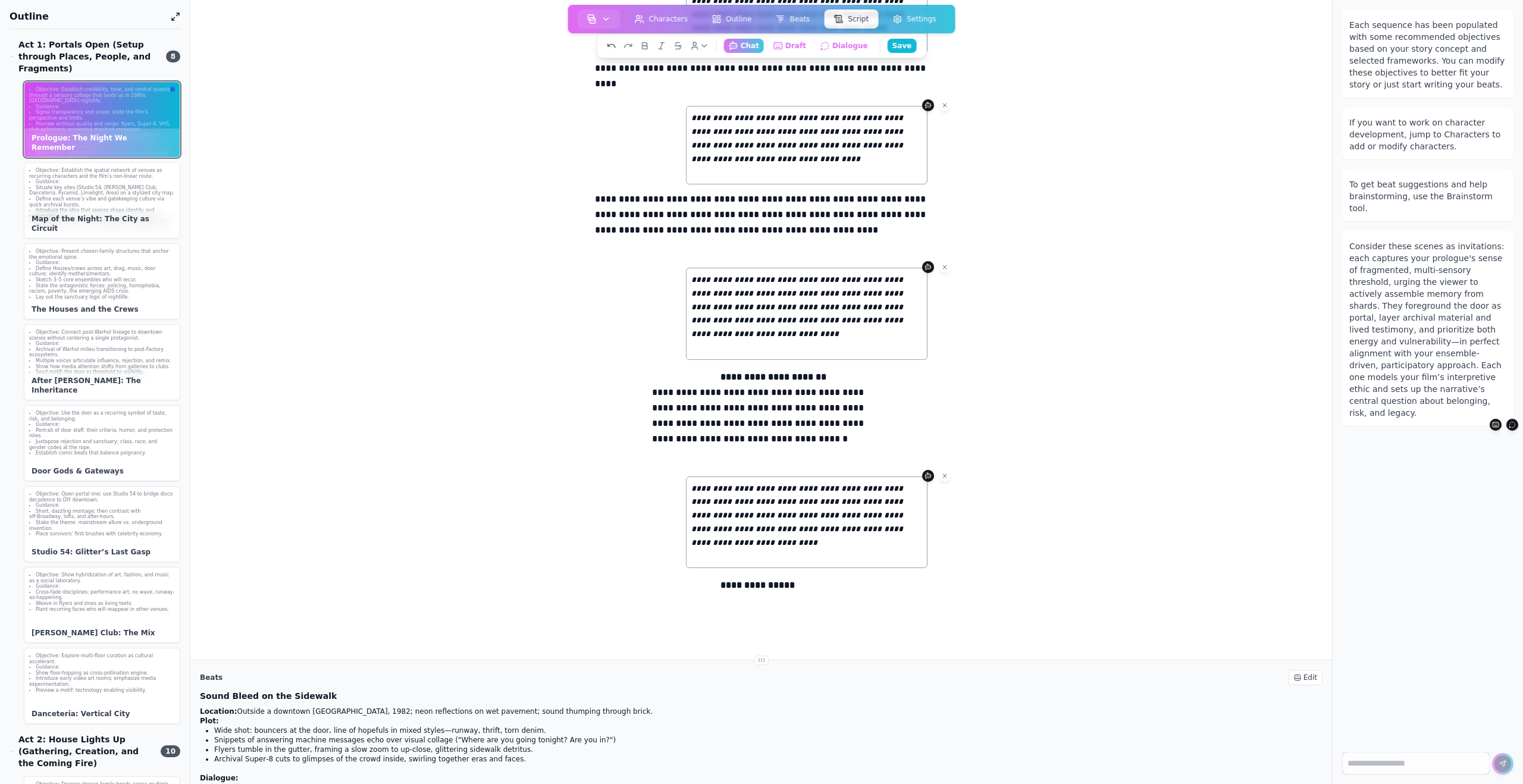
click at [615, 44] on icon at bounding box center [612, 46] width 10 height 10
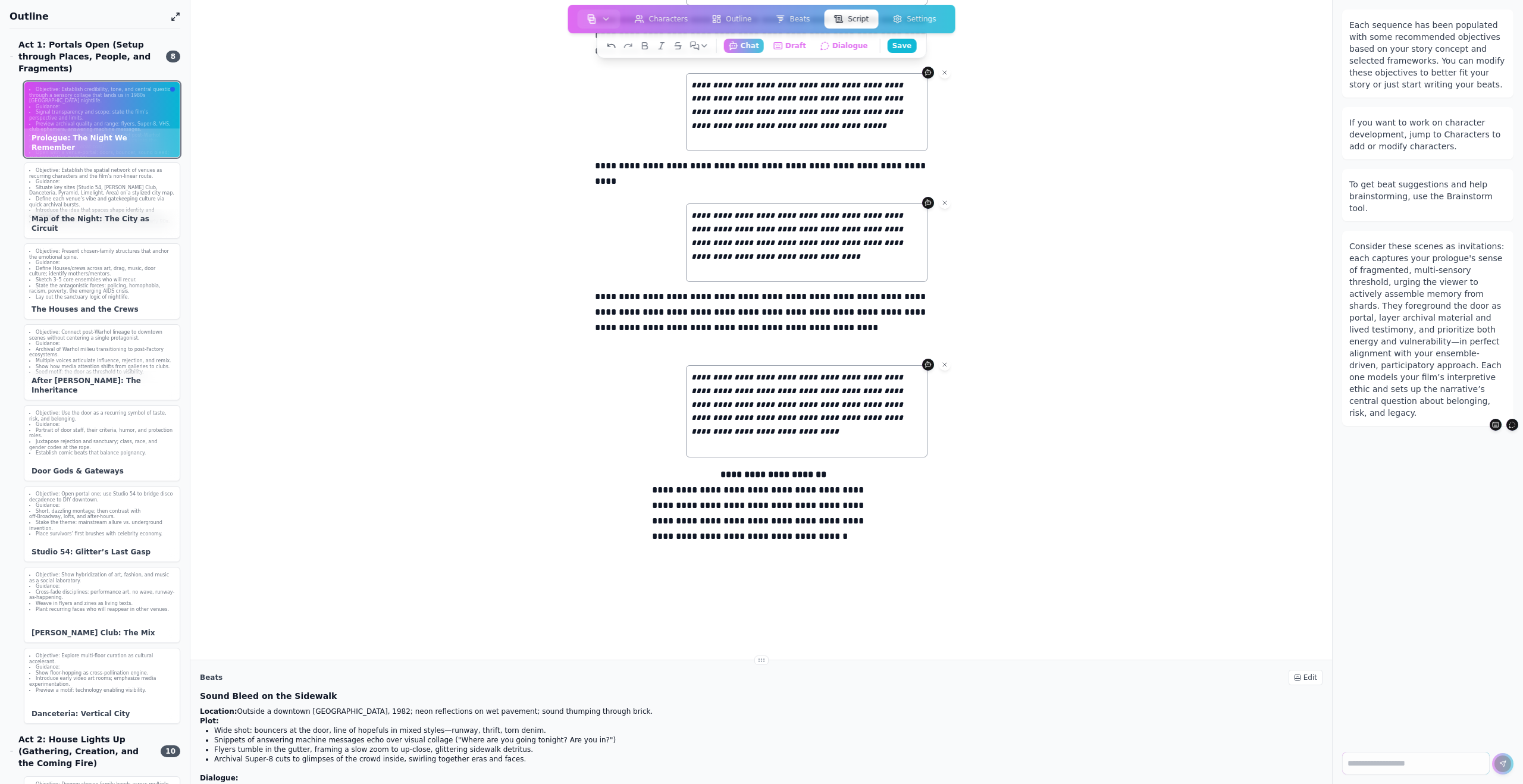
scroll to position [234, 0]
click at [615, 44] on icon at bounding box center [612, 46] width 10 height 10
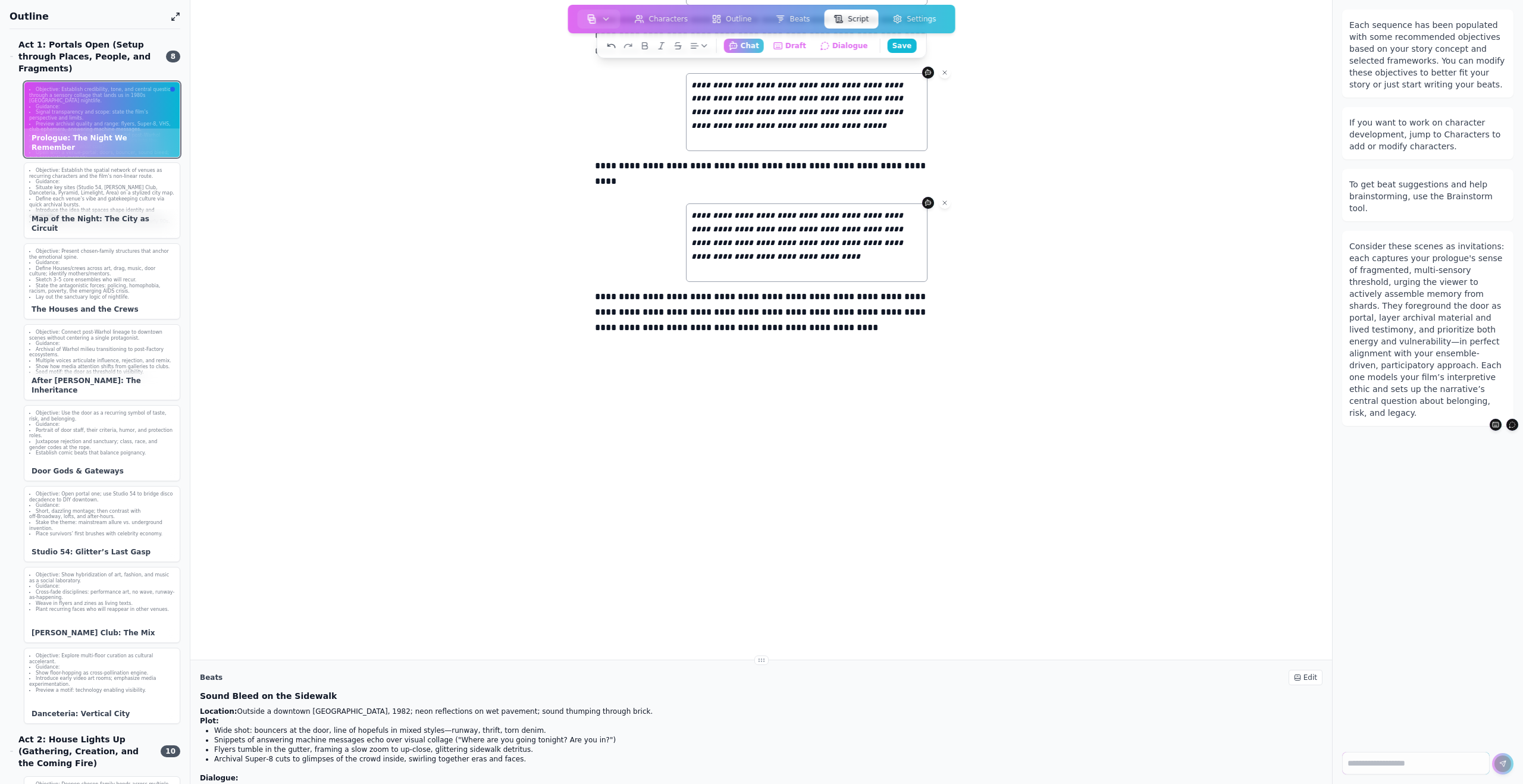
click at [615, 44] on icon at bounding box center [612, 46] width 10 height 10
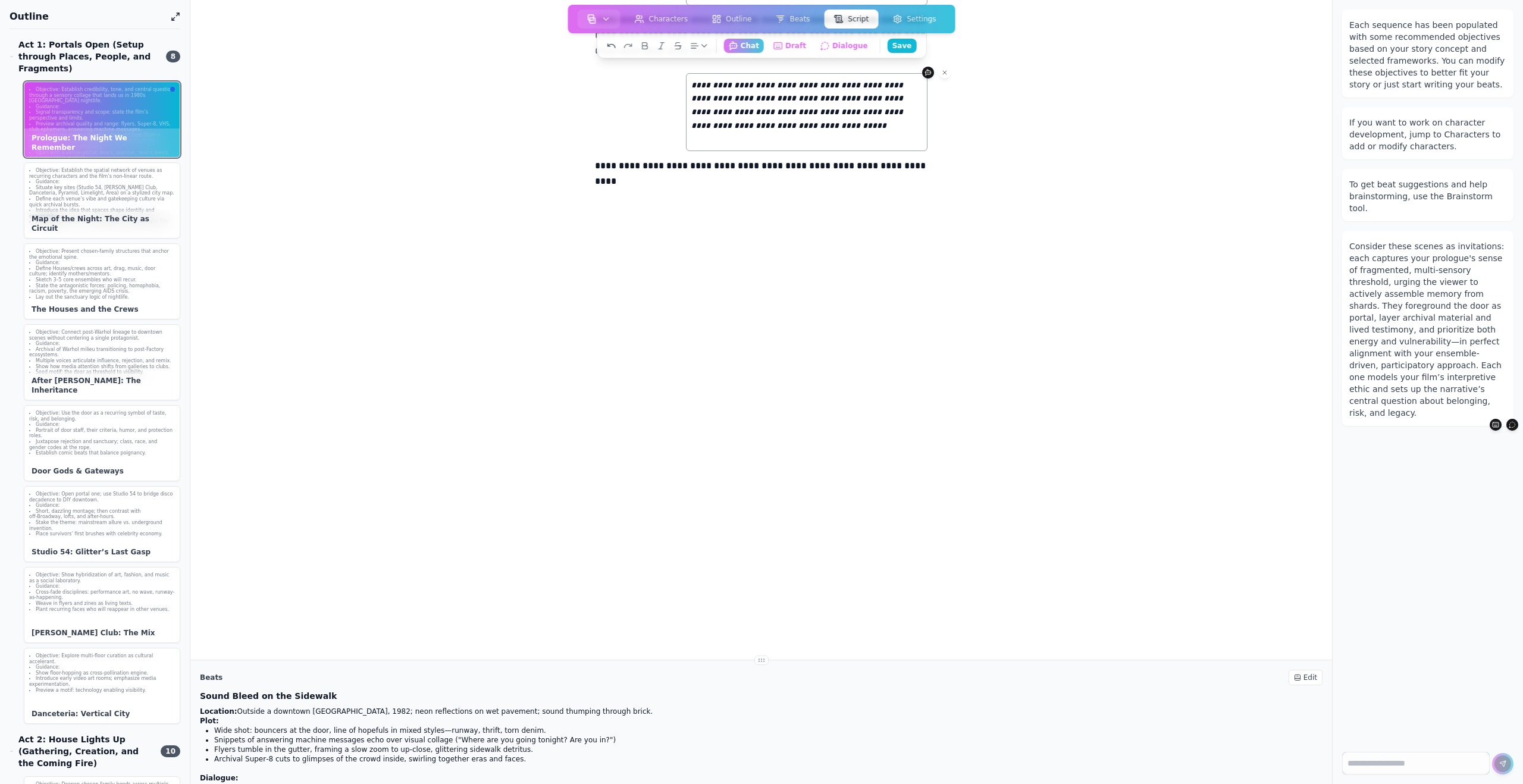
click at [615, 44] on icon at bounding box center [612, 46] width 10 height 10
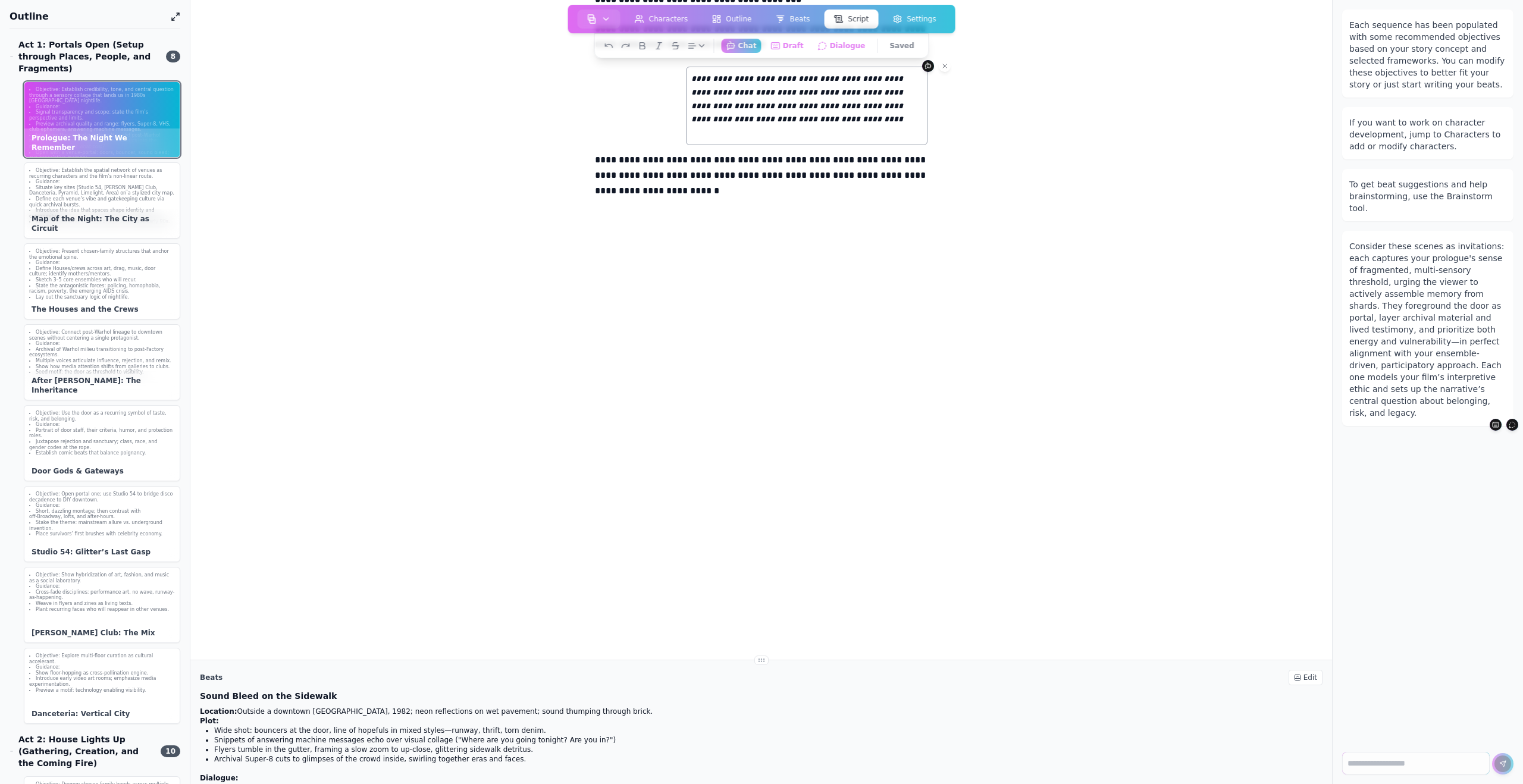
scroll to position [93, 0]
click at [612, 45] on icon at bounding box center [608, 46] width 7 height 4
click at [613, 45] on icon at bounding box center [608, 46] width 10 height 10
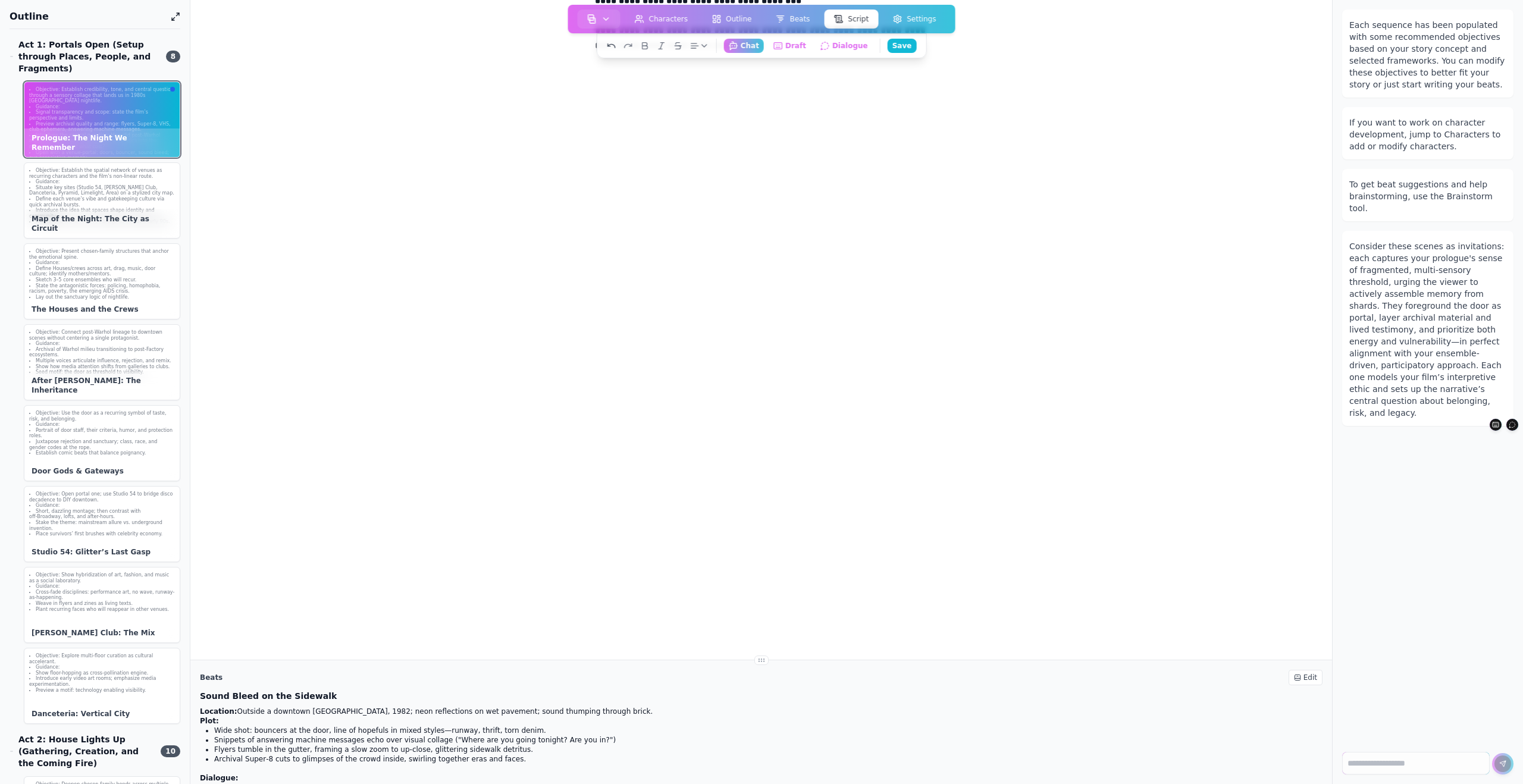
click at [613, 45] on icon at bounding box center [612, 46] width 10 height 10
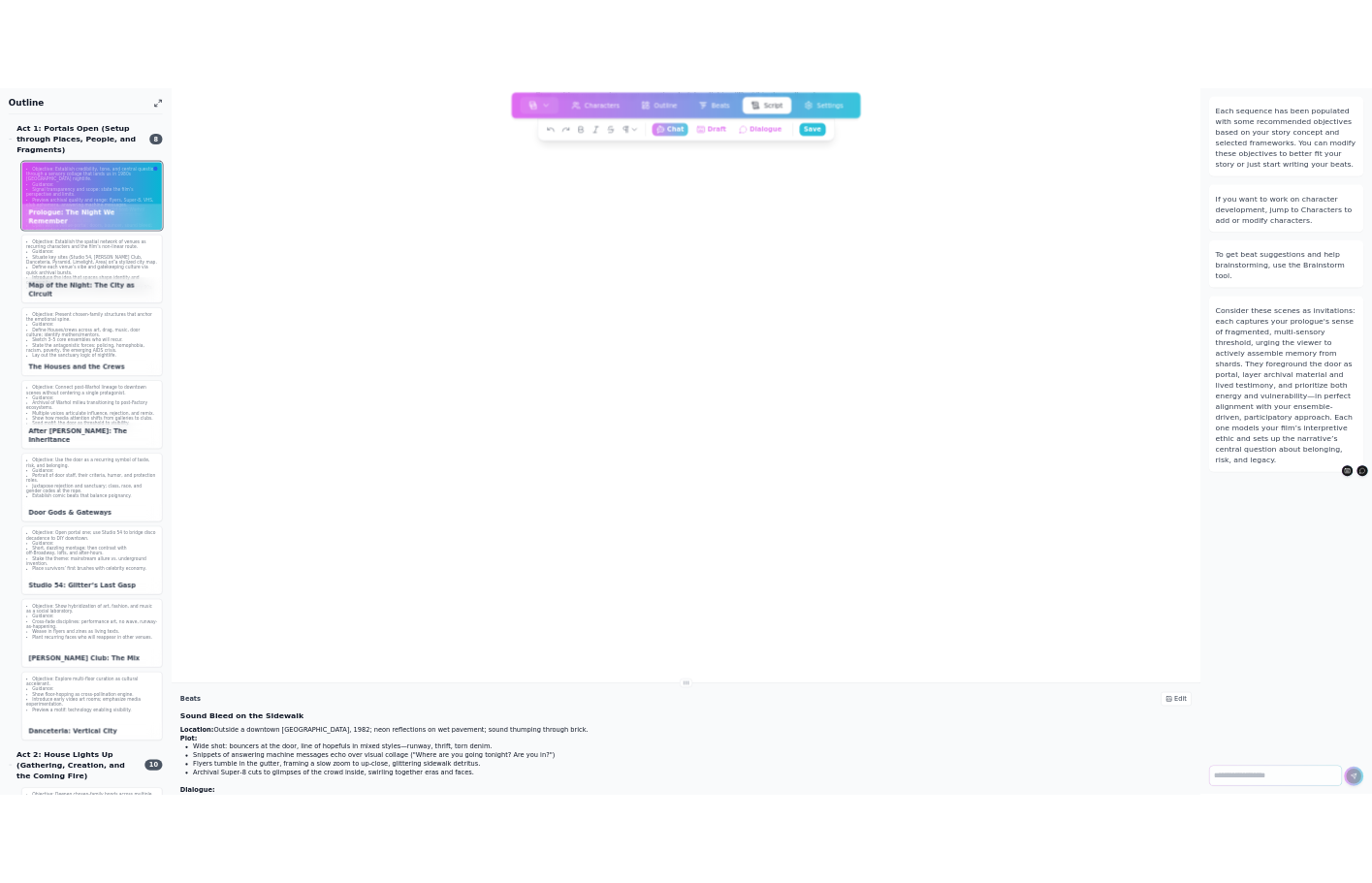
scroll to position [0, 0]
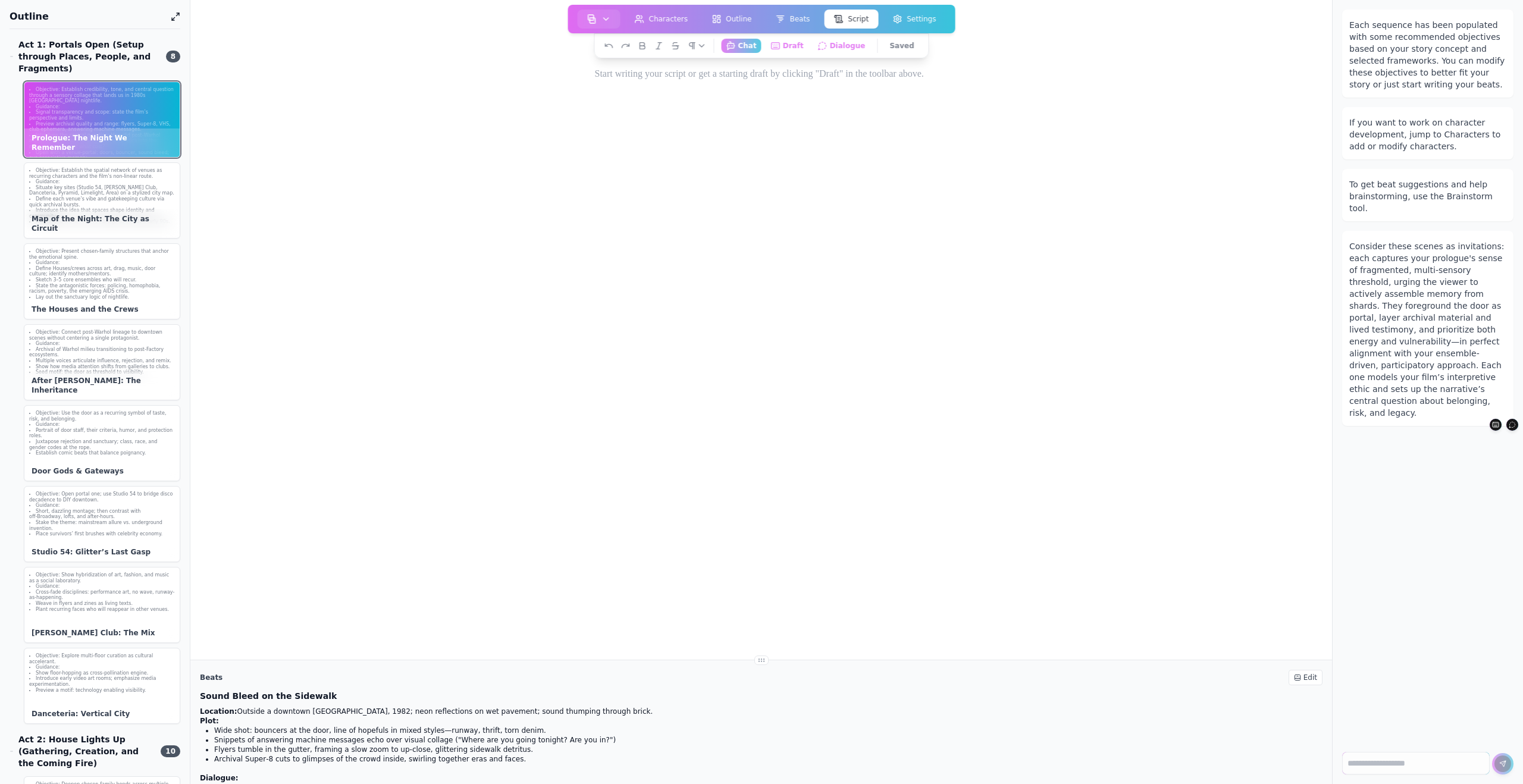
click at [689, 148] on div at bounding box center [761, 454] width 342 height 784
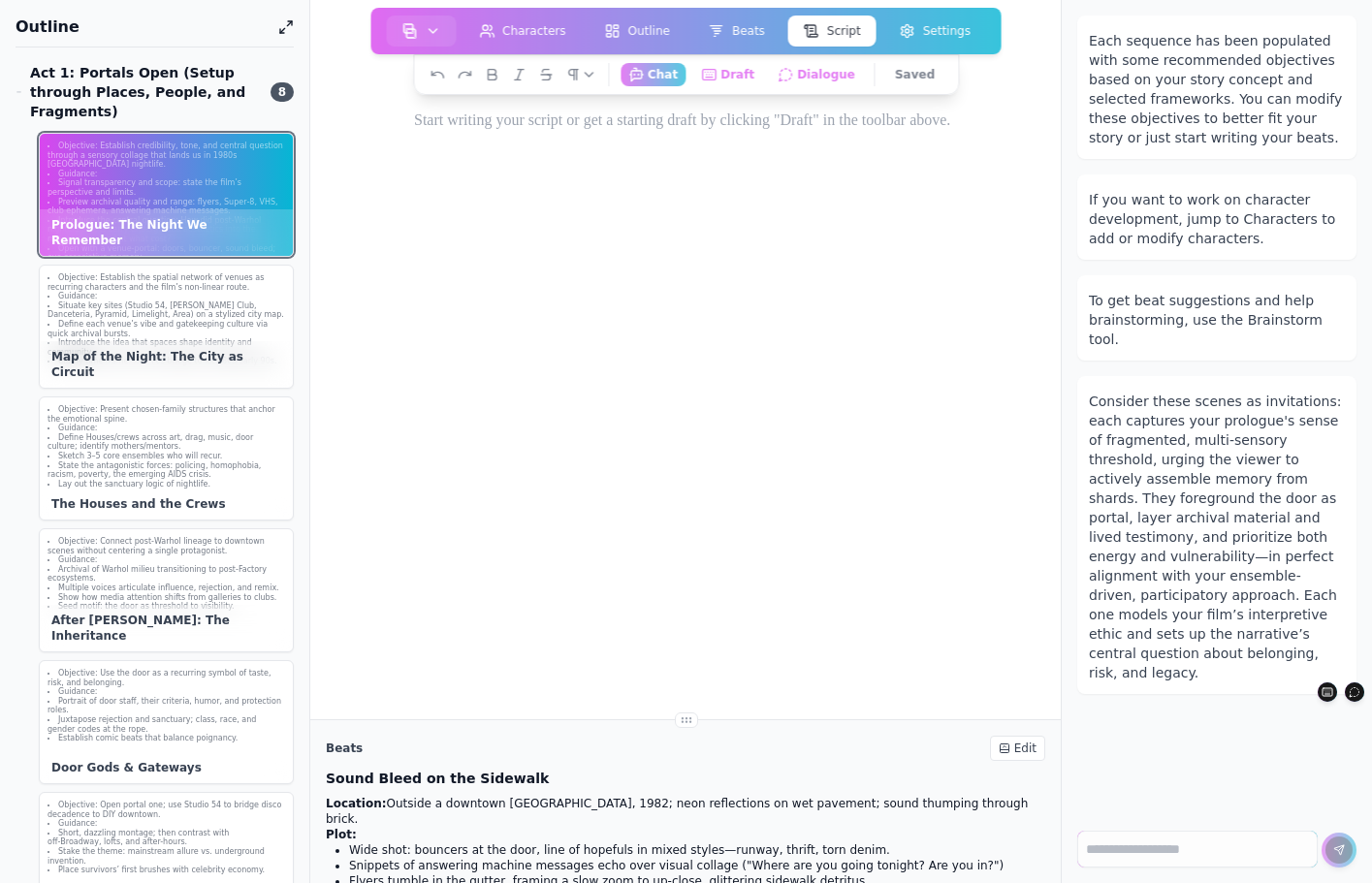
scroll to position [7, 0]
